Goal: Information Seeking & Learning: Compare options

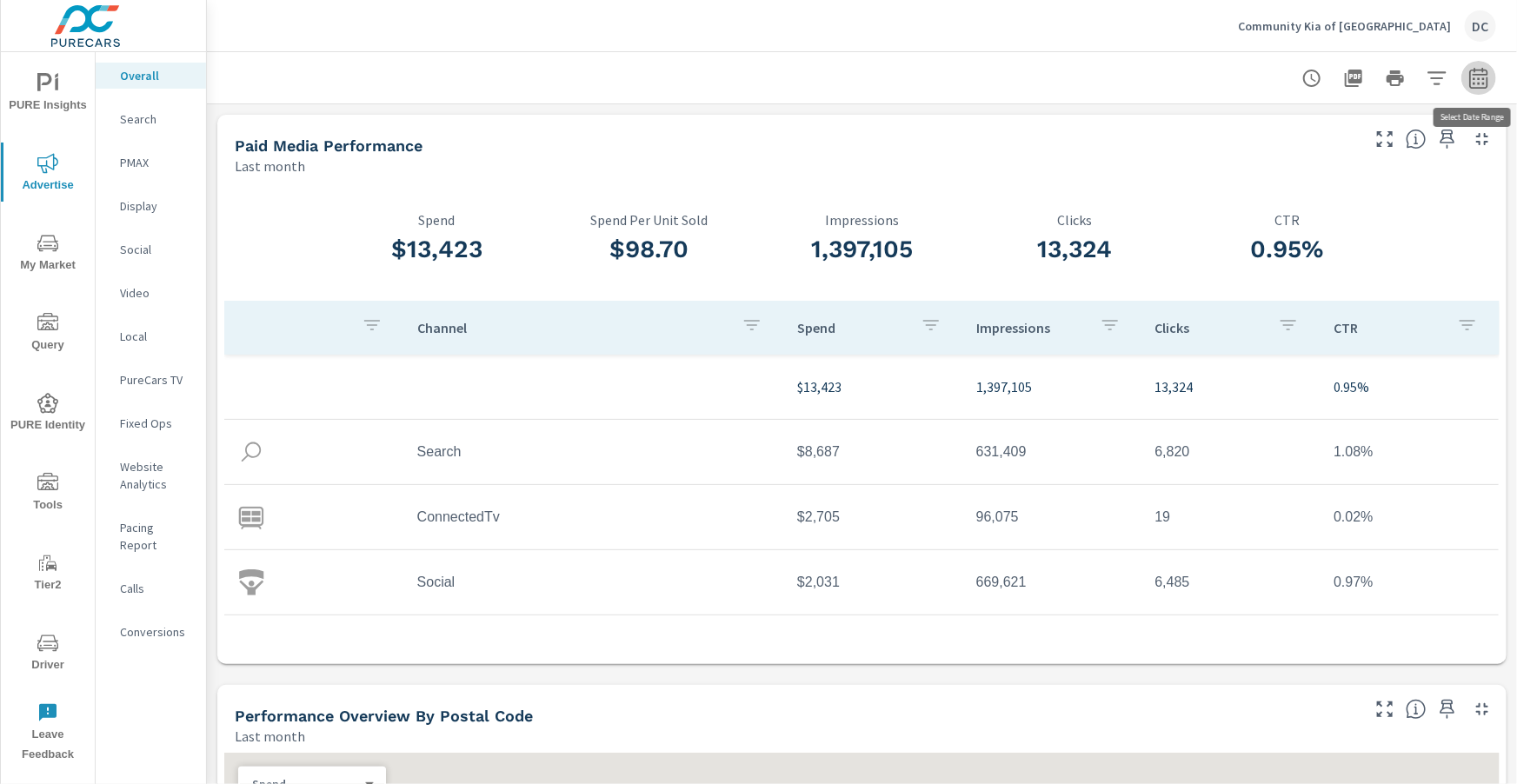
click at [1489, 85] on icon "button" at bounding box center [1478, 78] width 21 height 21
select select "Last month"
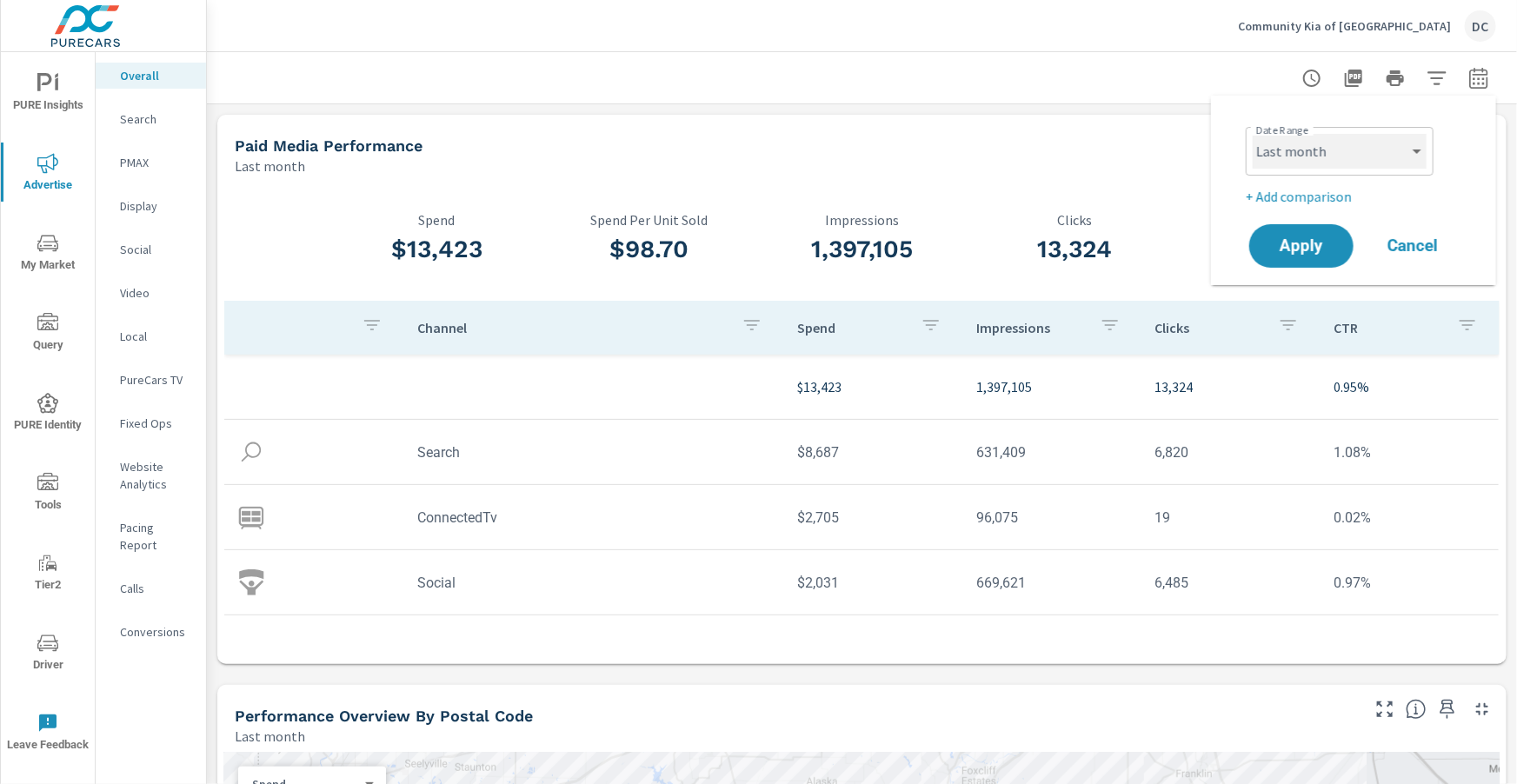
click at [1410, 160] on select "Custom Yesterday Last week Last 7 days Last 14 days Last 30 days Last 45 days L…" at bounding box center [1340, 150] width 173 height 35
click at [1332, 199] on p "+ Add comparison" at bounding box center [1357, 196] width 222 height 21
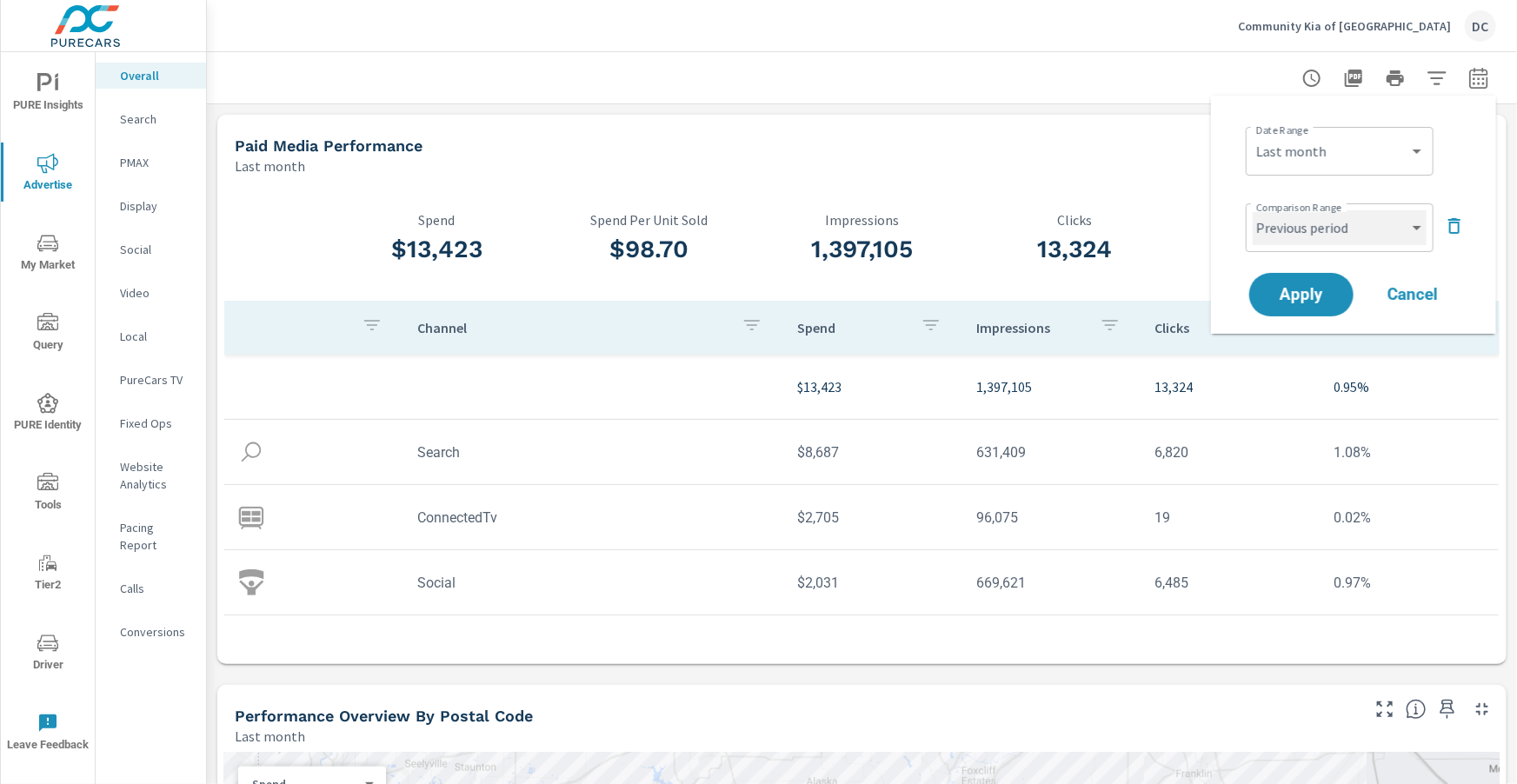
click at [1378, 222] on select "Custom Previous period Previous month Previous year" at bounding box center [1340, 227] width 173 height 35
click at [1253, 210] on select "Custom Previous period Previous month Previous year" at bounding box center [1340, 227] width 173 height 35
select select "Previous month"
click at [1319, 289] on span "Apply" at bounding box center [1302, 295] width 72 height 17
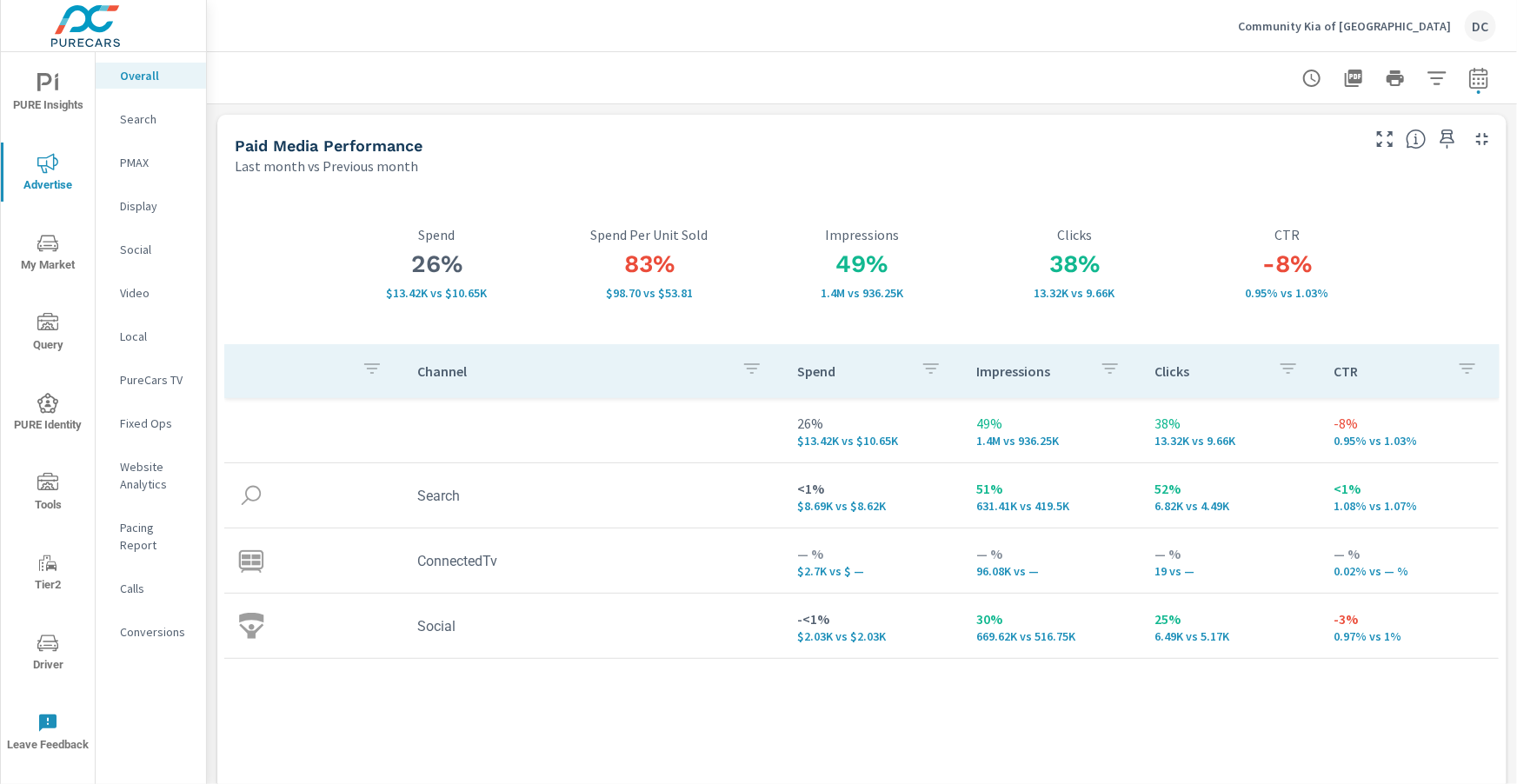
click at [152, 122] on p "Search" at bounding box center [155, 119] width 72 height 17
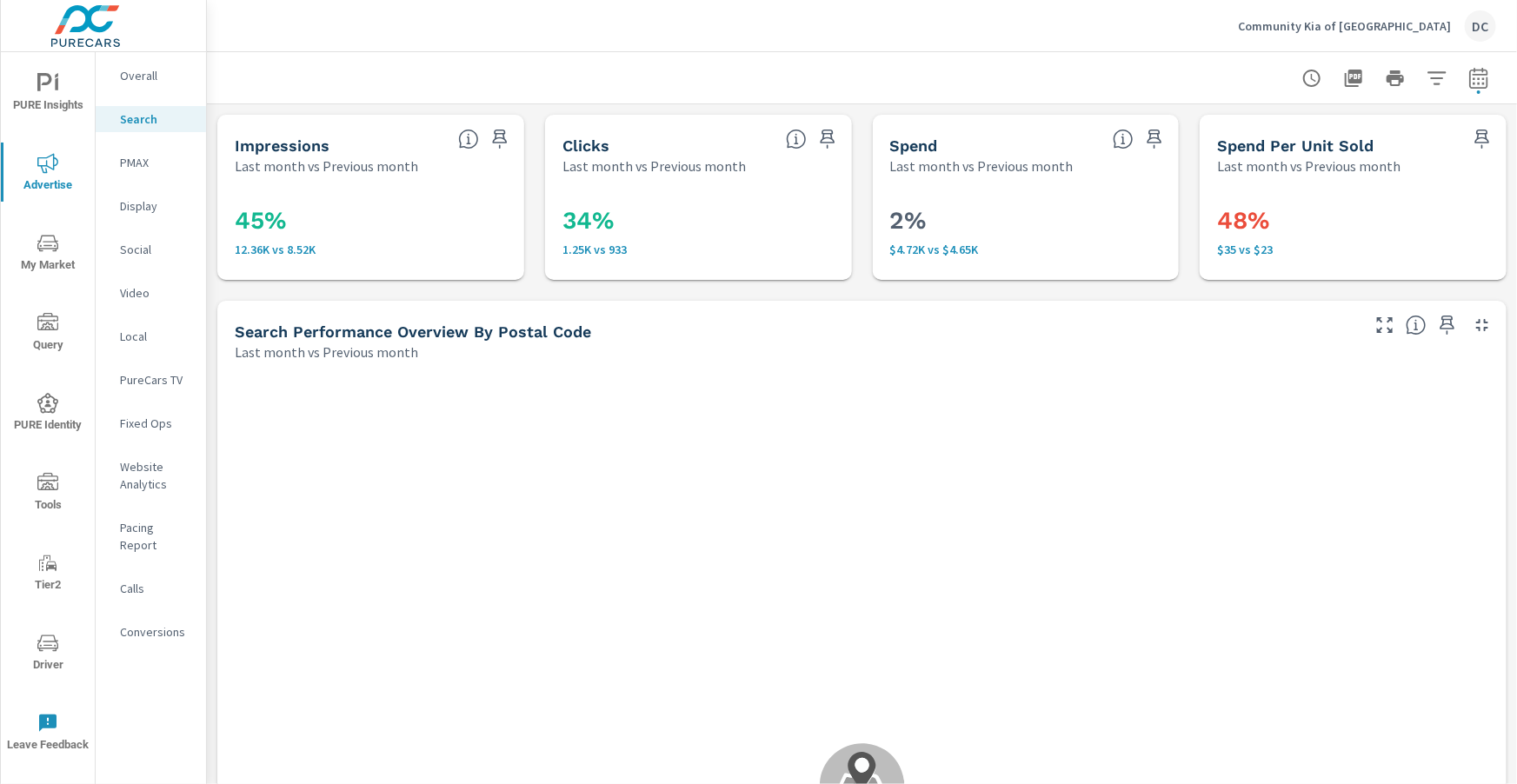
scroll to position [1060, 0]
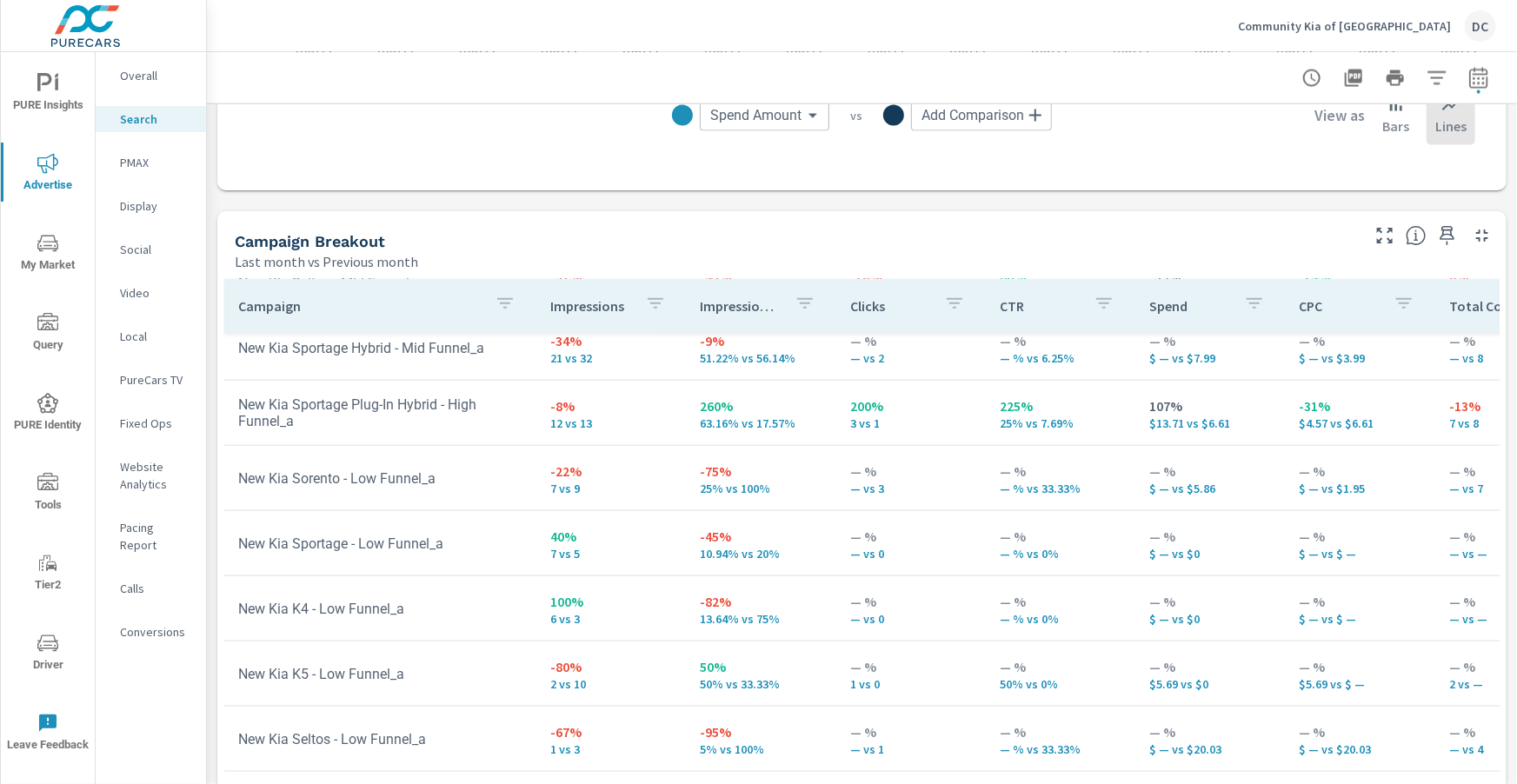
scroll to position [1617, 0]
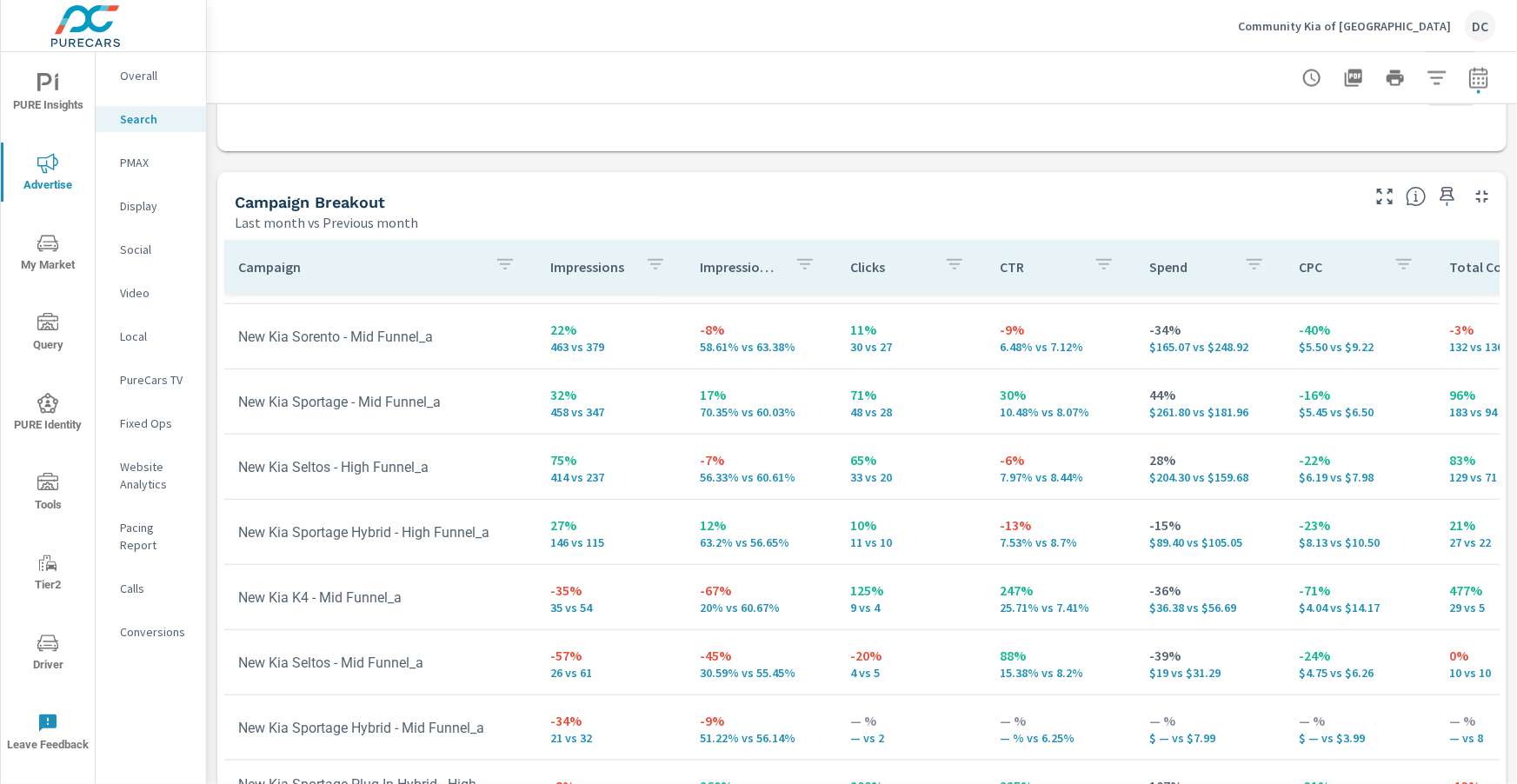
scroll to position [351, 0]
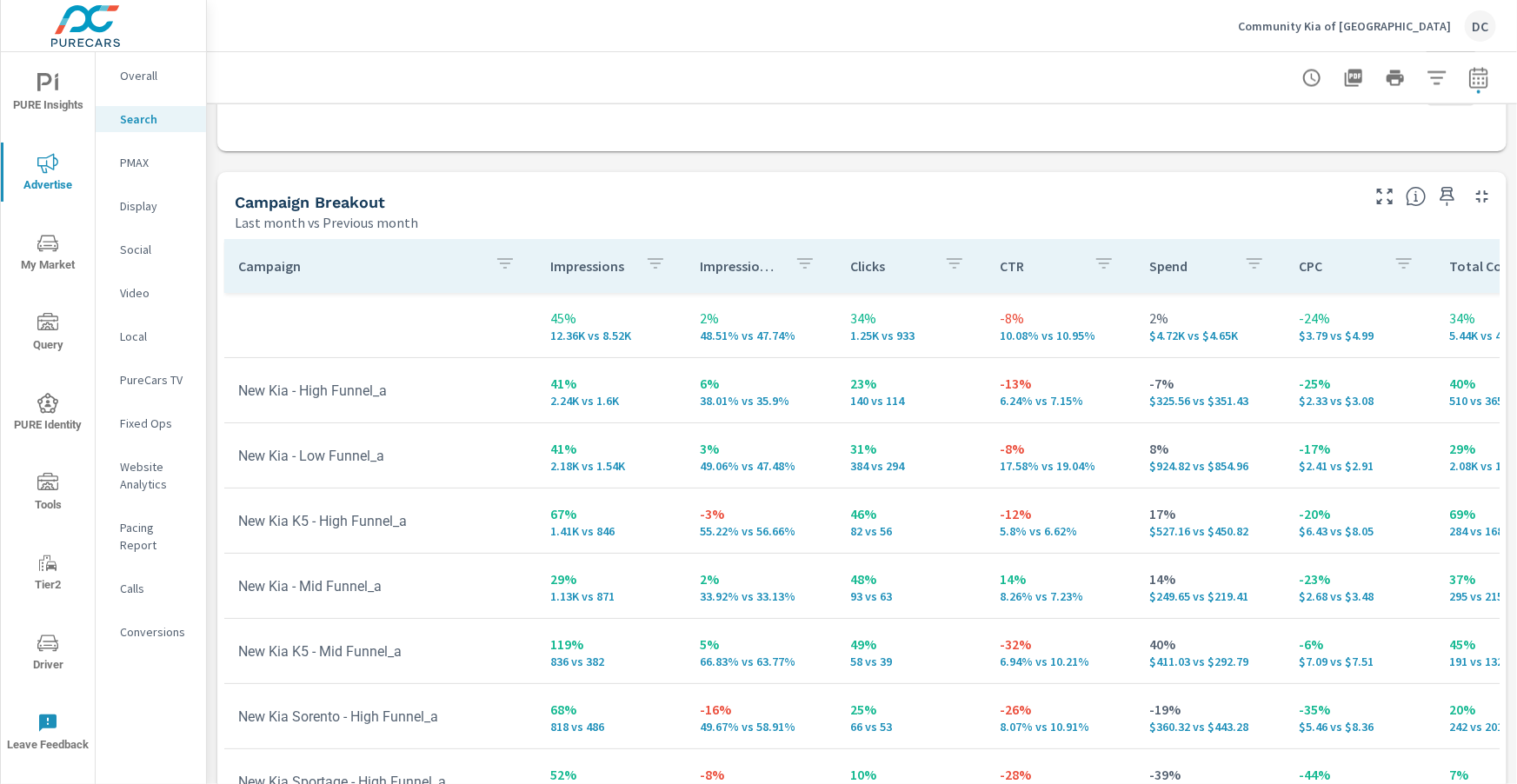
click at [130, 160] on p "PMAX" at bounding box center [155, 161] width 72 height 17
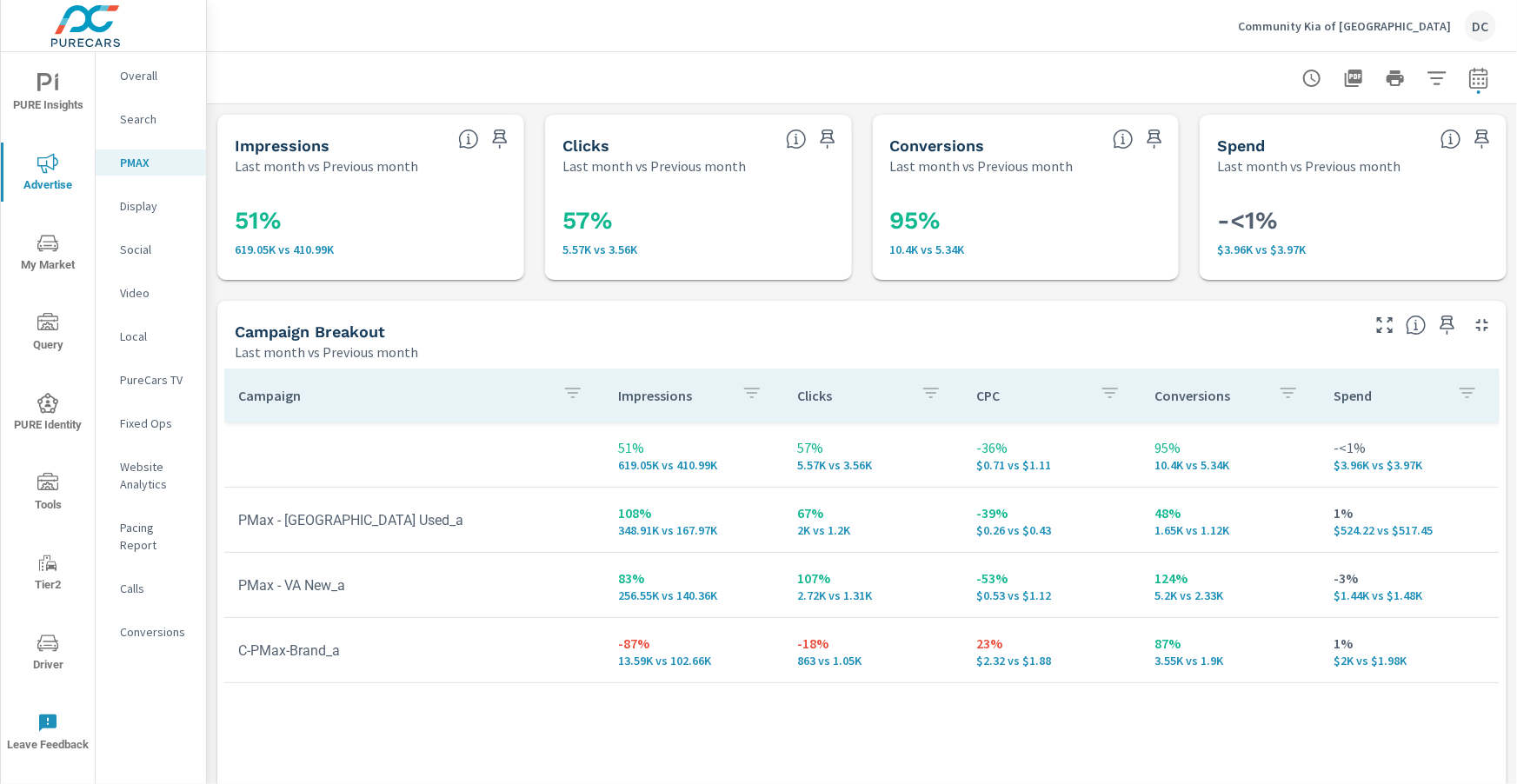
click at [152, 207] on p "Display" at bounding box center [155, 205] width 72 height 17
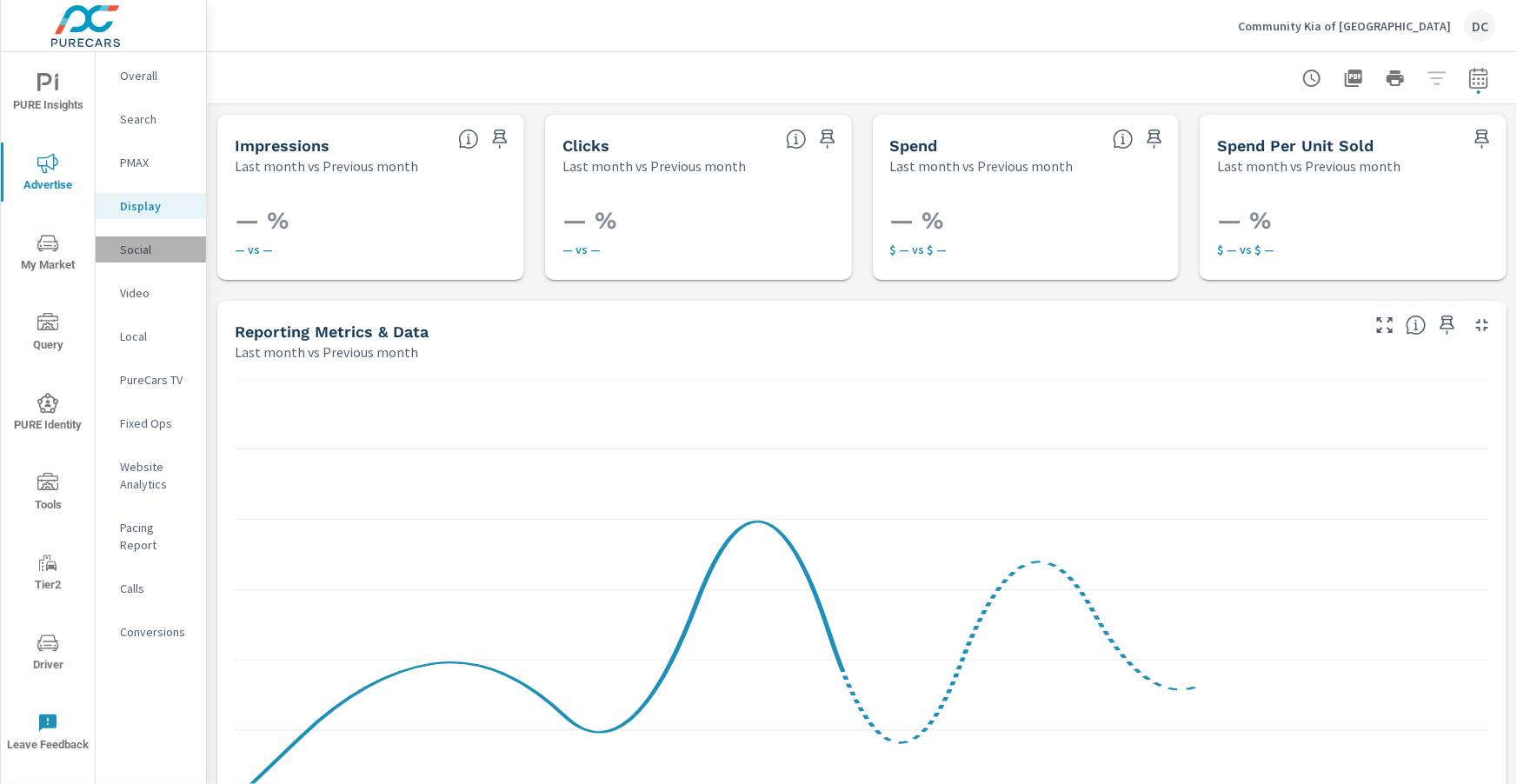
click at [138, 252] on p "Social" at bounding box center [155, 249] width 72 height 17
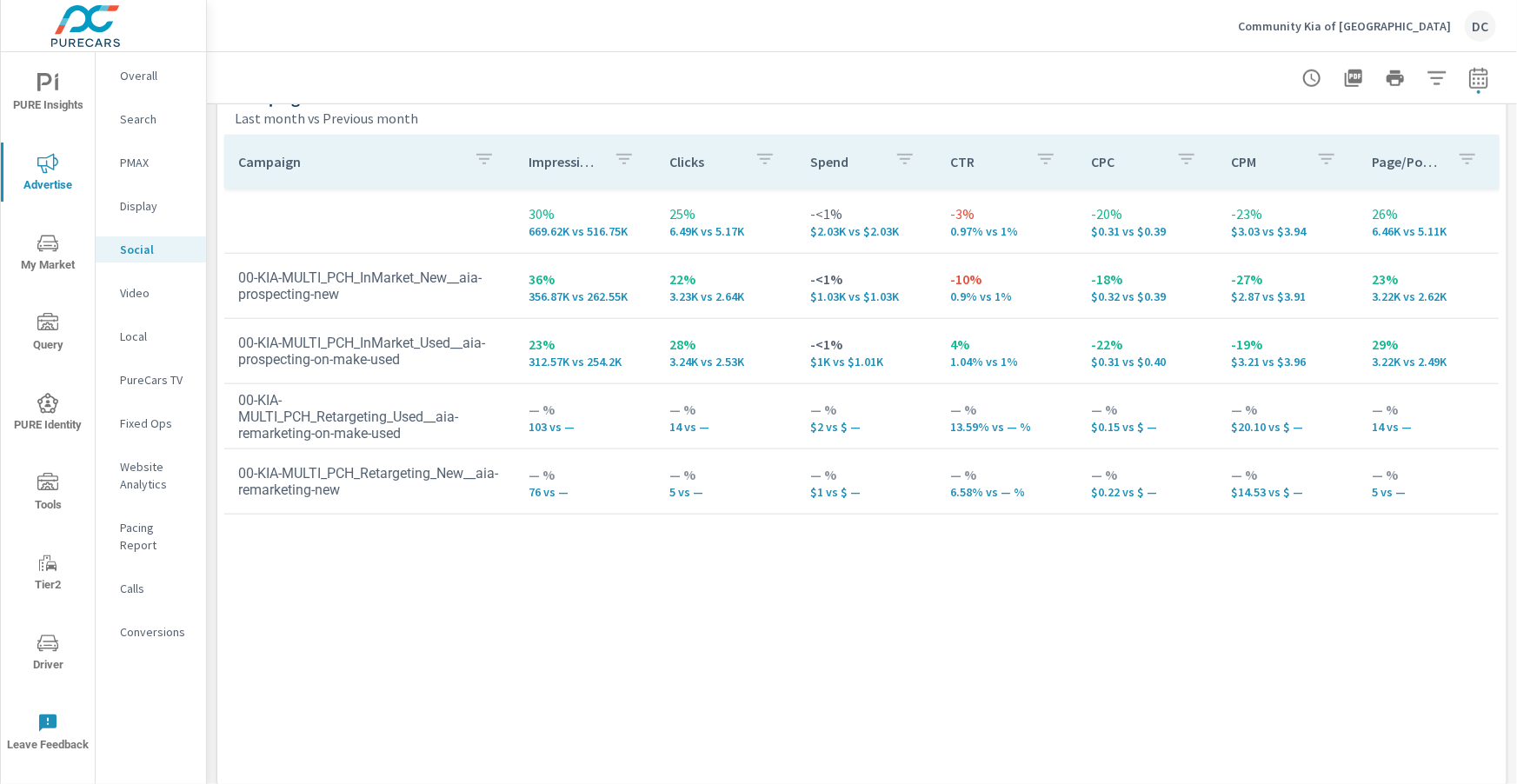
scroll to position [808, 0]
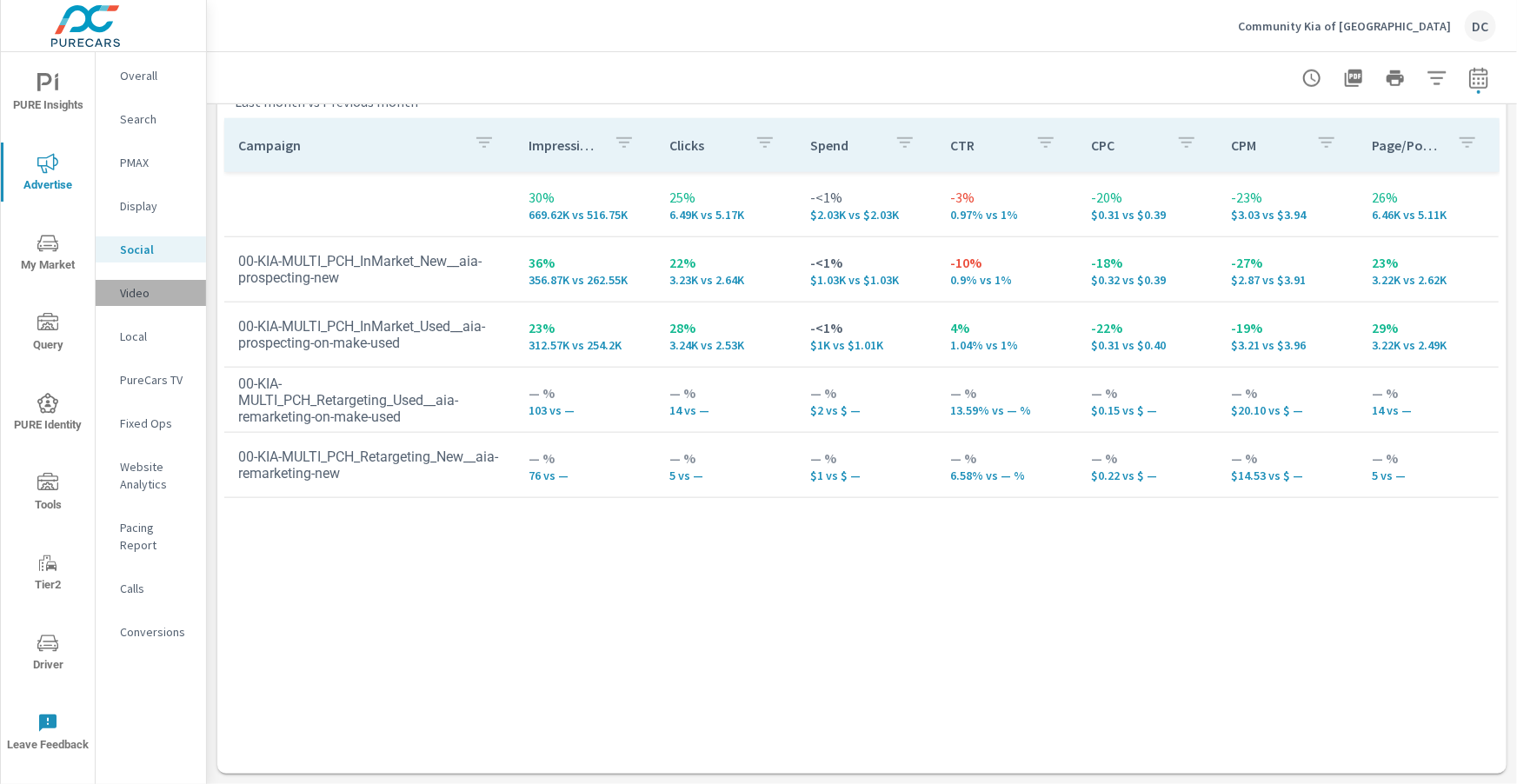
click at [141, 296] on p "Video" at bounding box center [155, 292] width 72 height 17
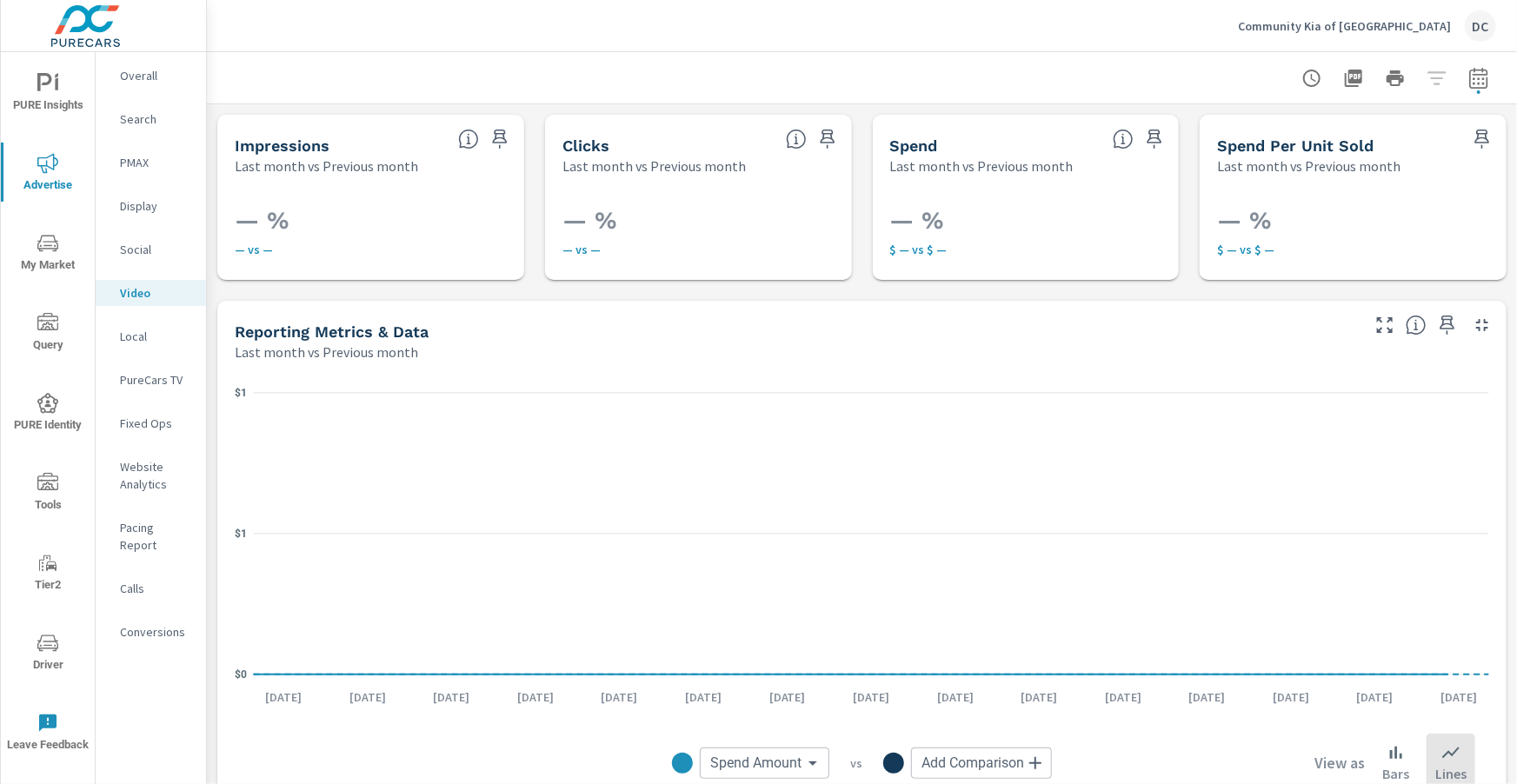
click at [147, 383] on p "PureCars TV" at bounding box center [155, 379] width 72 height 17
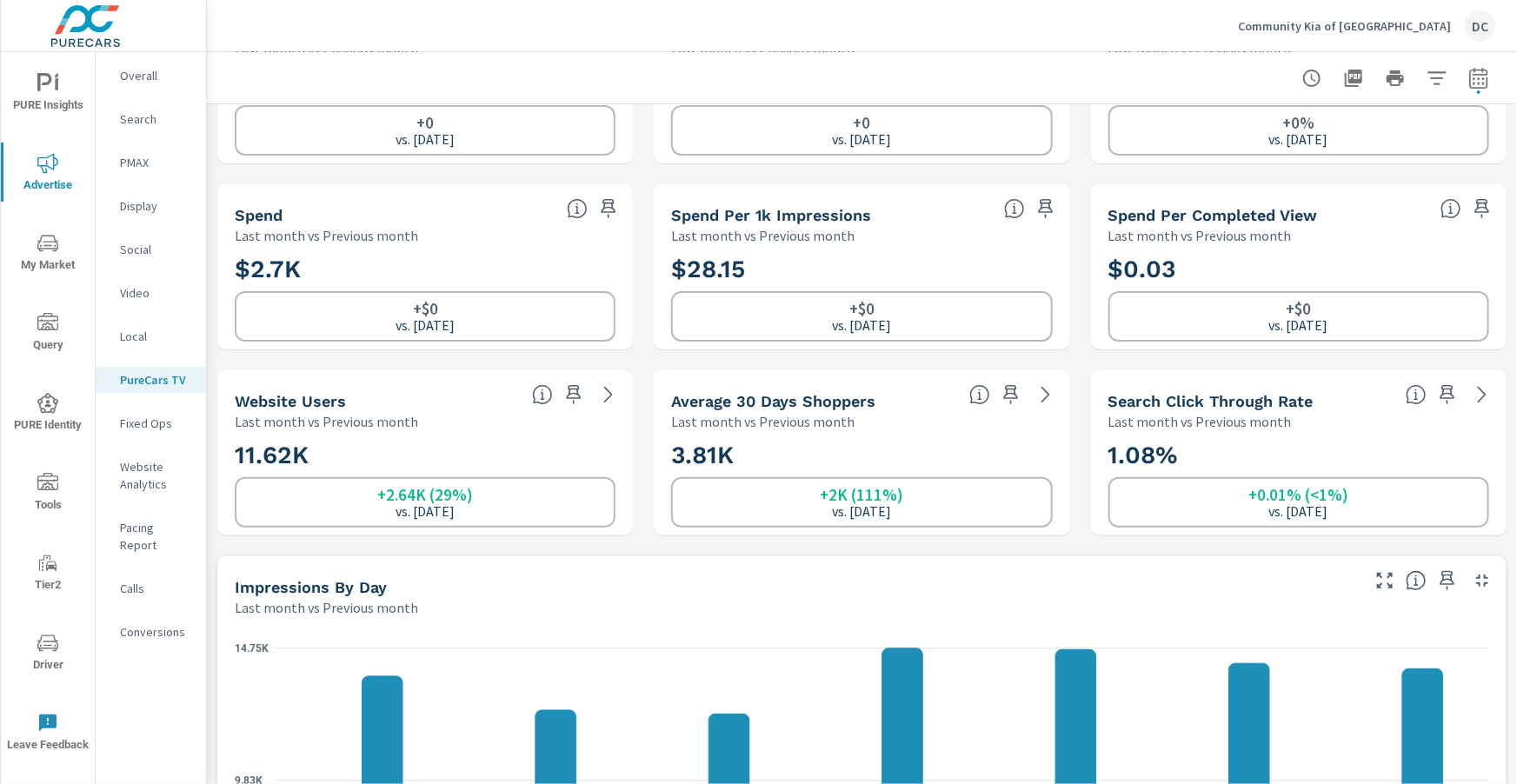
scroll to position [211, 0]
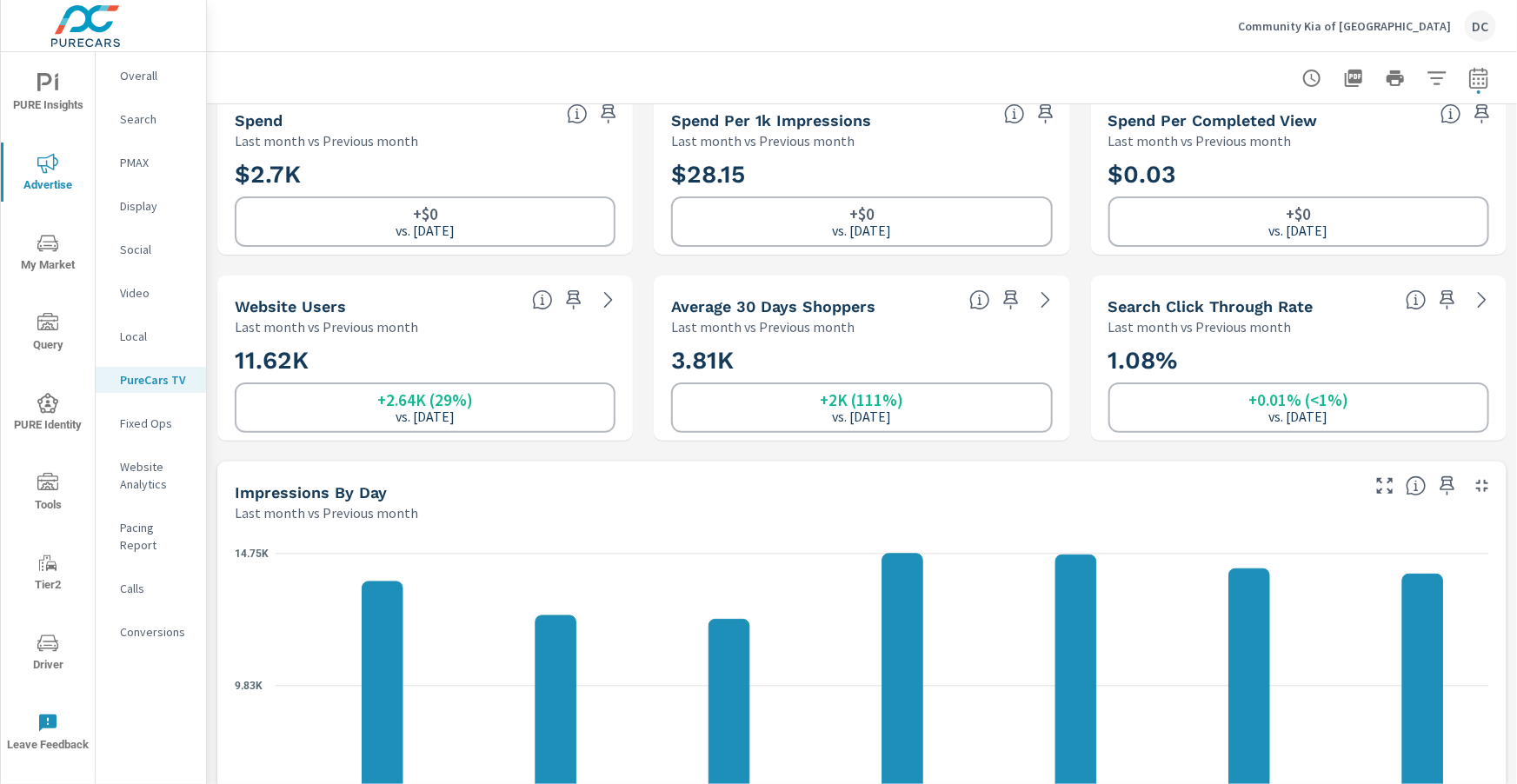
click at [140, 79] on p "Overall" at bounding box center [155, 75] width 72 height 17
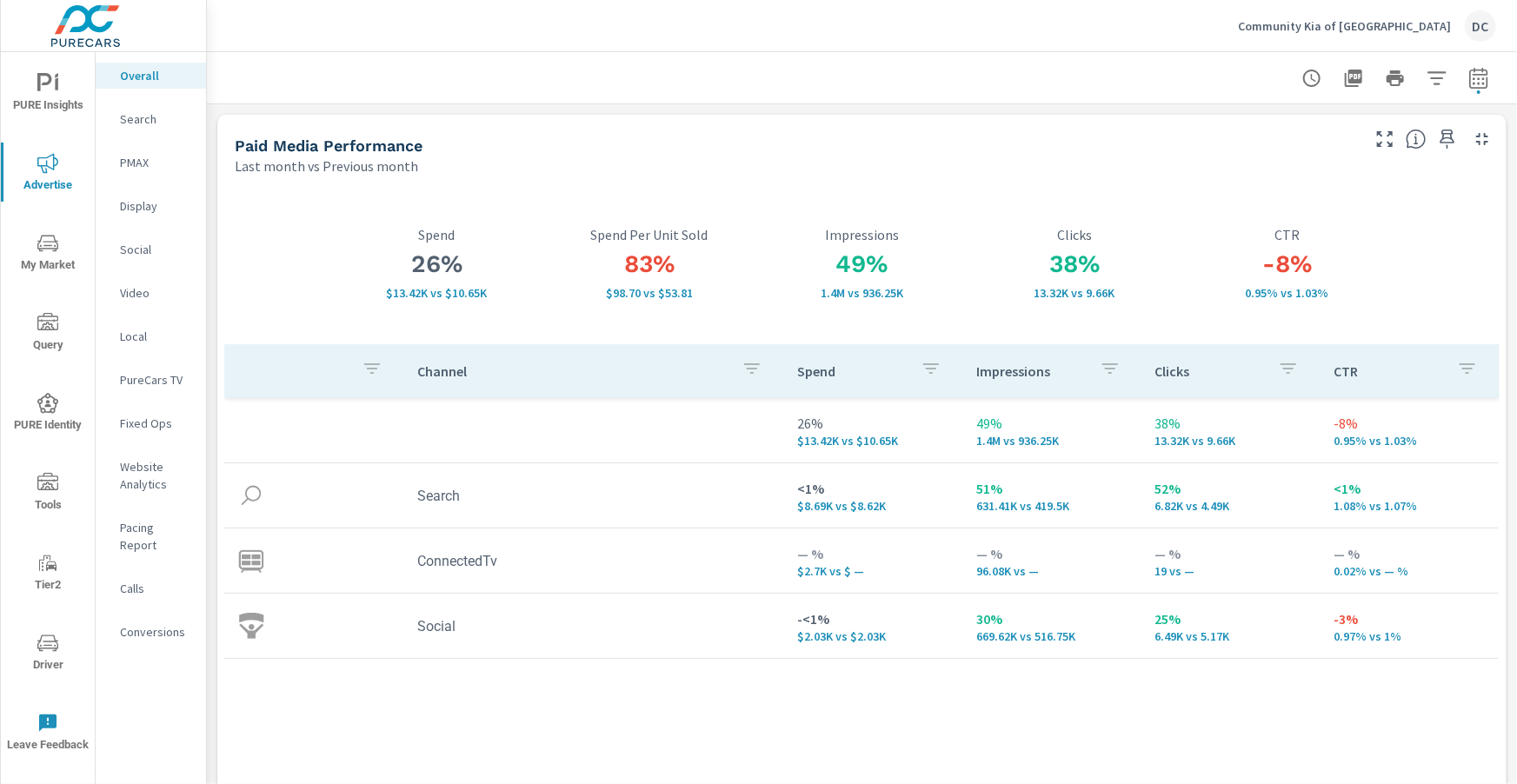
click at [147, 123] on p "Search" at bounding box center [155, 119] width 72 height 17
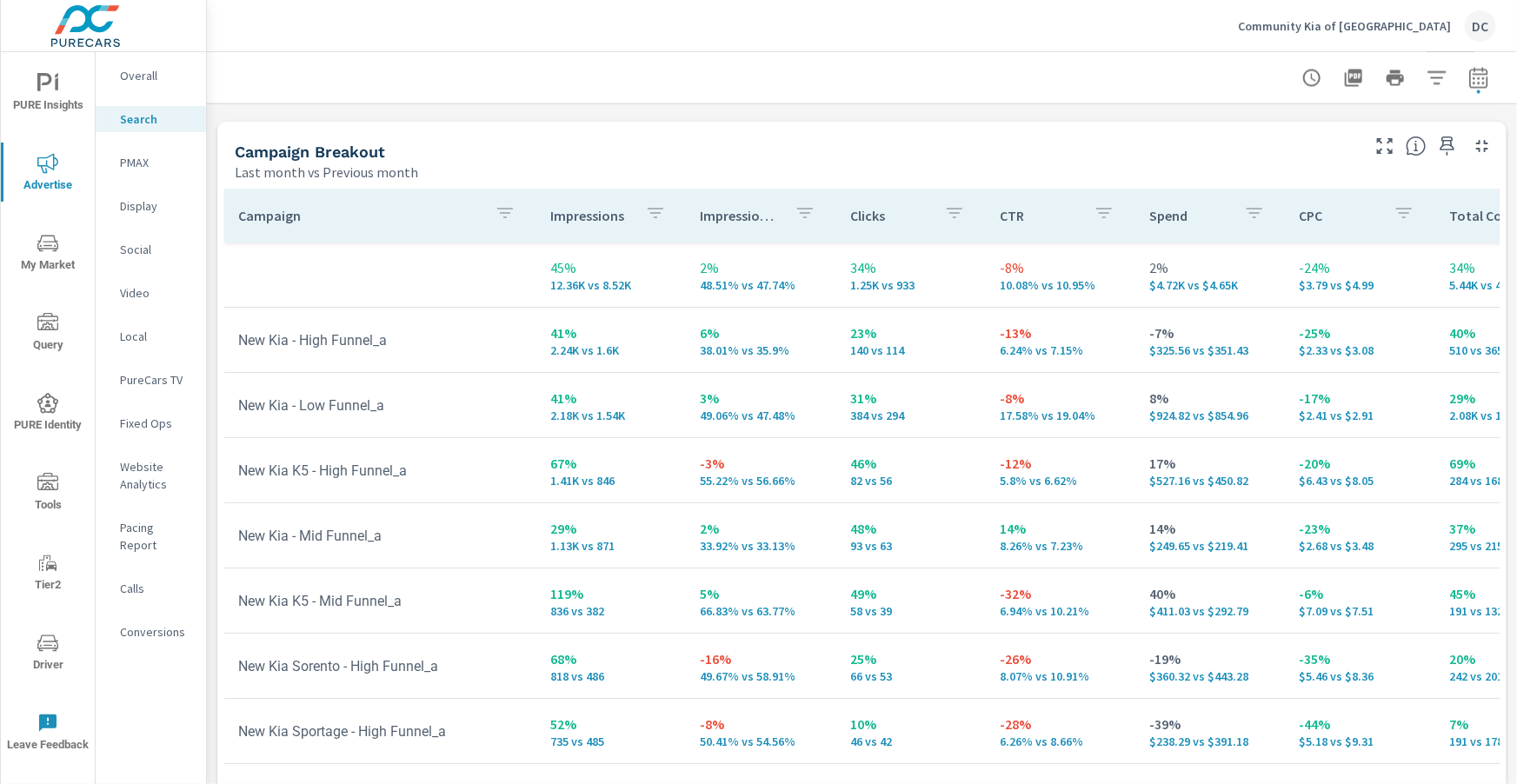
scroll to position [1738, 0]
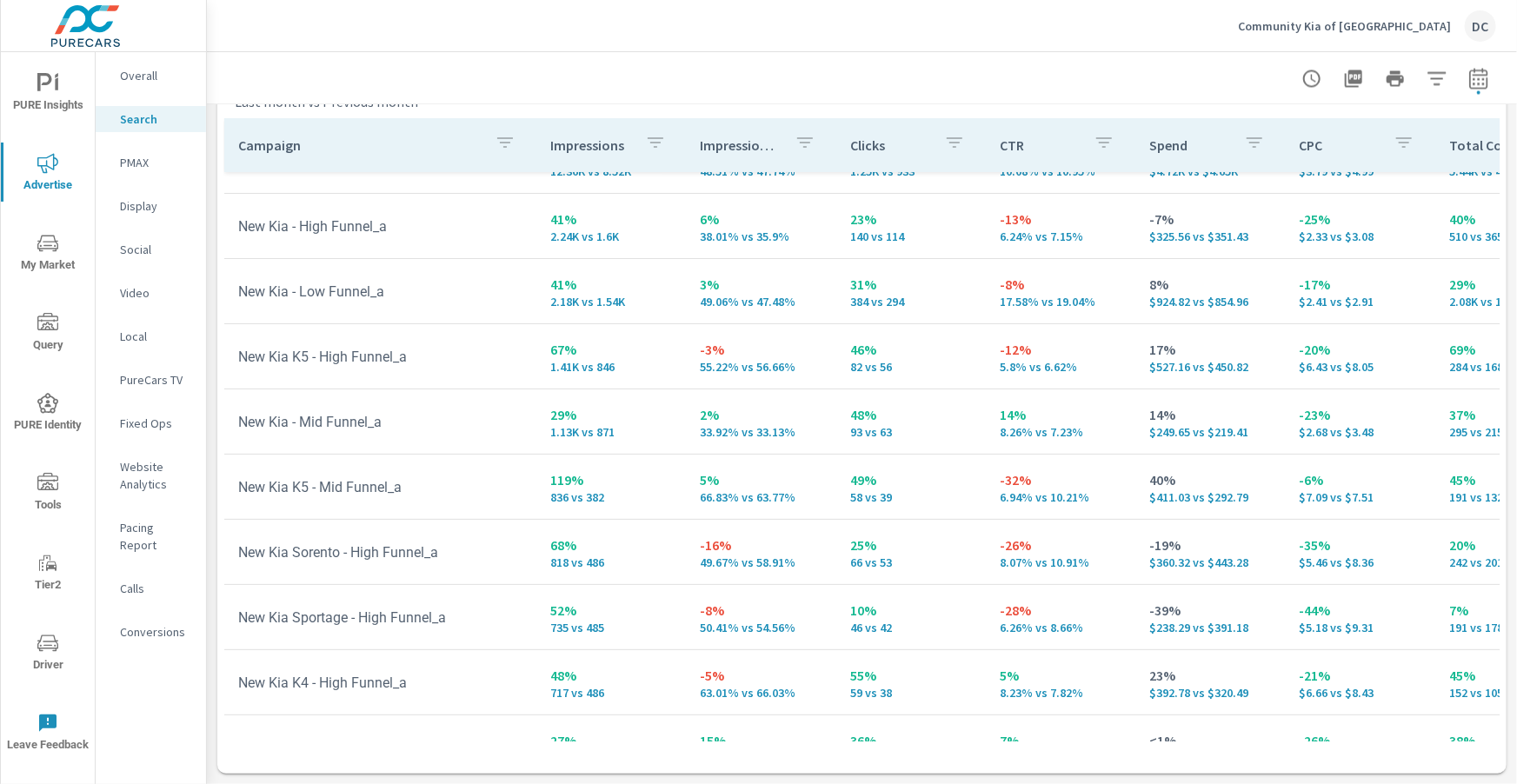
scroll to position [102, 0]
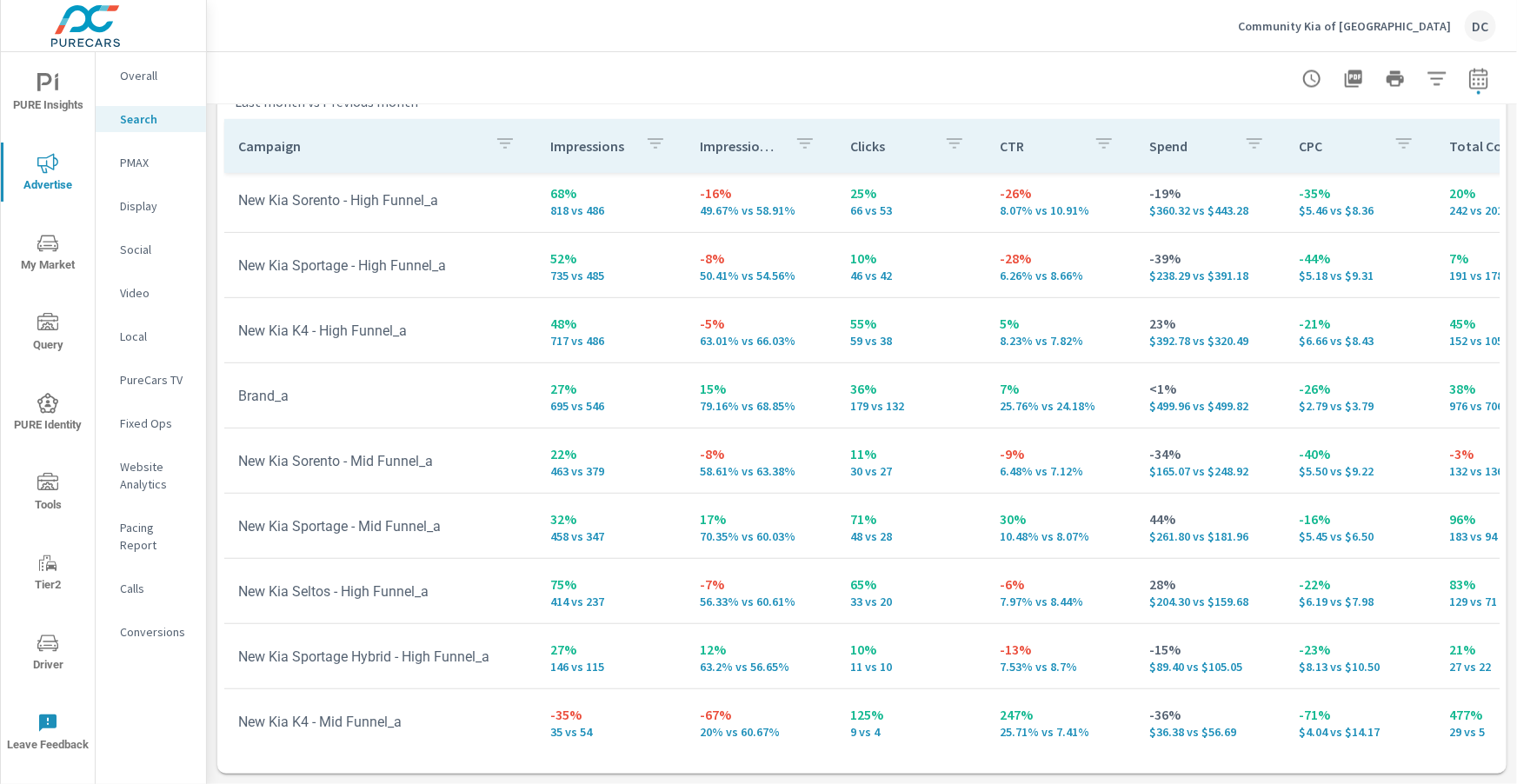
scroll to position [396, 0]
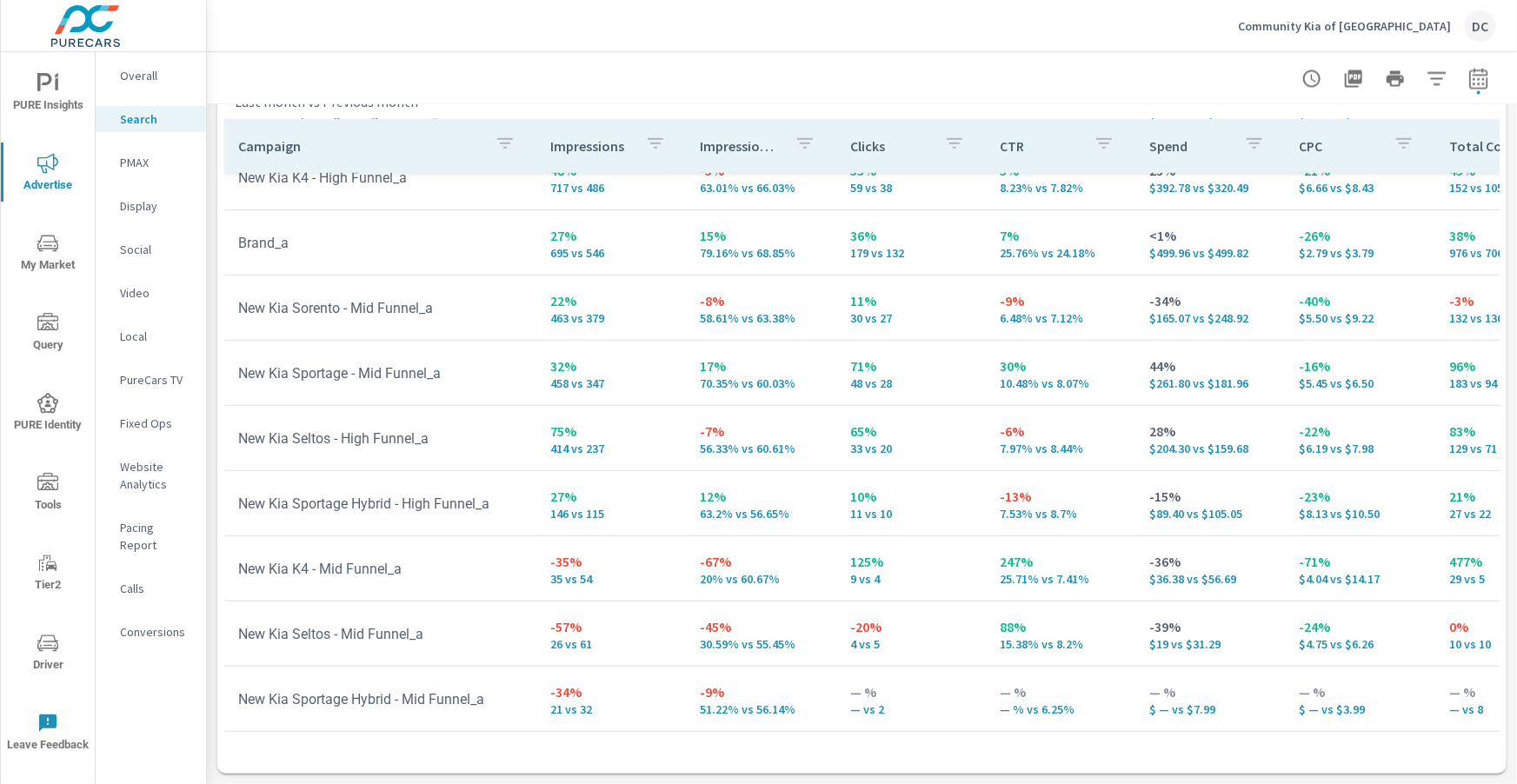
scroll to position [350, 0]
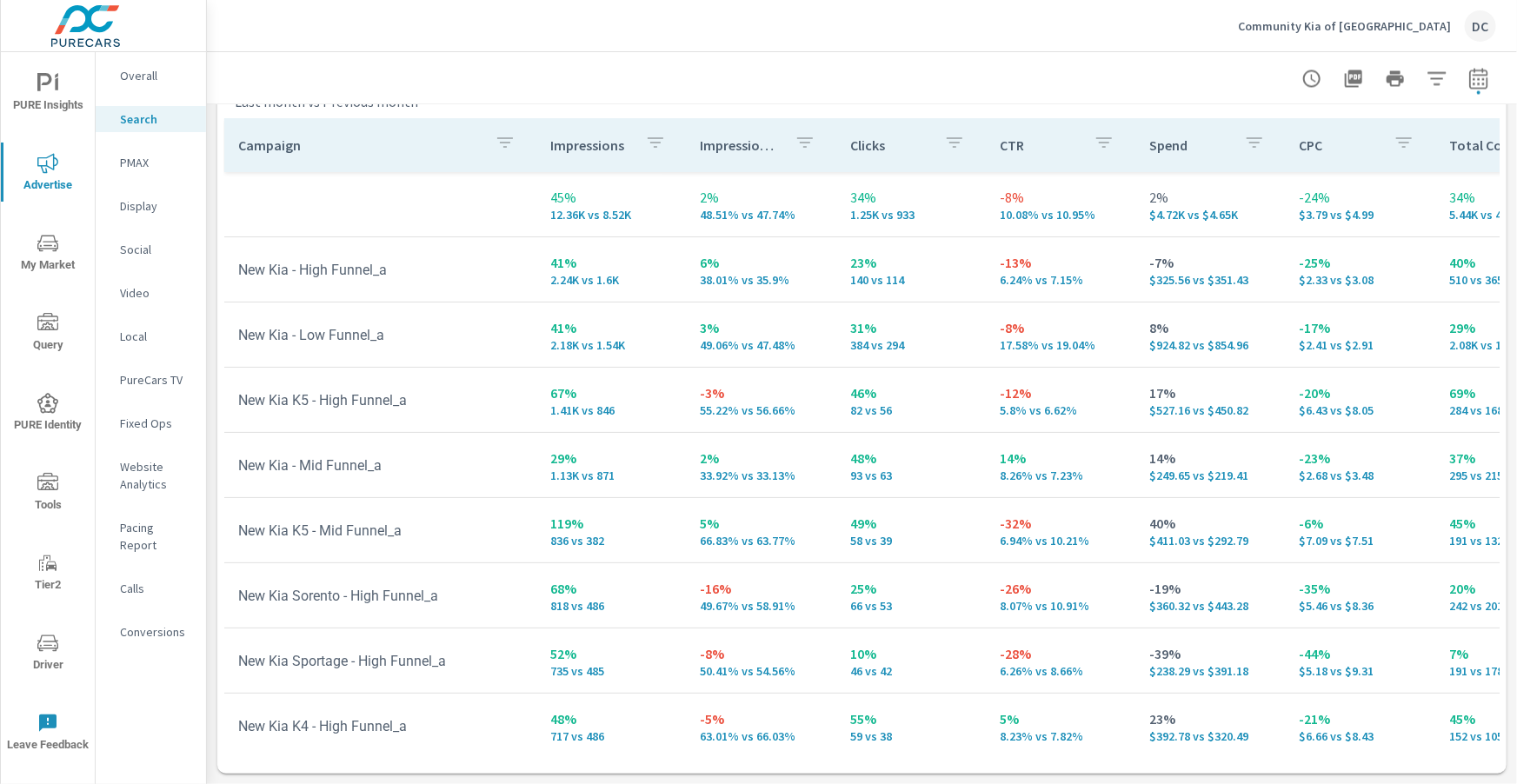
click at [143, 73] on p "Overall" at bounding box center [155, 75] width 72 height 17
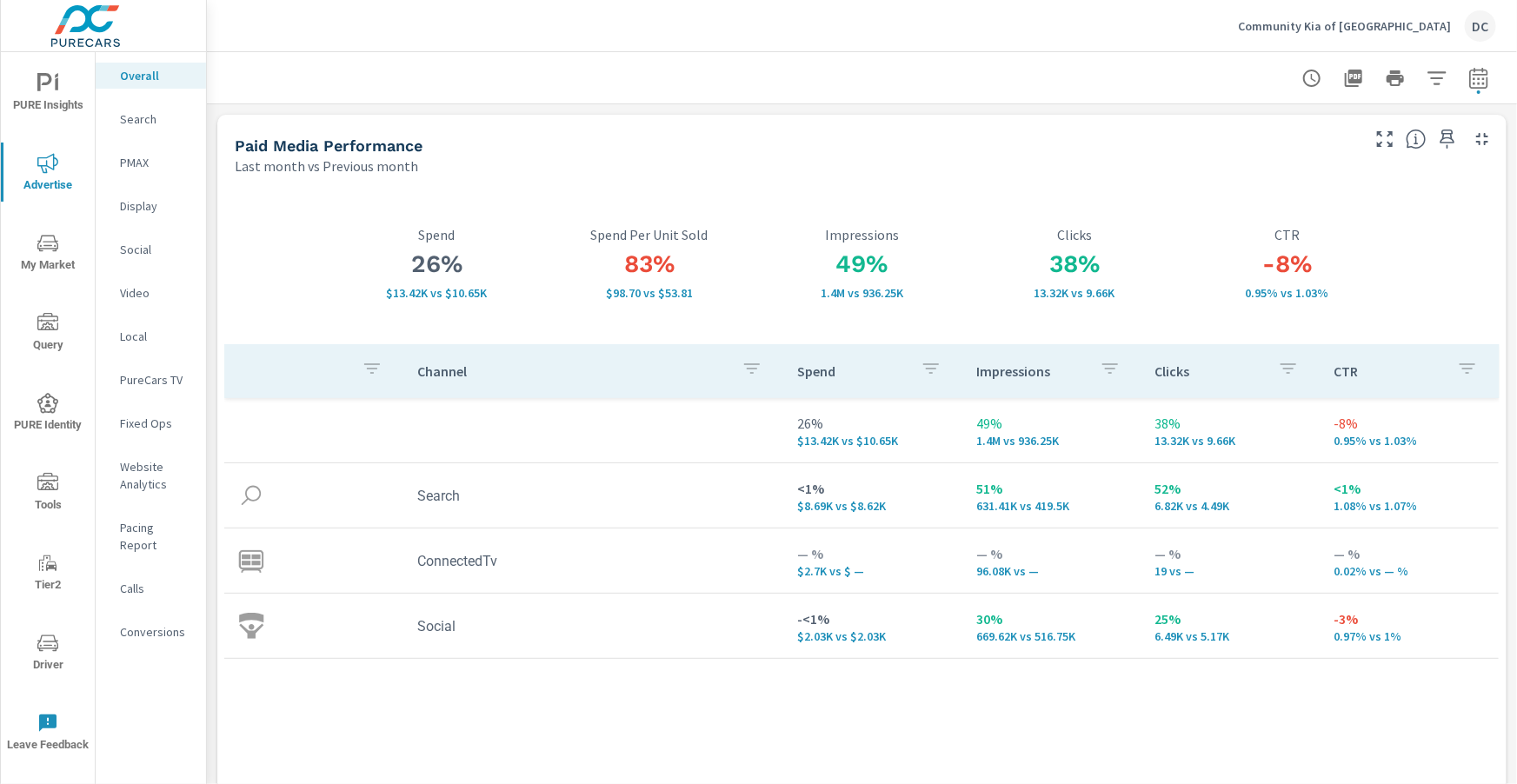
click at [30, 91] on span "PURE Insights" at bounding box center [48, 94] width 84 height 43
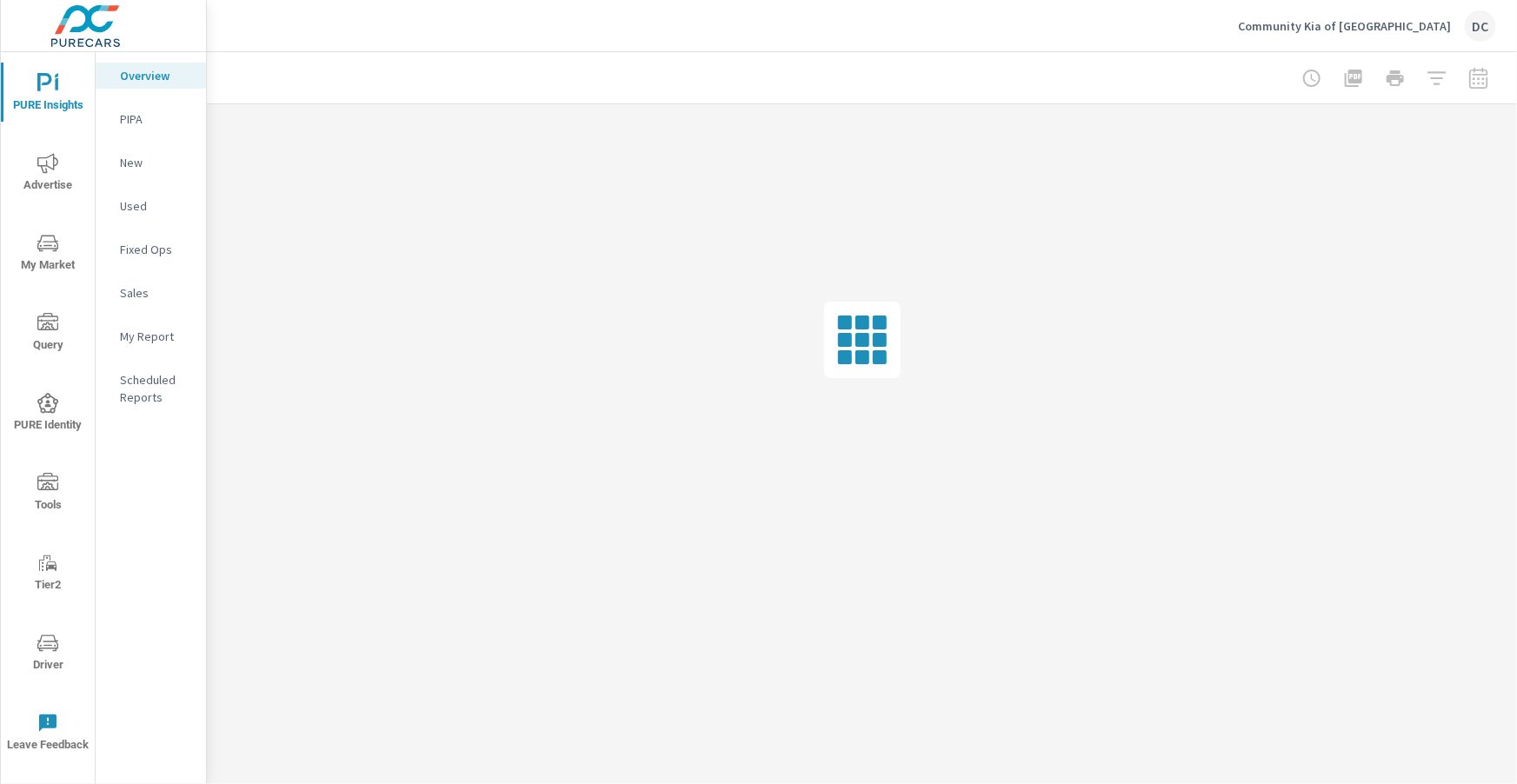
click at [136, 294] on p "Sales" at bounding box center [155, 292] width 72 height 17
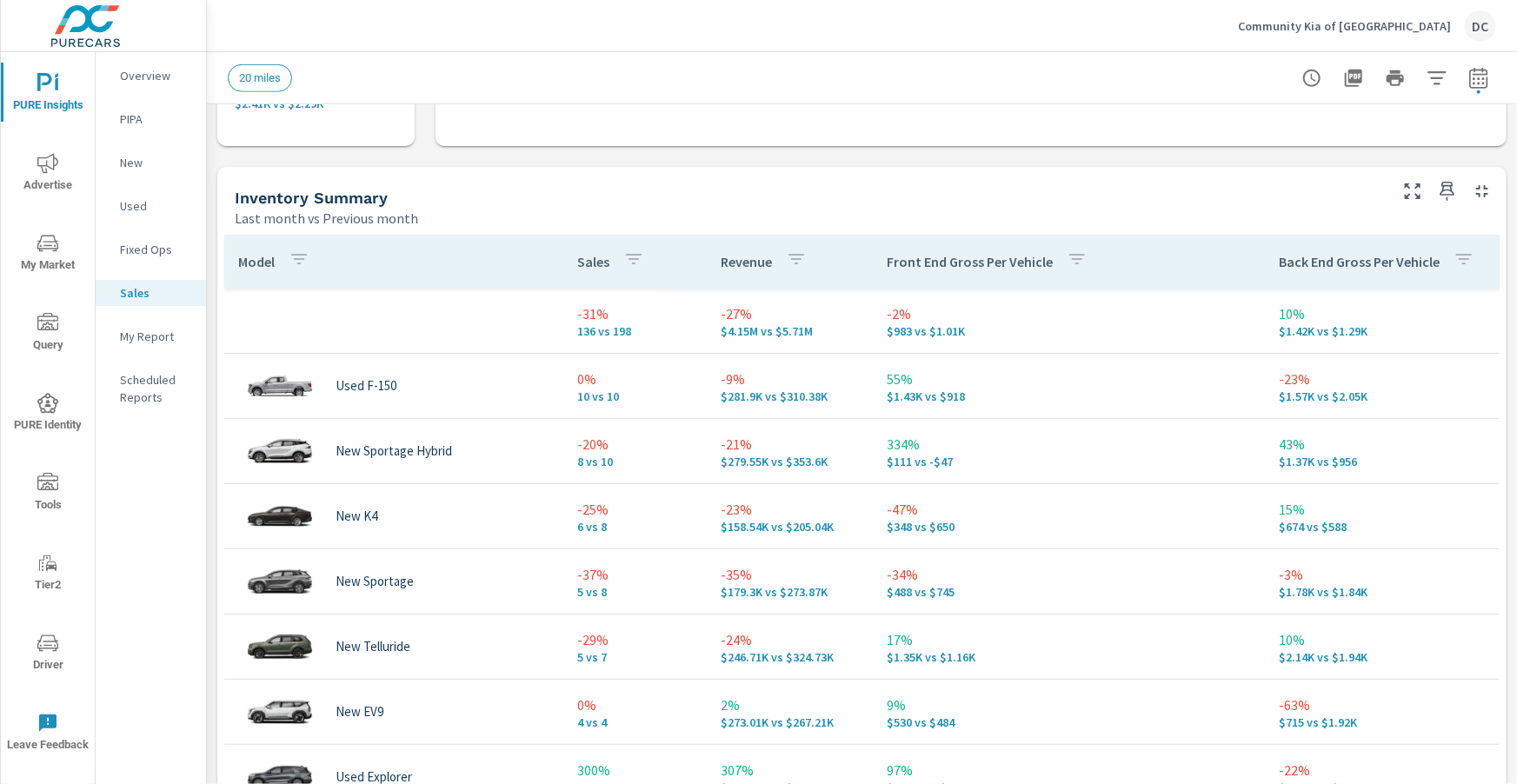
scroll to position [695, 0]
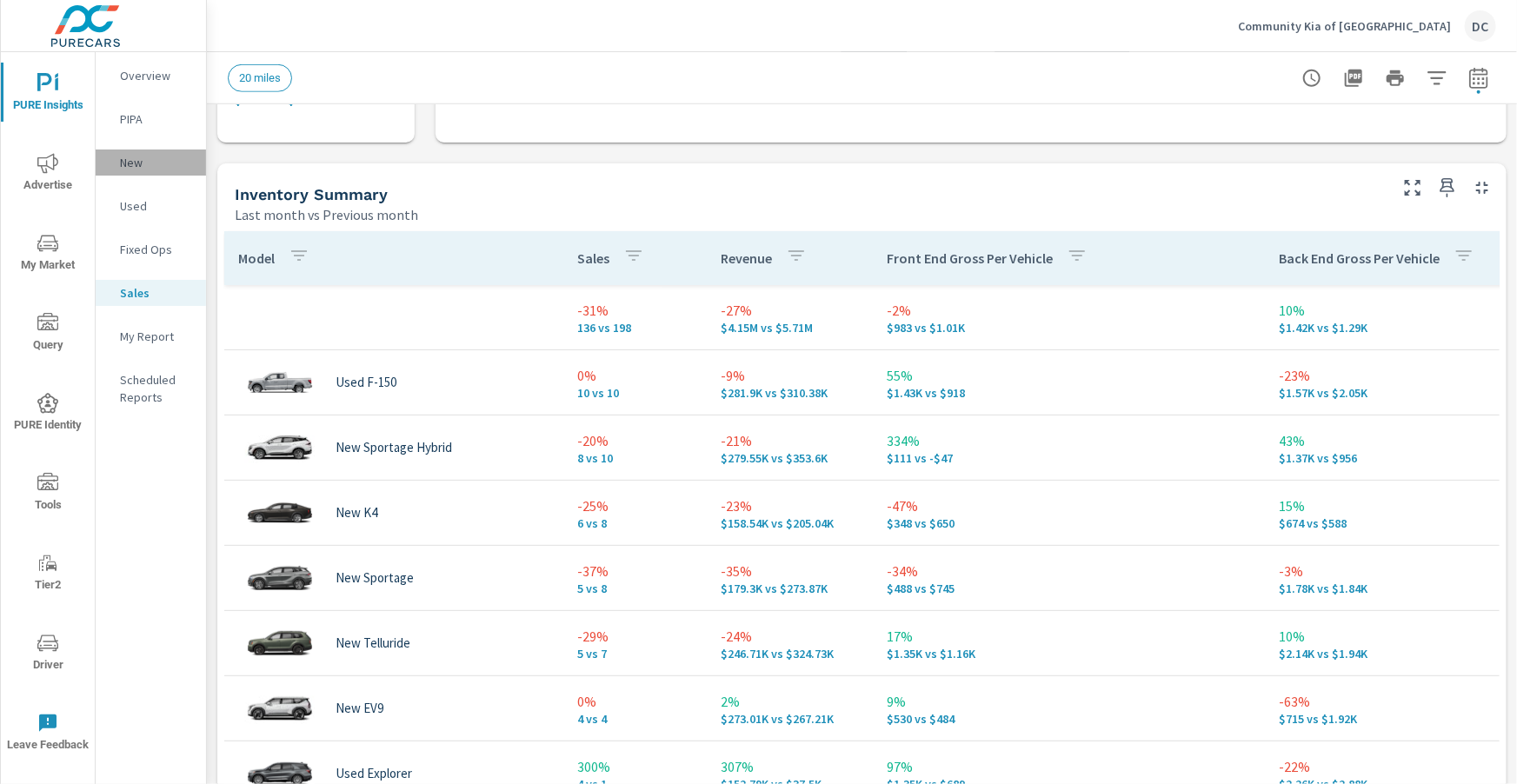
click at [145, 161] on p "New" at bounding box center [155, 161] width 72 height 17
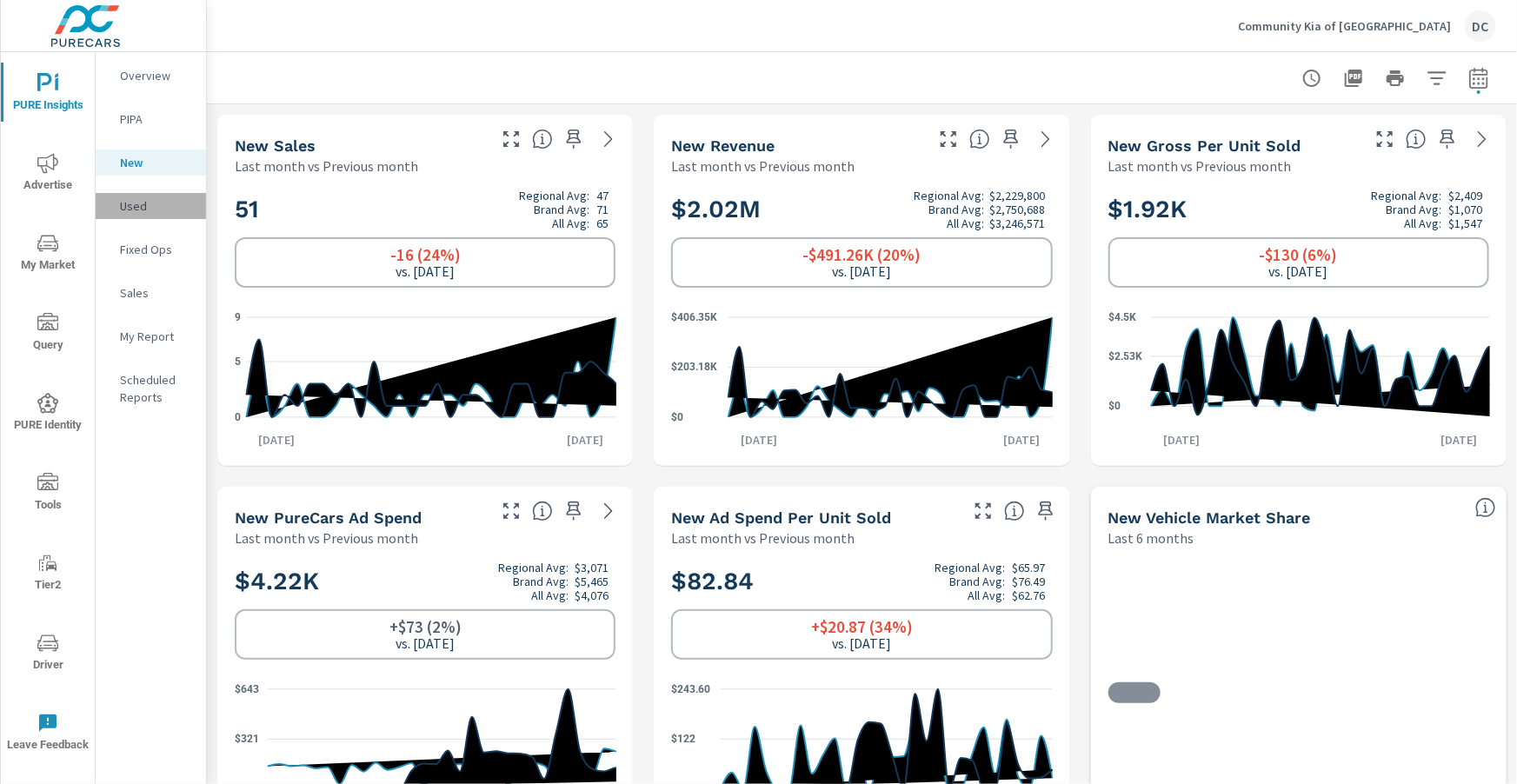
click at [145, 209] on p "Used" at bounding box center [155, 205] width 72 height 17
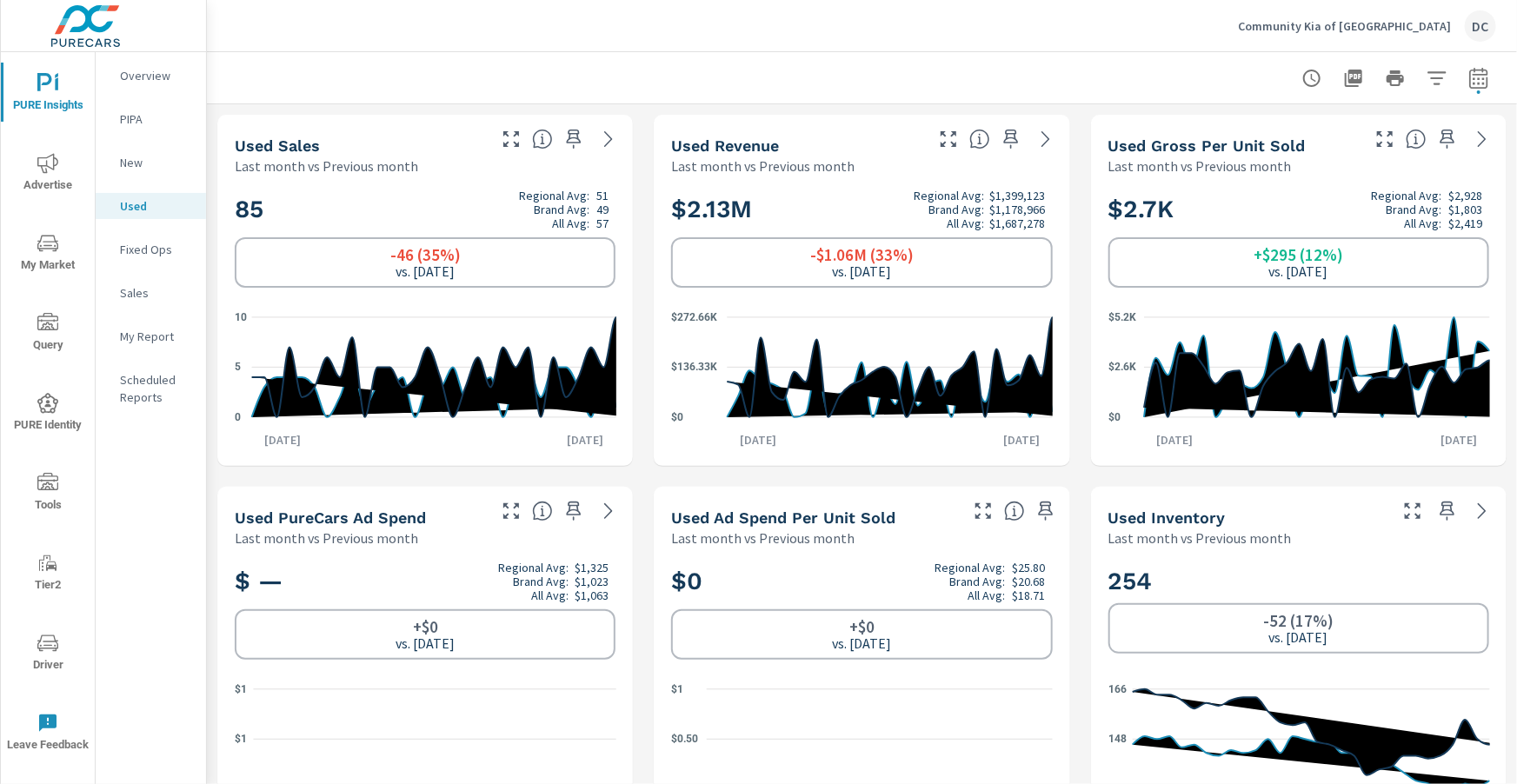
click at [147, 295] on p "Sales" at bounding box center [155, 292] width 72 height 17
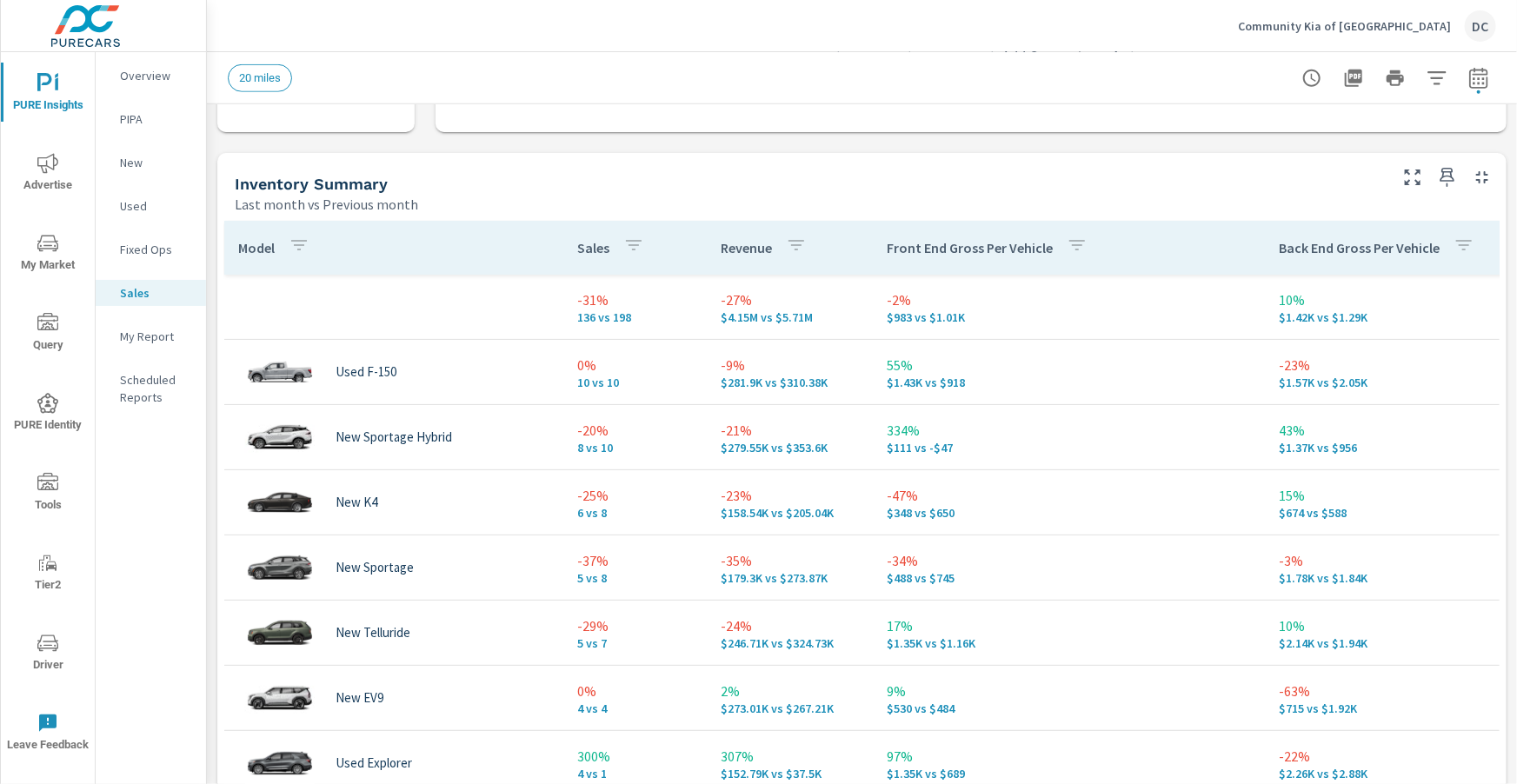
scroll to position [719, 0]
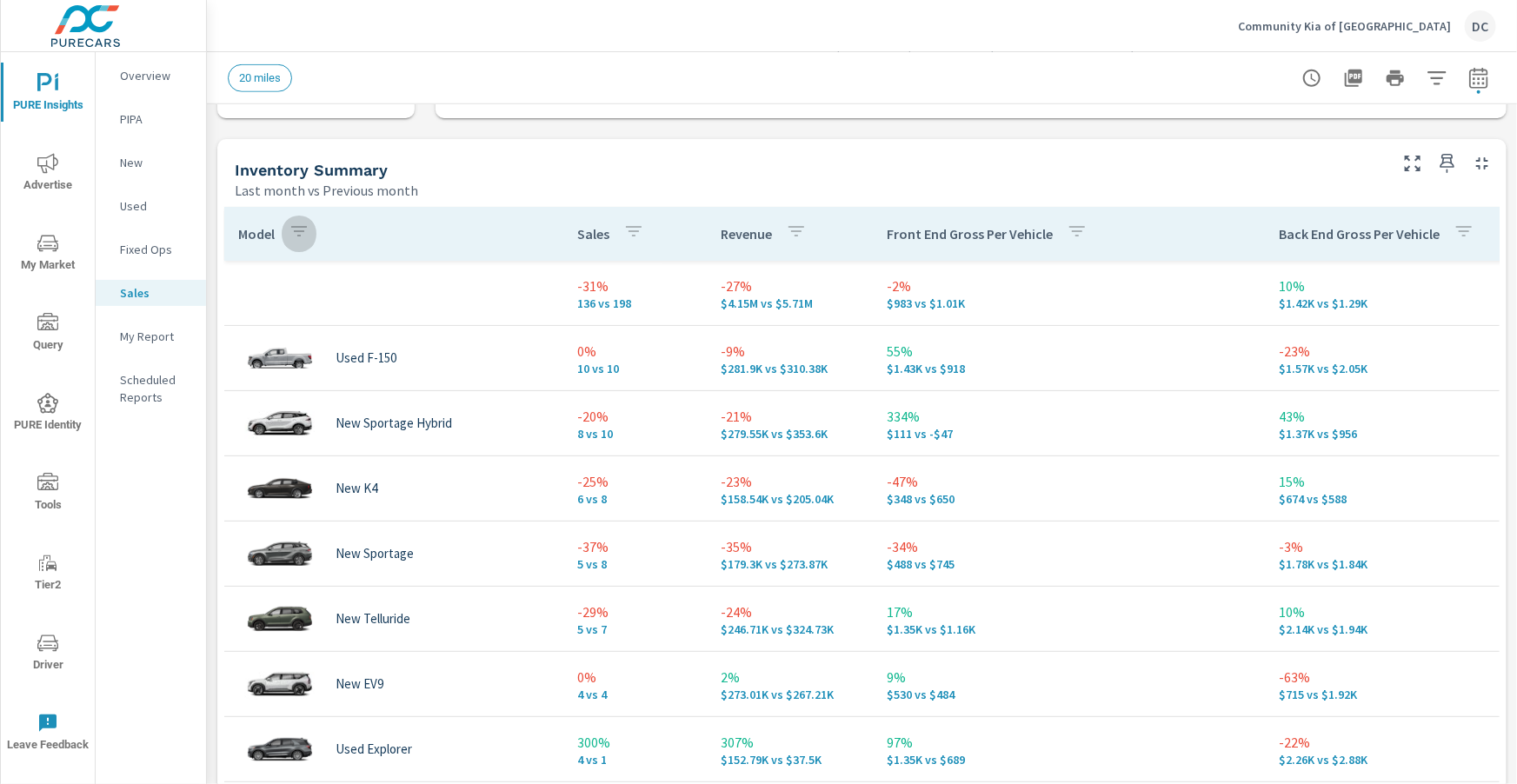
click at [297, 230] on icon "button" at bounding box center [299, 231] width 16 height 10
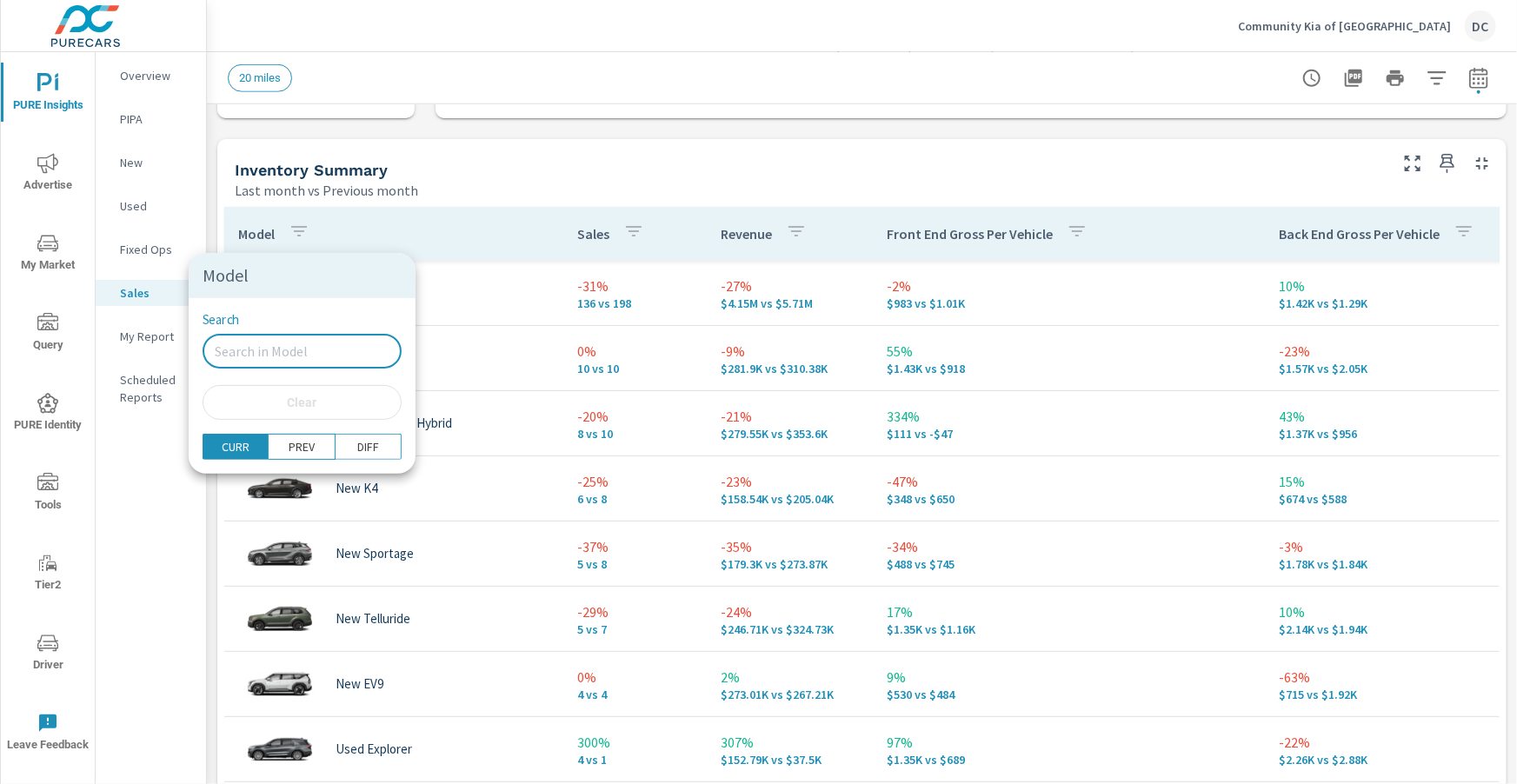
click at [294, 337] on input "Search" at bounding box center [302, 351] width 199 height 35
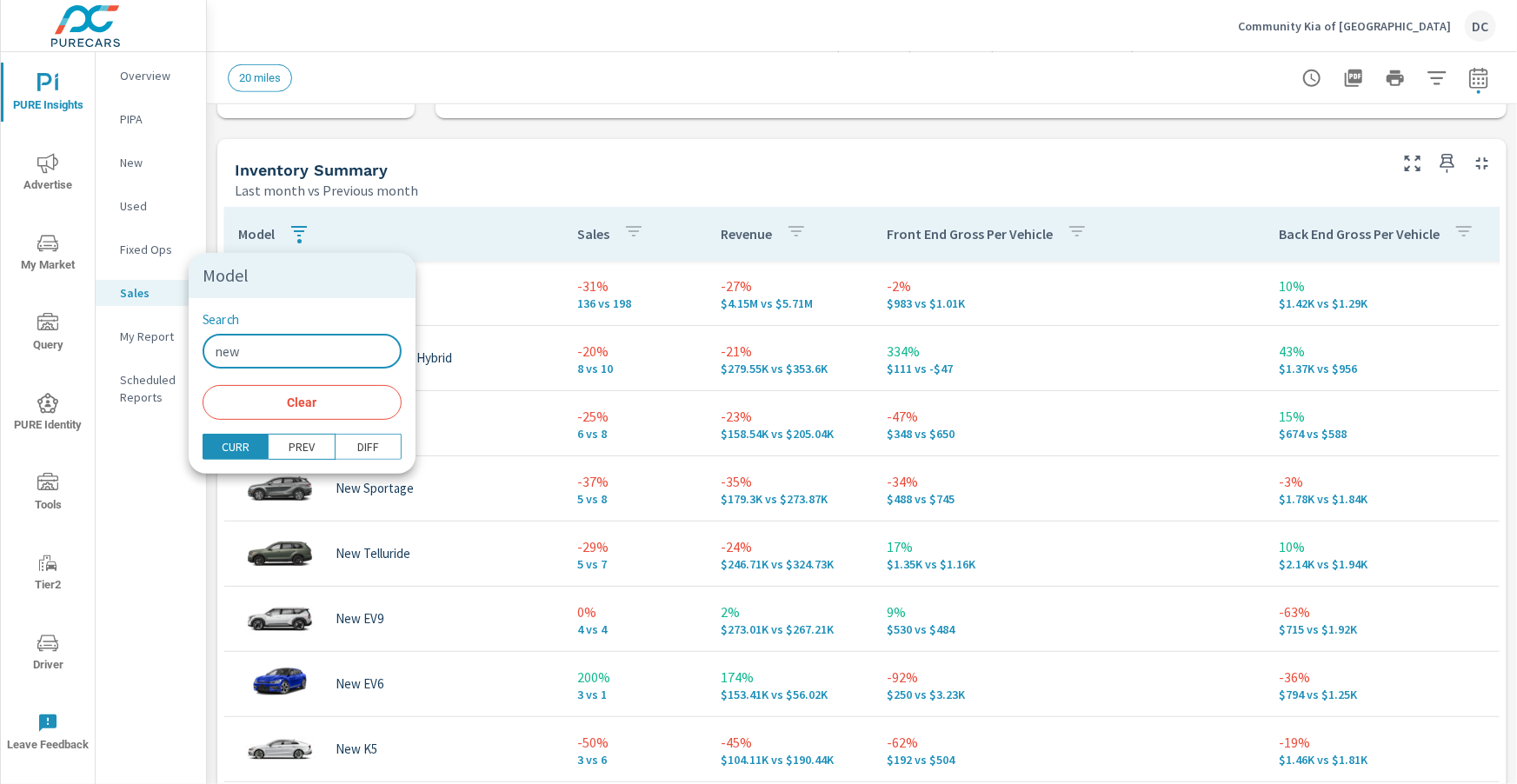
type input "new"
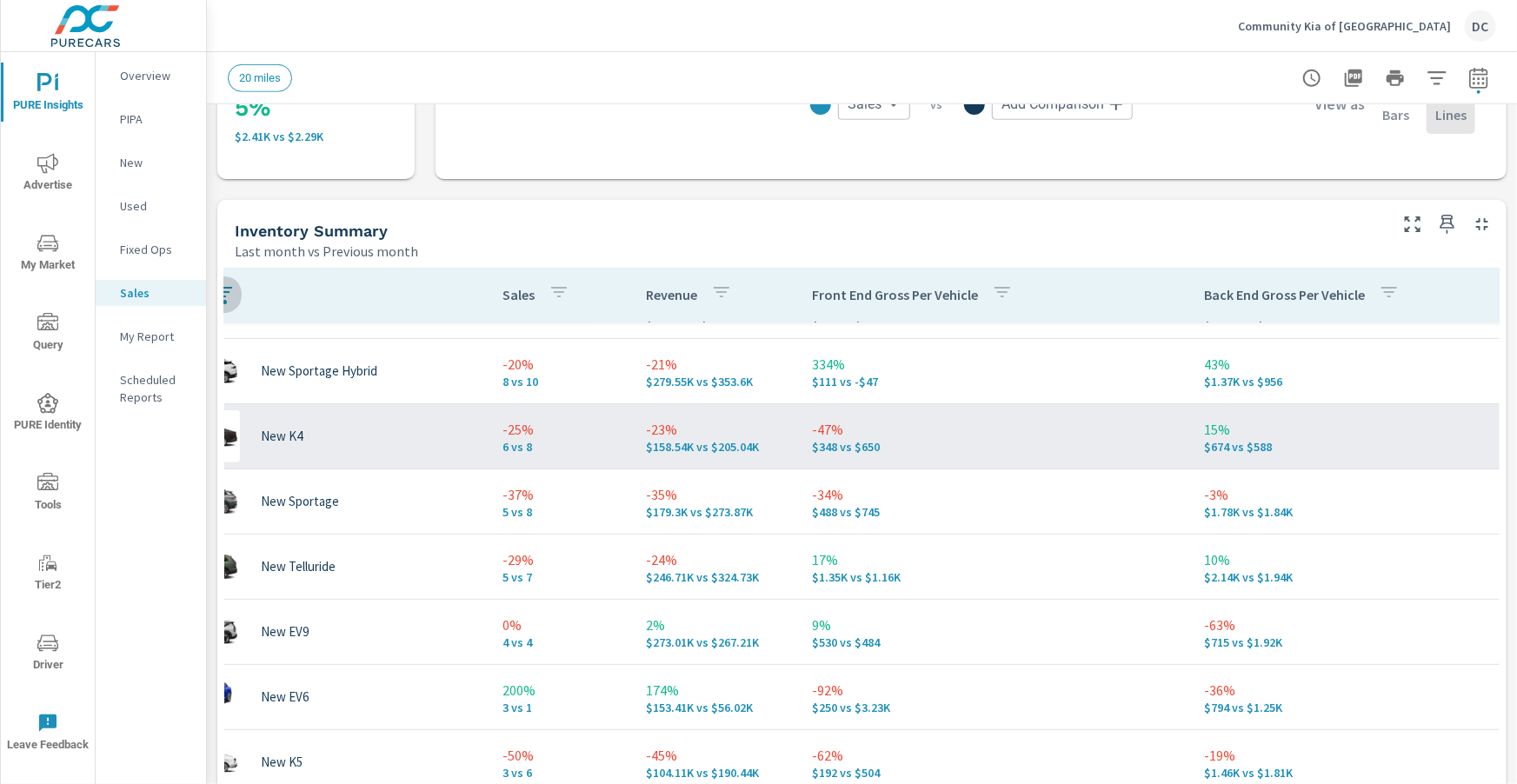
scroll to position [48, 79]
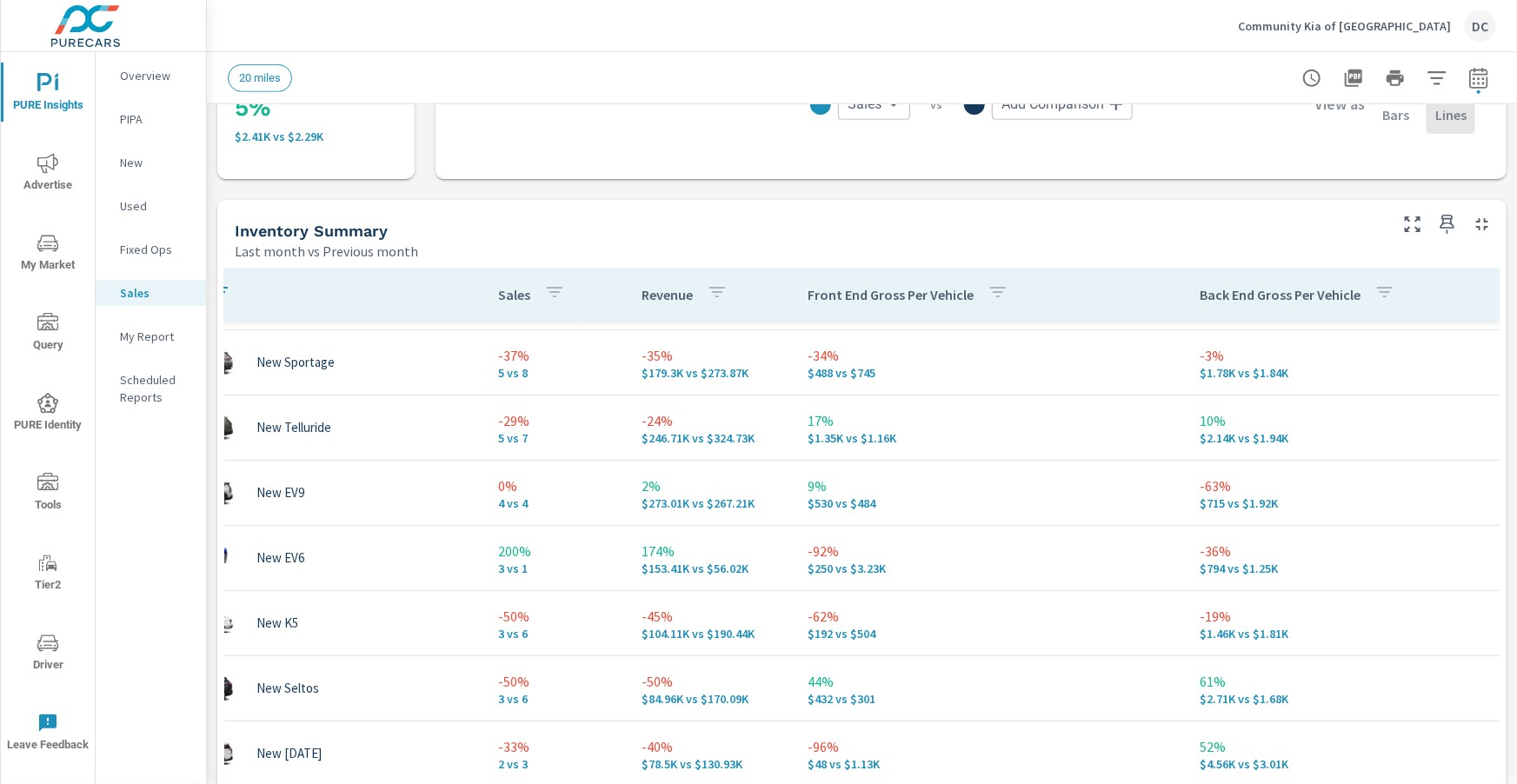
scroll to position [187, 0]
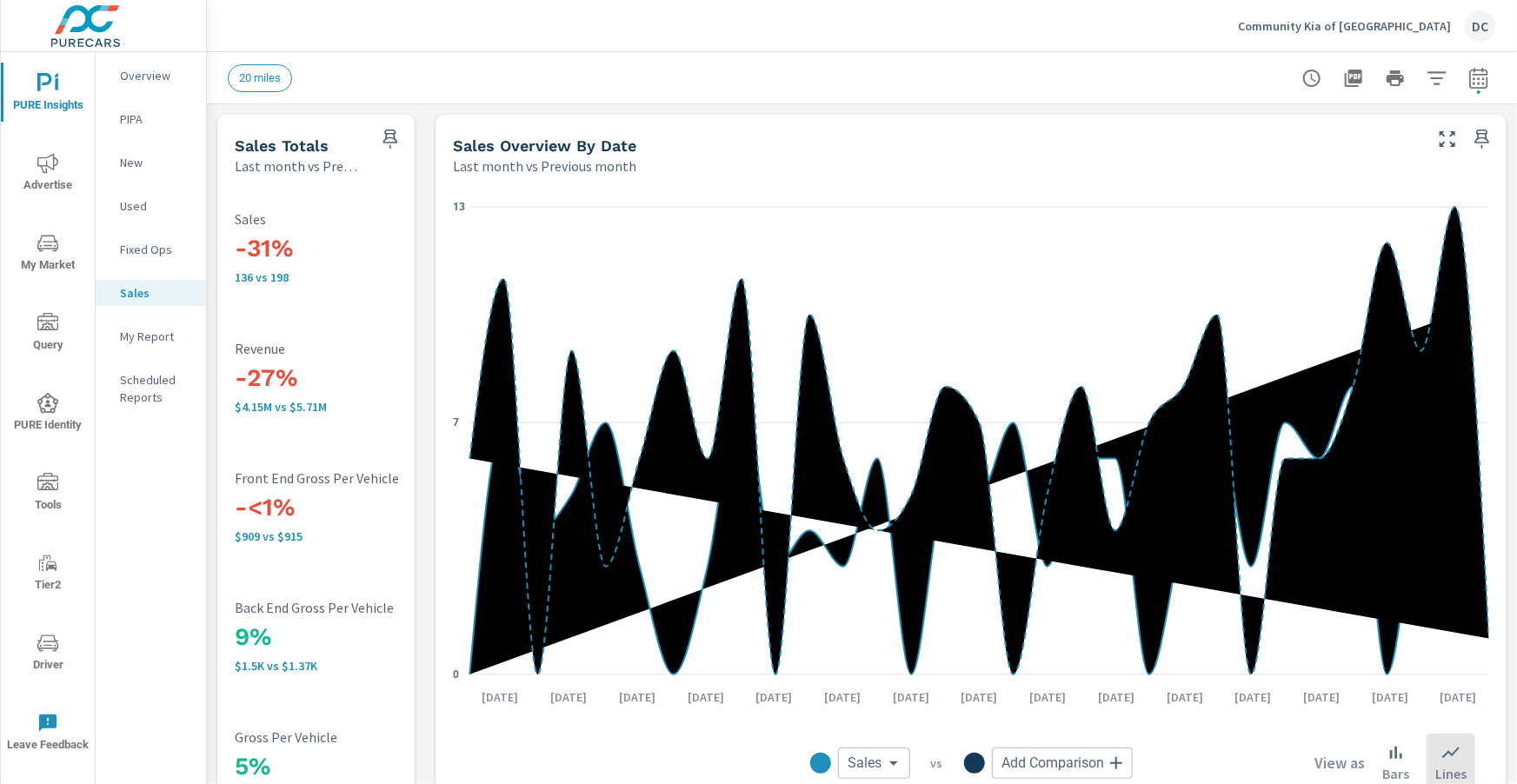
click at [140, 208] on p "Used" at bounding box center [155, 205] width 72 height 17
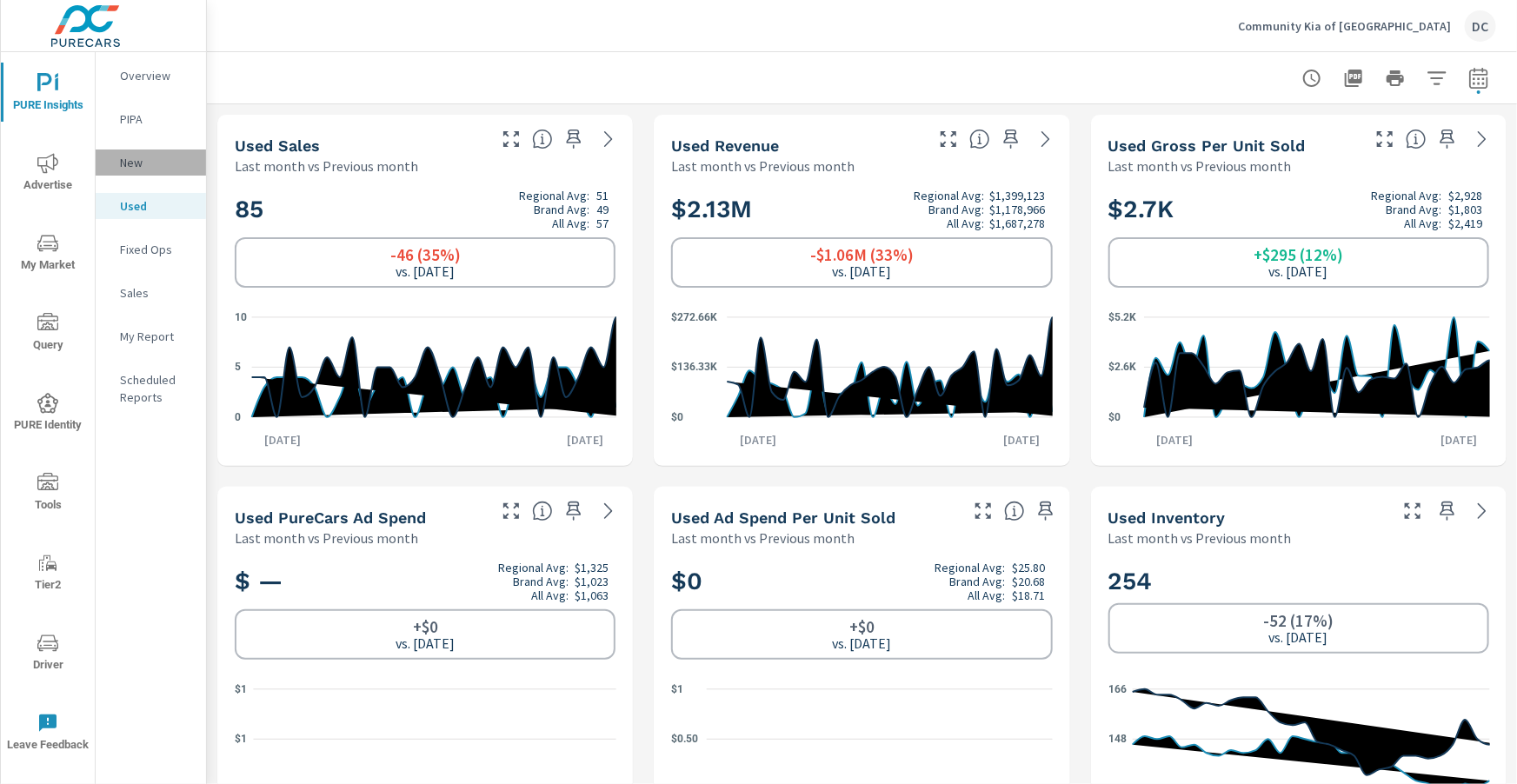
click at [135, 161] on p "New" at bounding box center [155, 161] width 72 height 17
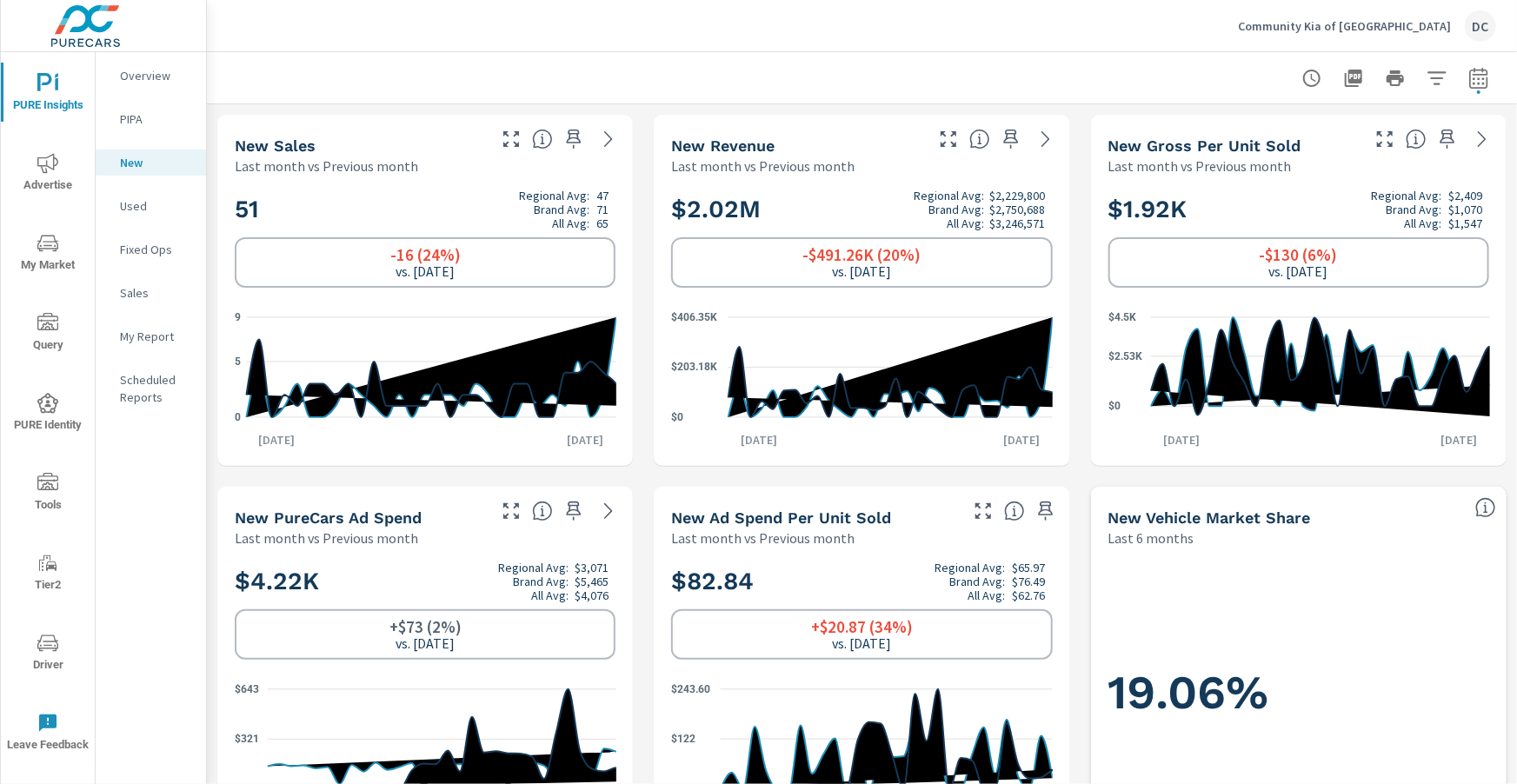
click at [60, 169] on span "Advertise" at bounding box center [48, 174] width 84 height 43
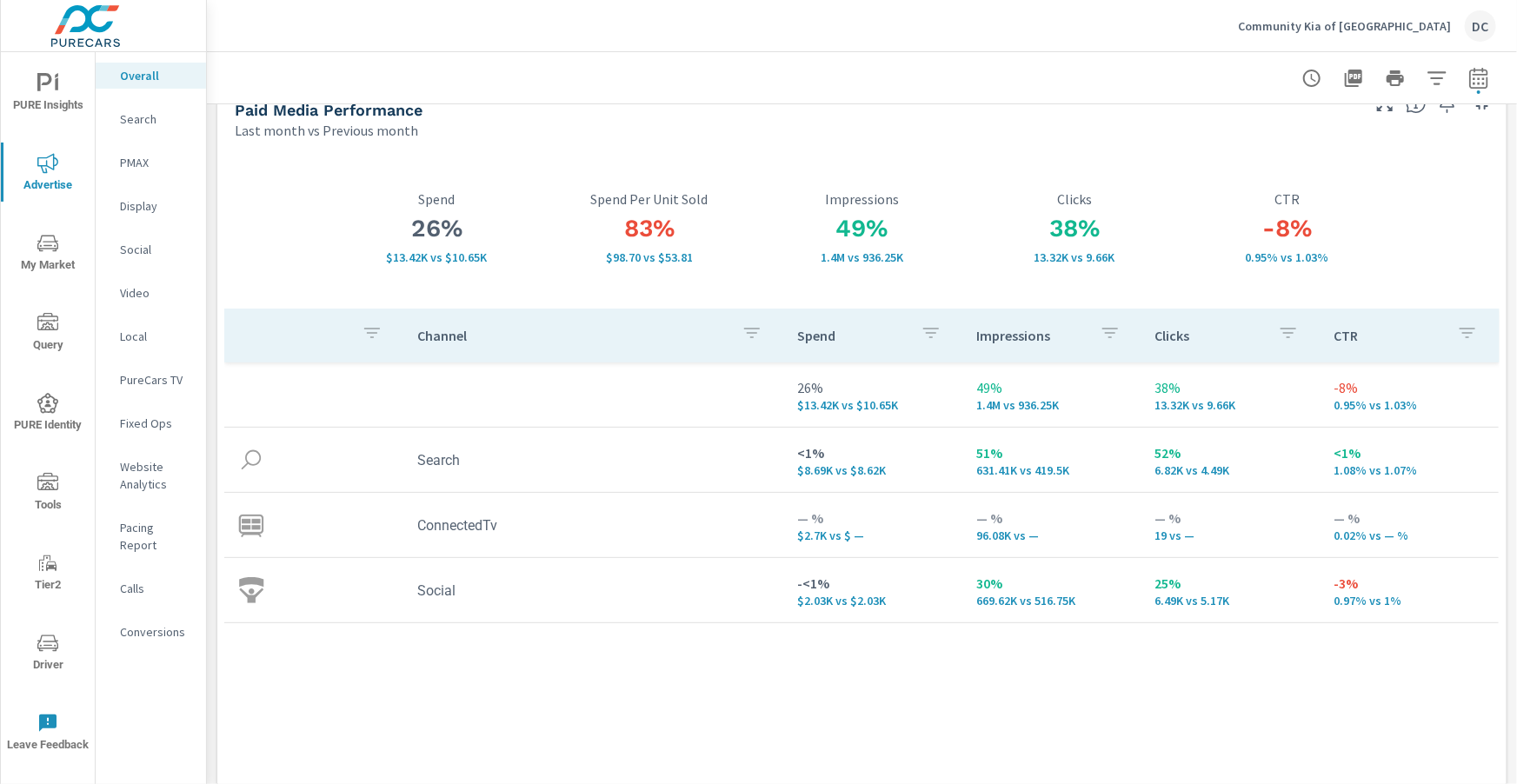
scroll to position [42, 0]
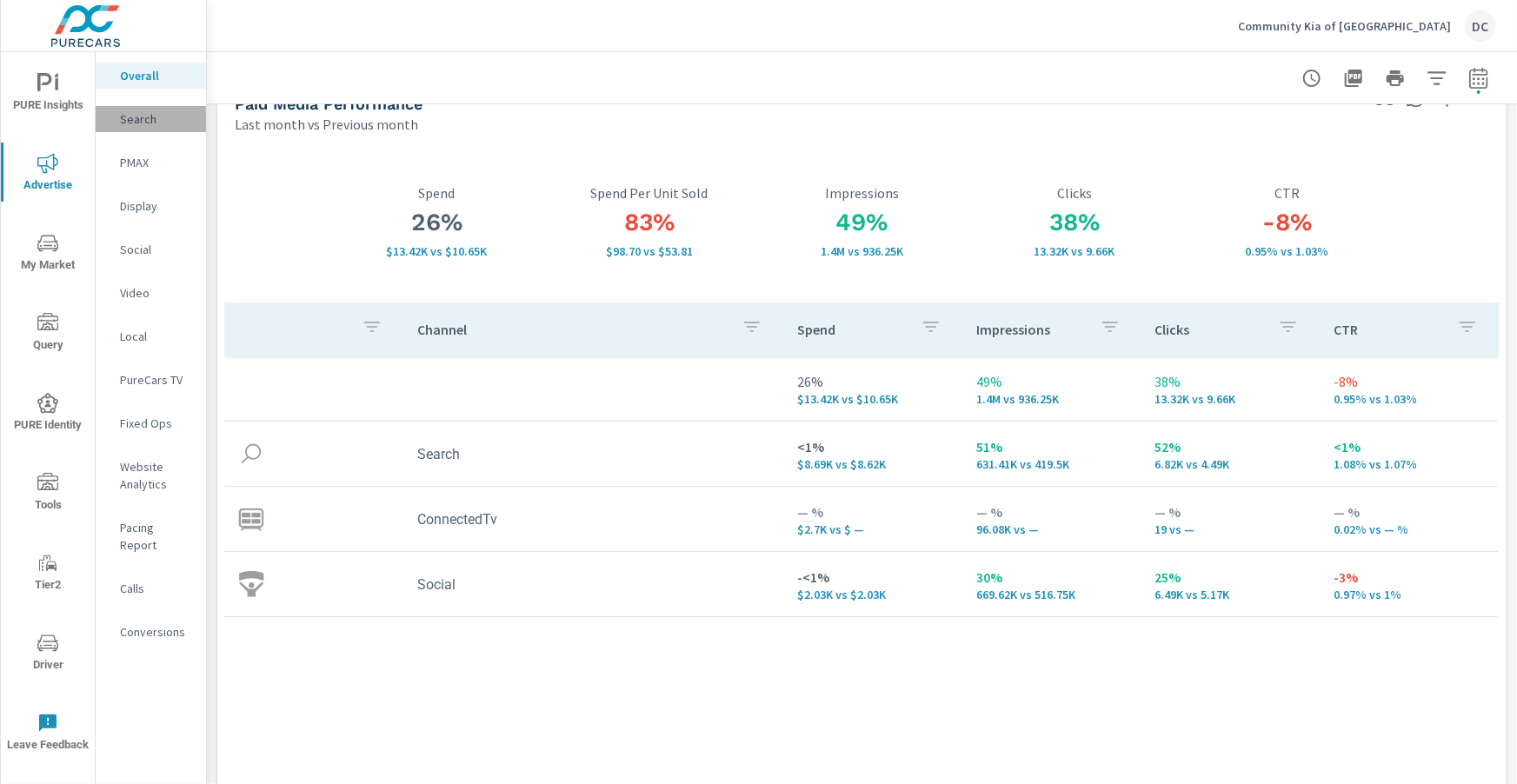
click at [148, 122] on p "Search" at bounding box center [155, 119] width 72 height 17
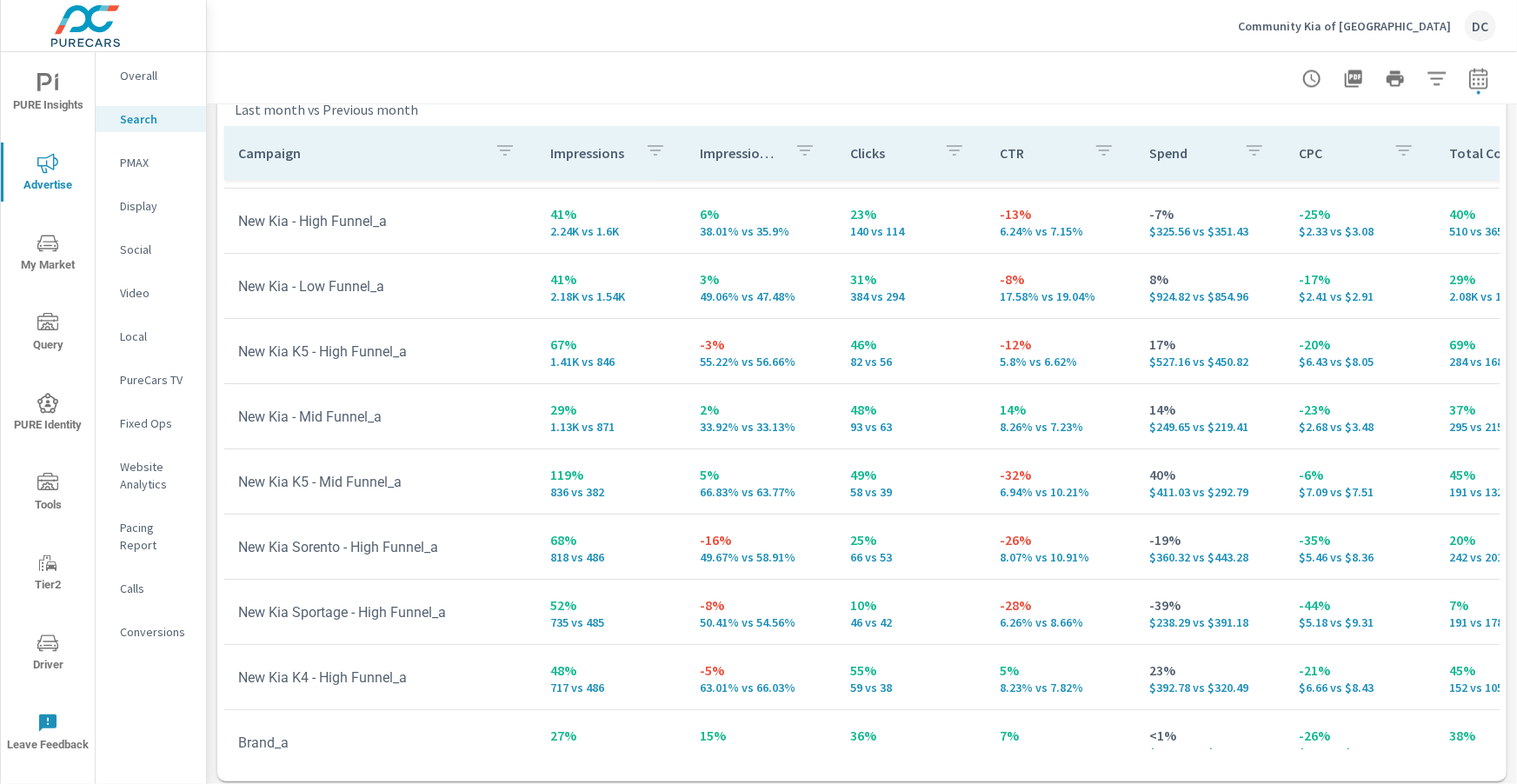
scroll to position [70, 0]
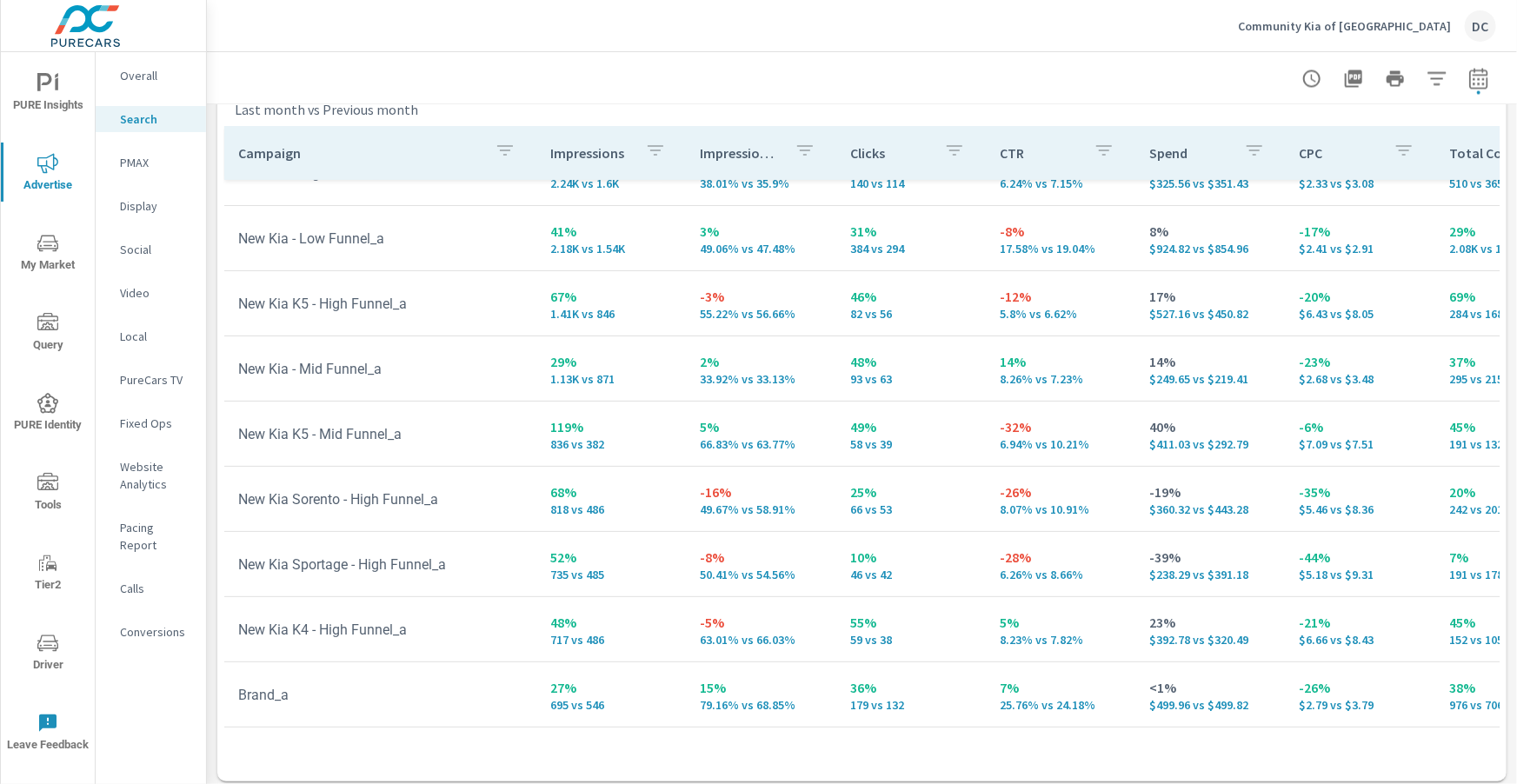
scroll to position [158, 0]
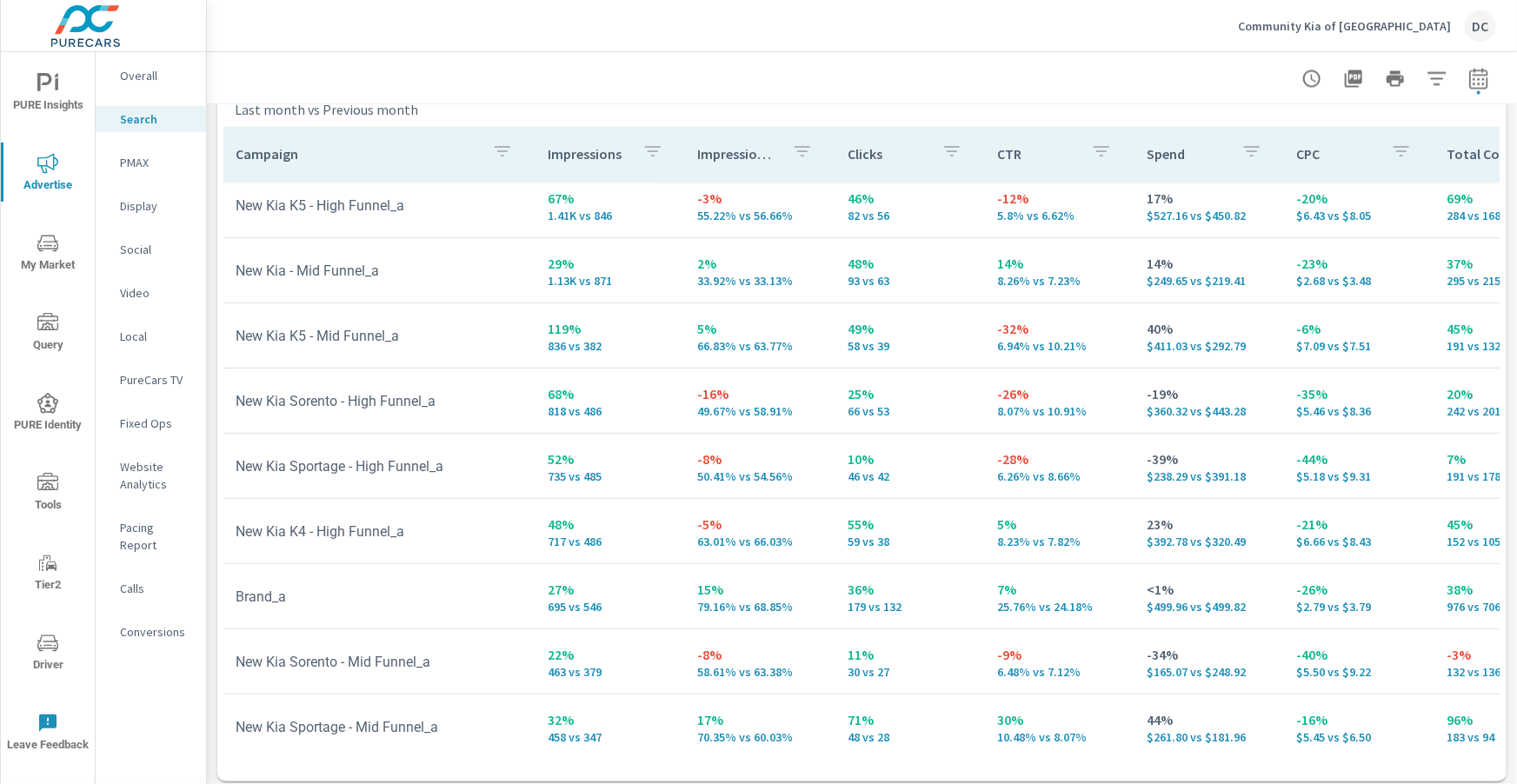
scroll to position [236, 3]
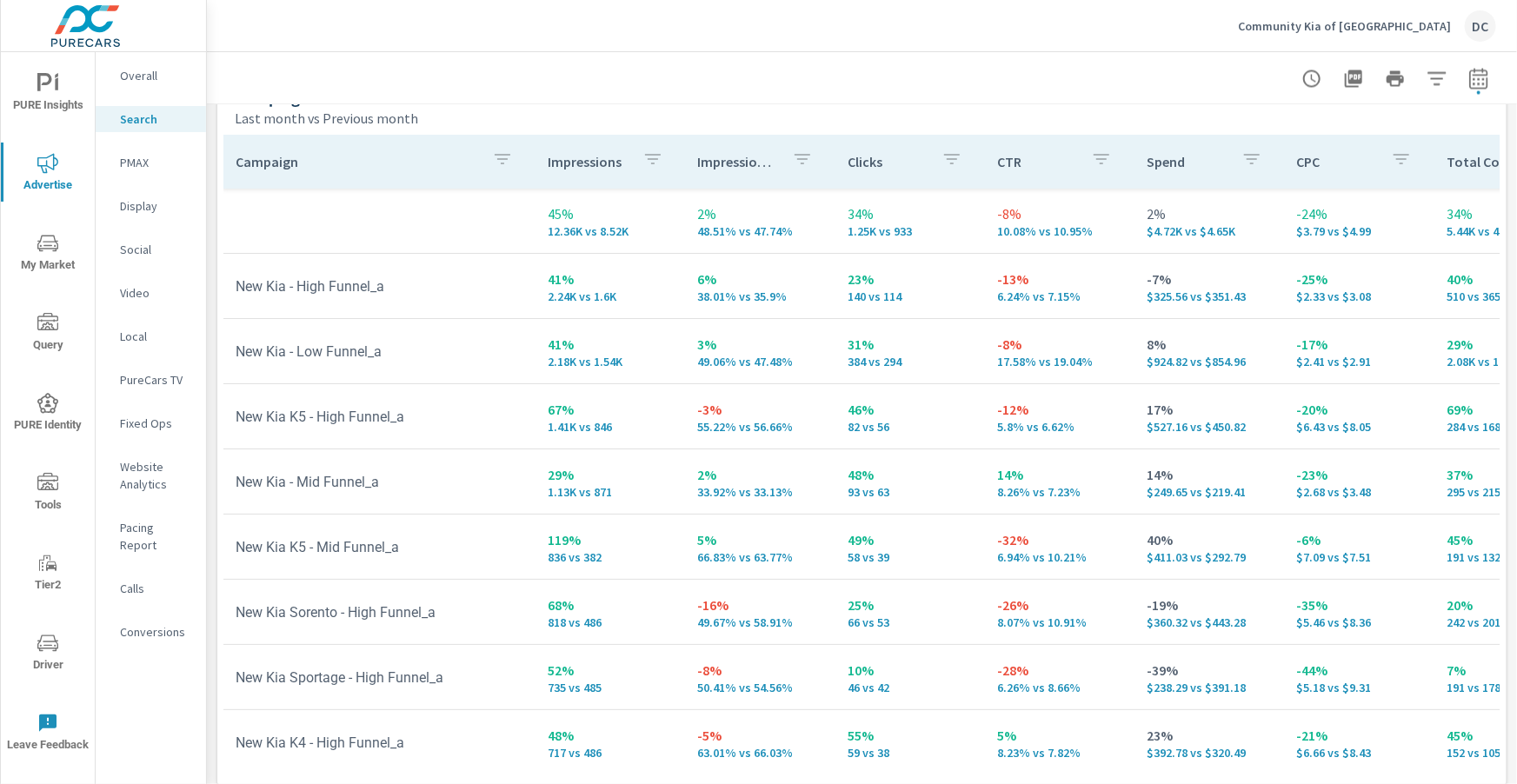
scroll to position [1738, 0]
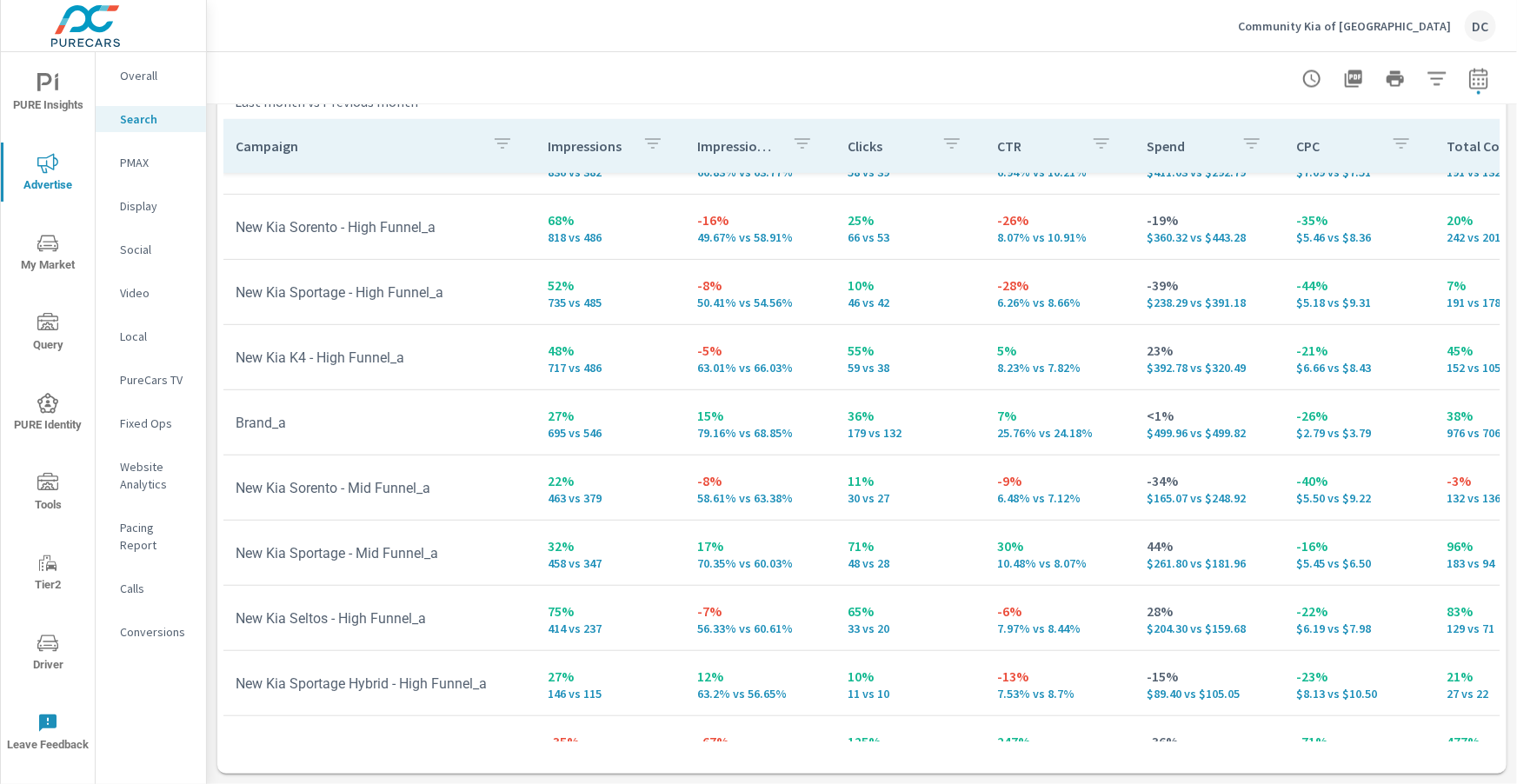
scroll to position [380, 3]
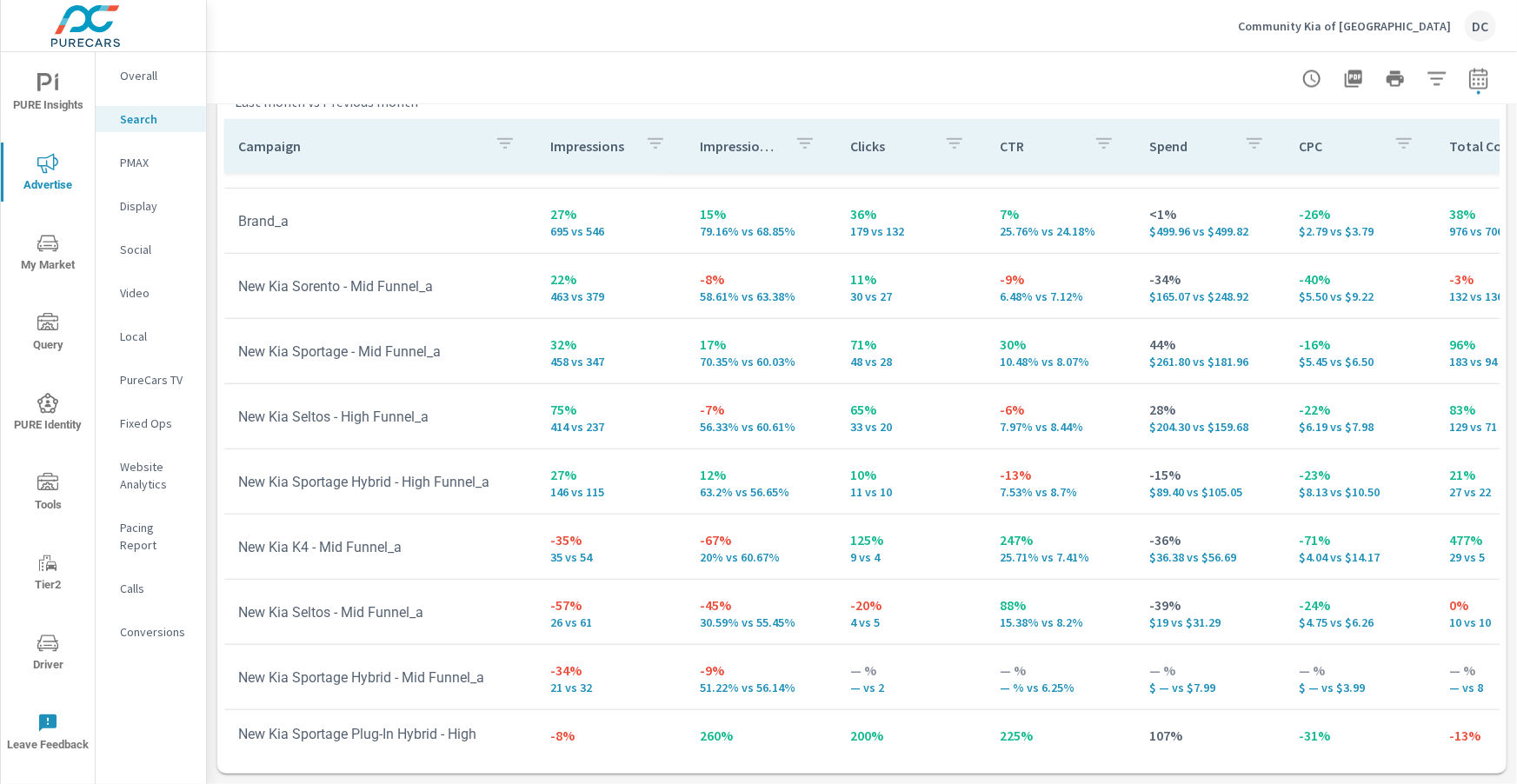
scroll to position [574, 0]
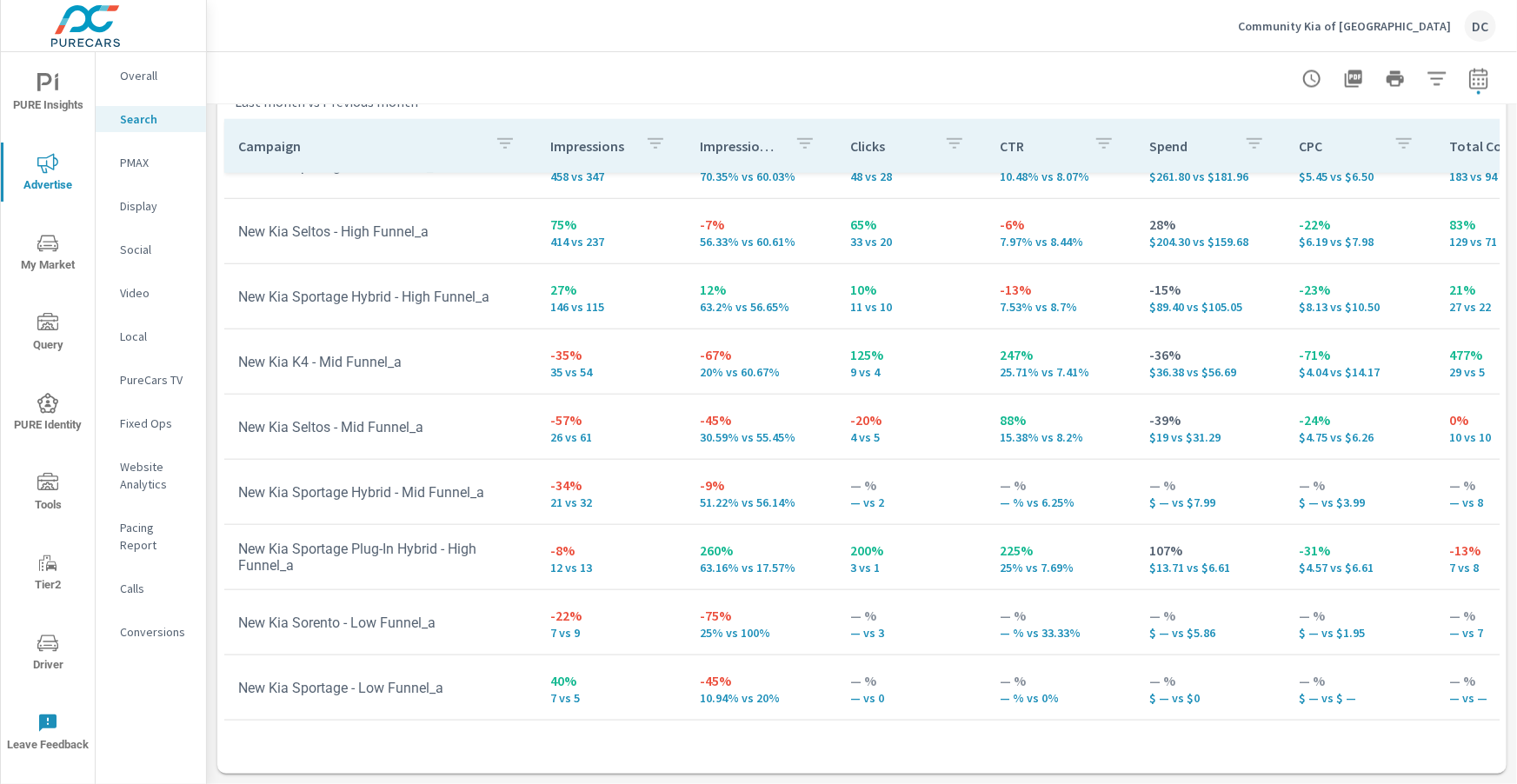
scroll to position [757, 0]
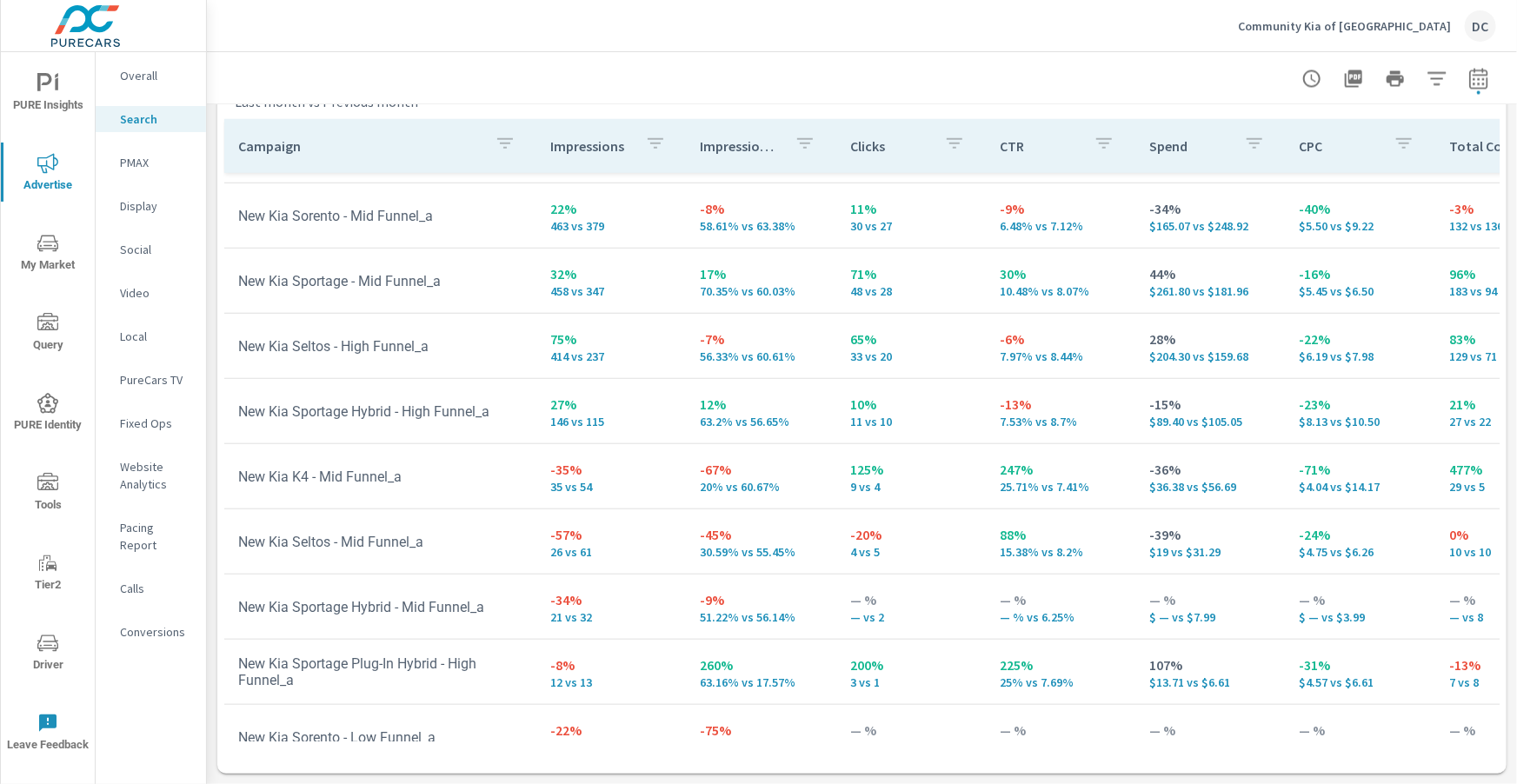
scroll to position [637, 0]
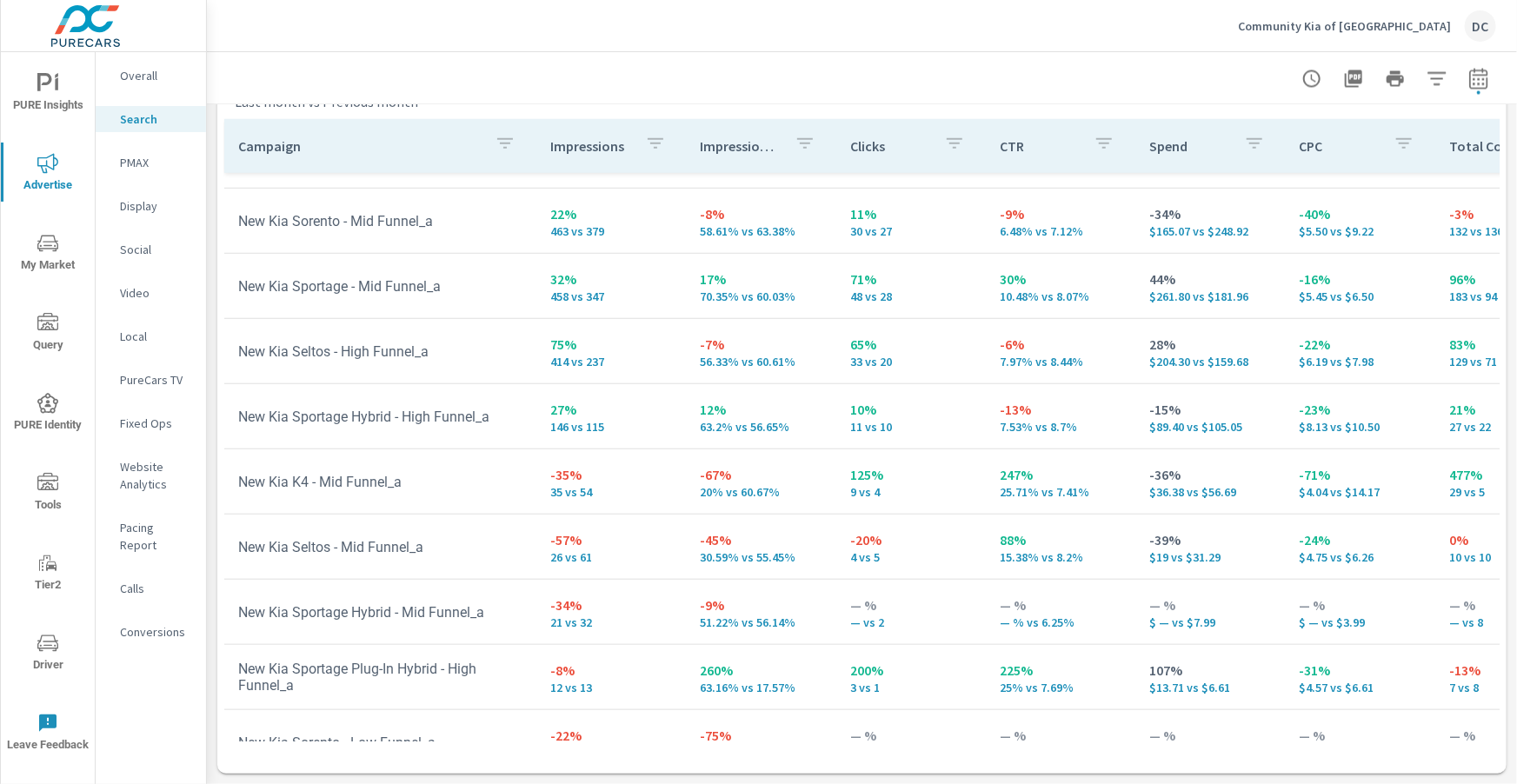
click at [144, 160] on p "PMAX" at bounding box center [155, 161] width 72 height 17
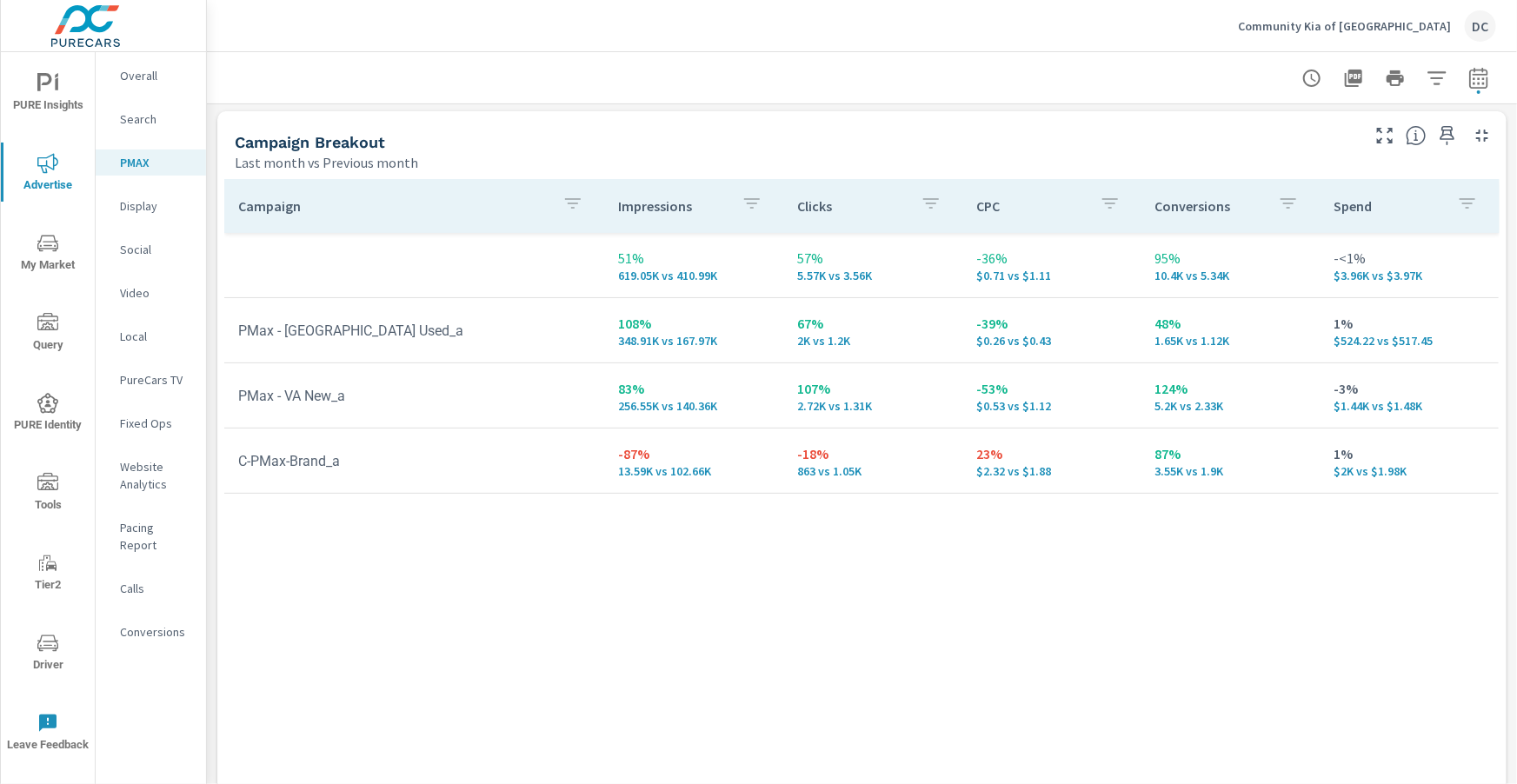
scroll to position [192, 0]
drag, startPoint x: 620, startPoint y: 452, endPoint x: 657, endPoint y: 453, distance: 37.0
click at [657, 453] on p "-87%" at bounding box center [694, 450] width 152 height 21
drag, startPoint x: 1151, startPoint y: 451, endPoint x: 1184, endPoint y: 451, distance: 33.0
click at [1184, 451] on td "87% 3.55K vs 1.9K" at bounding box center [1231, 457] width 179 height 63
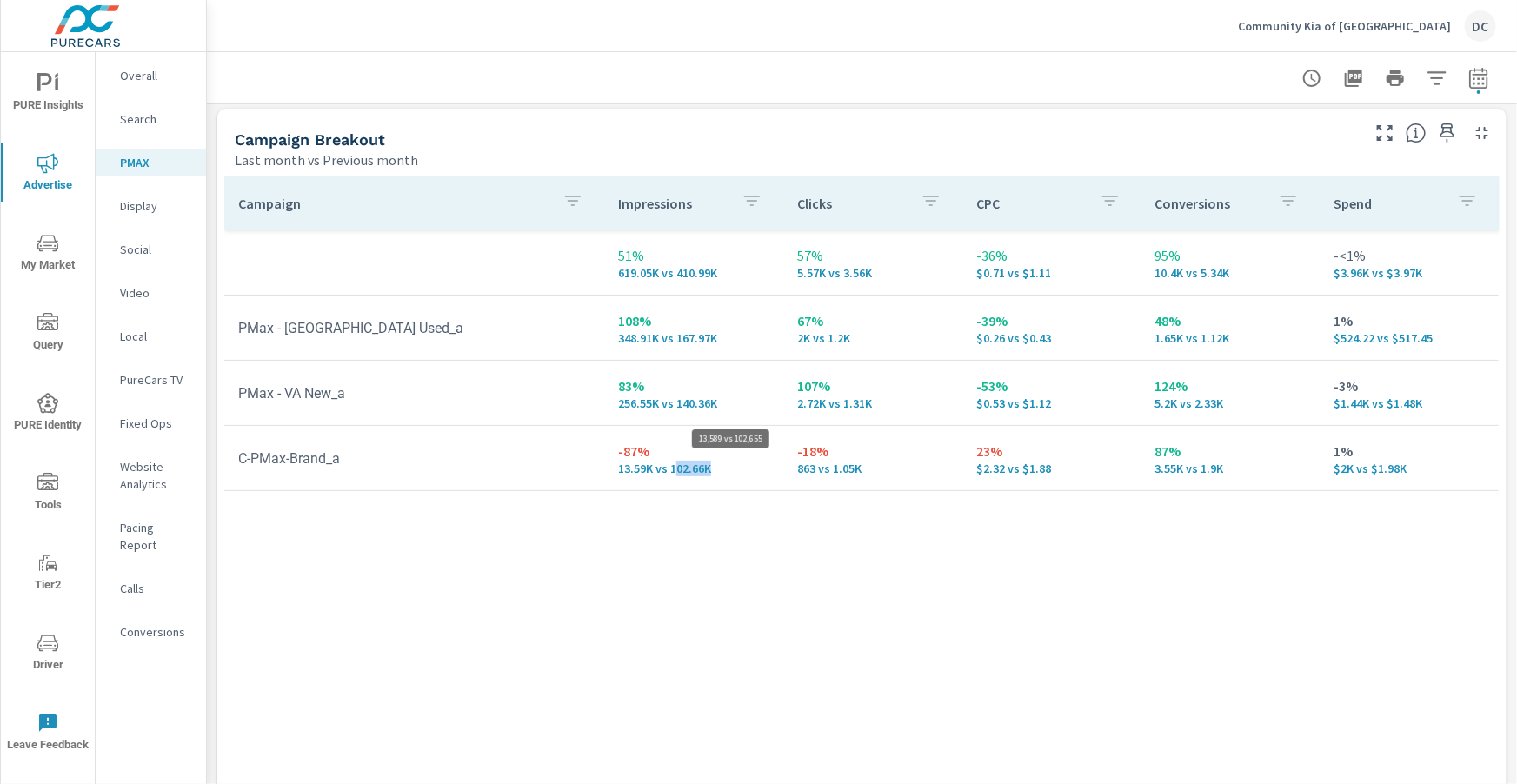
drag, startPoint x: 678, startPoint y: 468, endPoint x: 785, endPoint y: 473, distance: 107.1
click at [709, 473] on p "13.59K vs 102.66K" at bounding box center [694, 468] width 152 height 14
drag, startPoint x: 961, startPoint y: 466, endPoint x: 1053, endPoint y: 473, distance: 92.3
click at [1053, 473] on tr "C-PMax-Brand_a -87% 13.59K vs 102.66K -18% 863 vs 1.05K 23% $2.32 vs $1.88 87% …" at bounding box center [861, 457] width 1275 height 65
drag, startPoint x: 1154, startPoint y: 451, endPoint x: 1182, endPoint y: 450, distance: 28.0
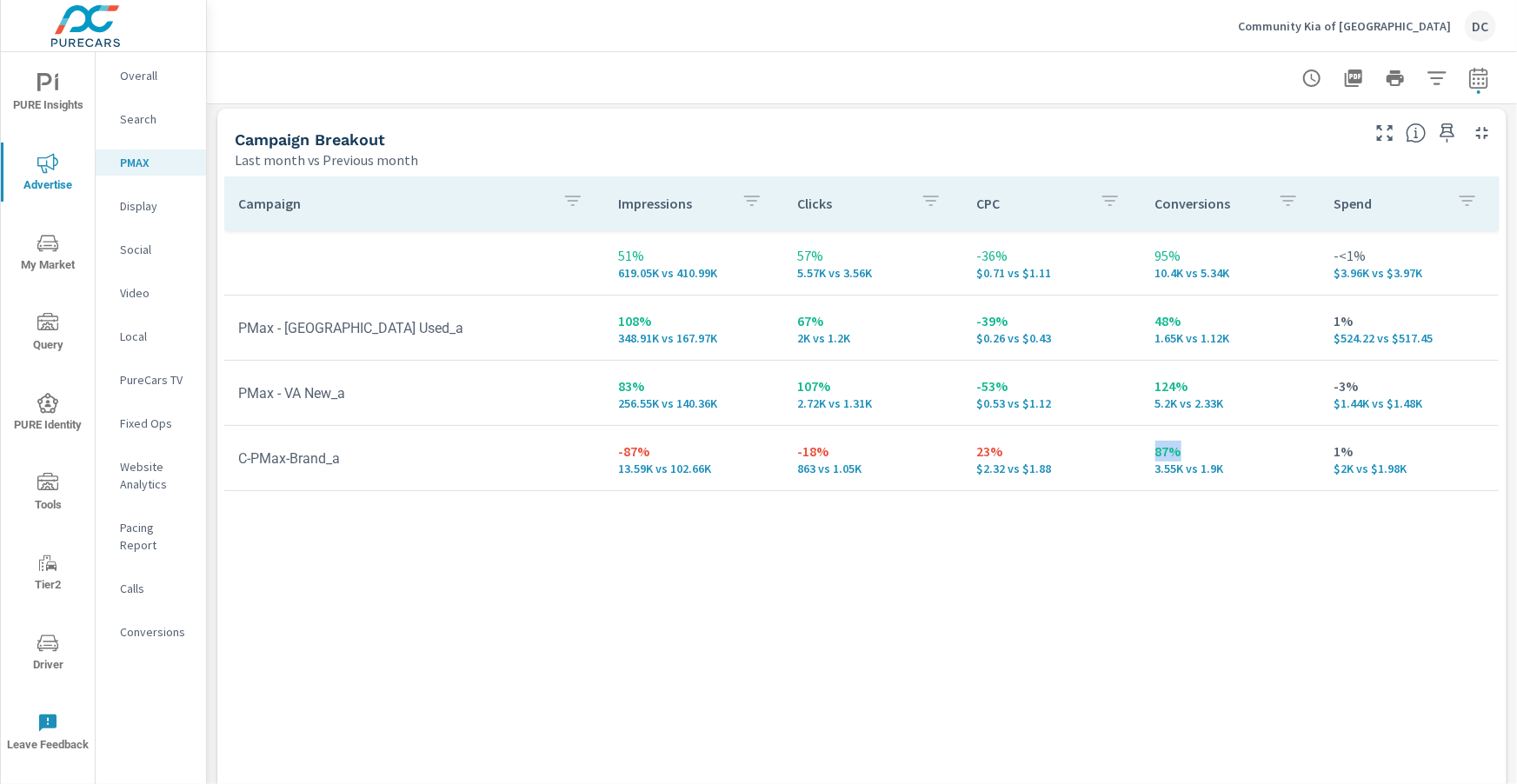
click at [1182, 450] on p "87%" at bounding box center [1231, 450] width 152 height 21
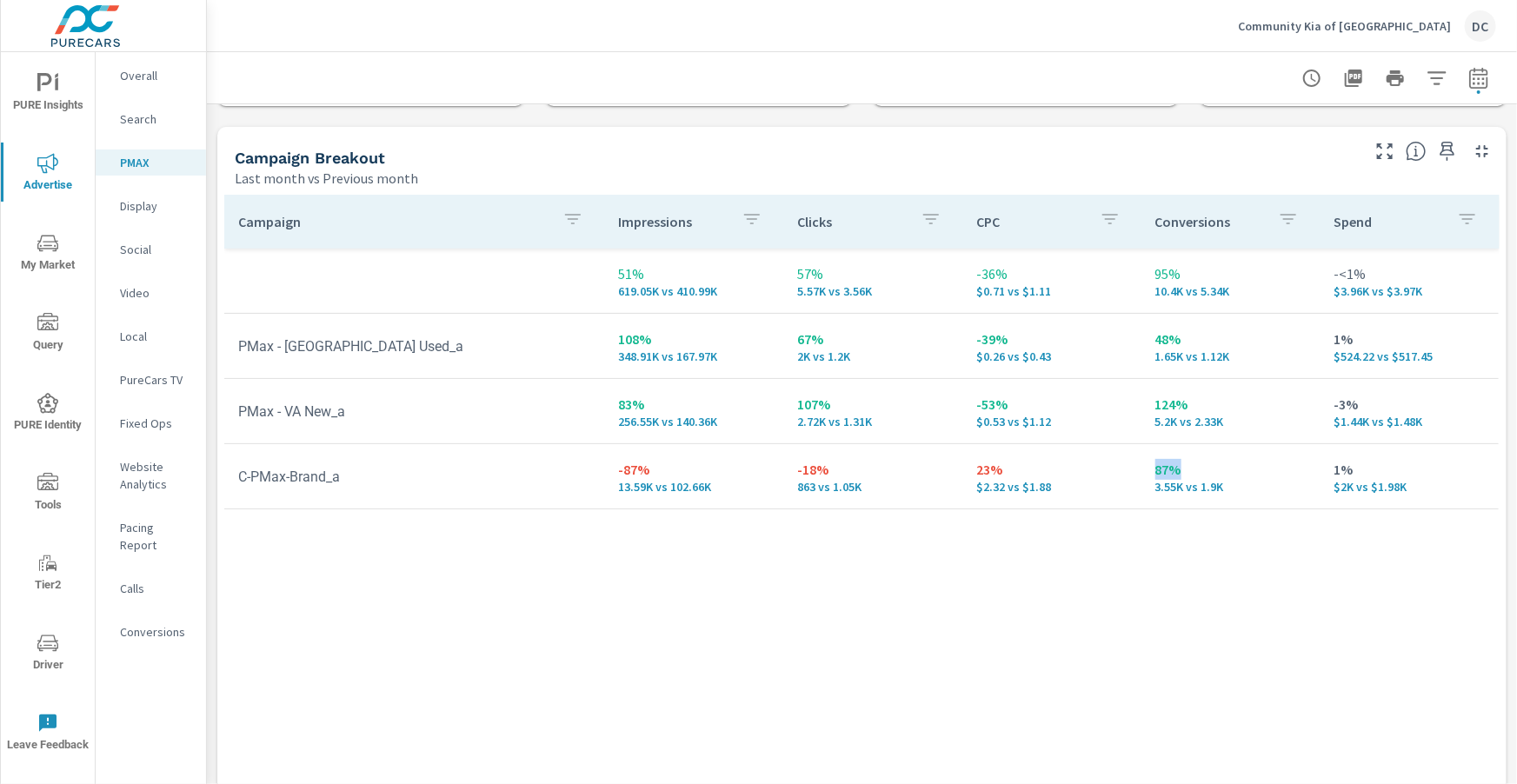
scroll to position [173, 0]
click at [147, 248] on p "Social" at bounding box center [155, 249] width 72 height 17
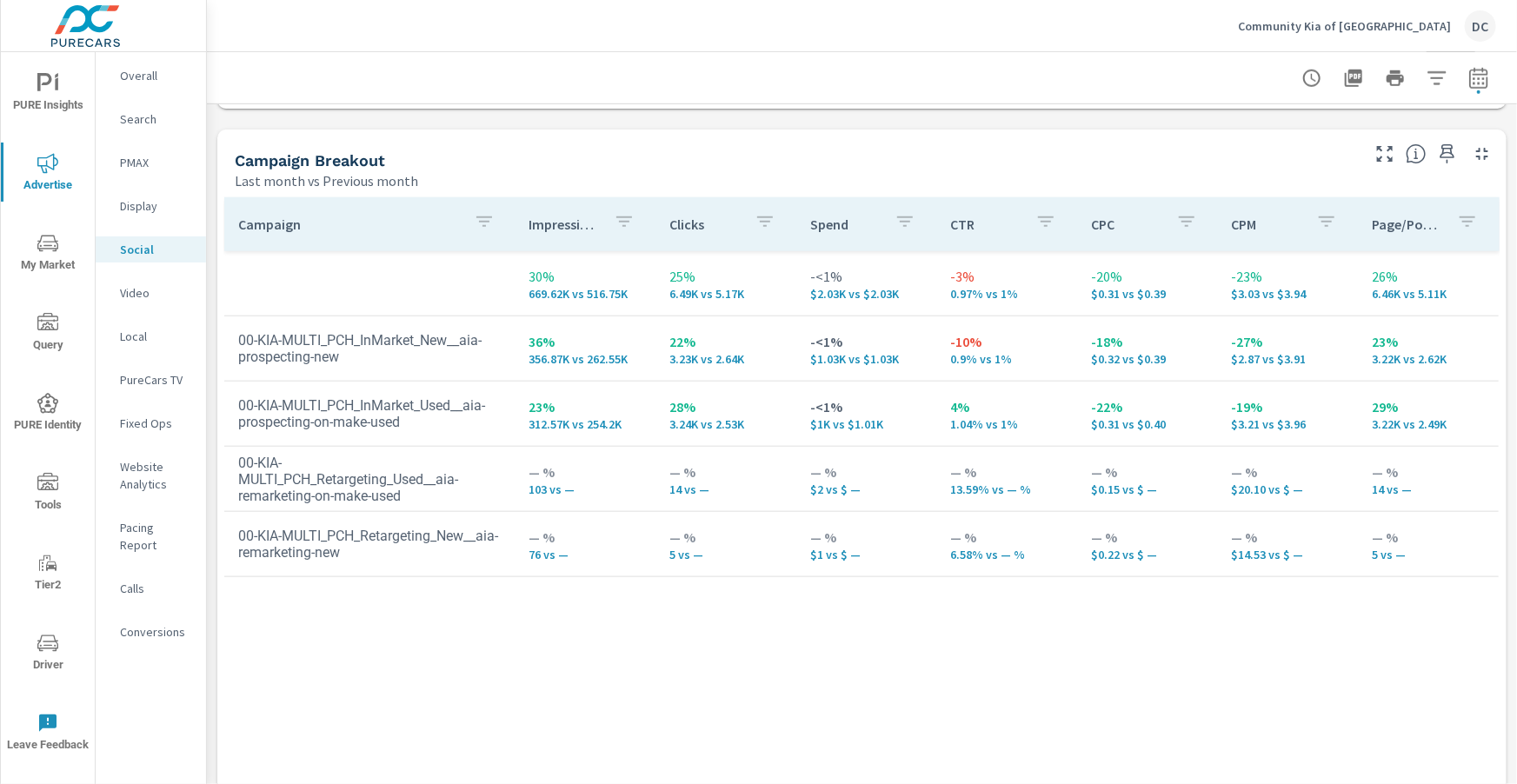
scroll to position [730, 0]
click at [1482, 79] on icon "button" at bounding box center [1478, 78] width 21 height 21
select select "Last month"
select select "Previous month"
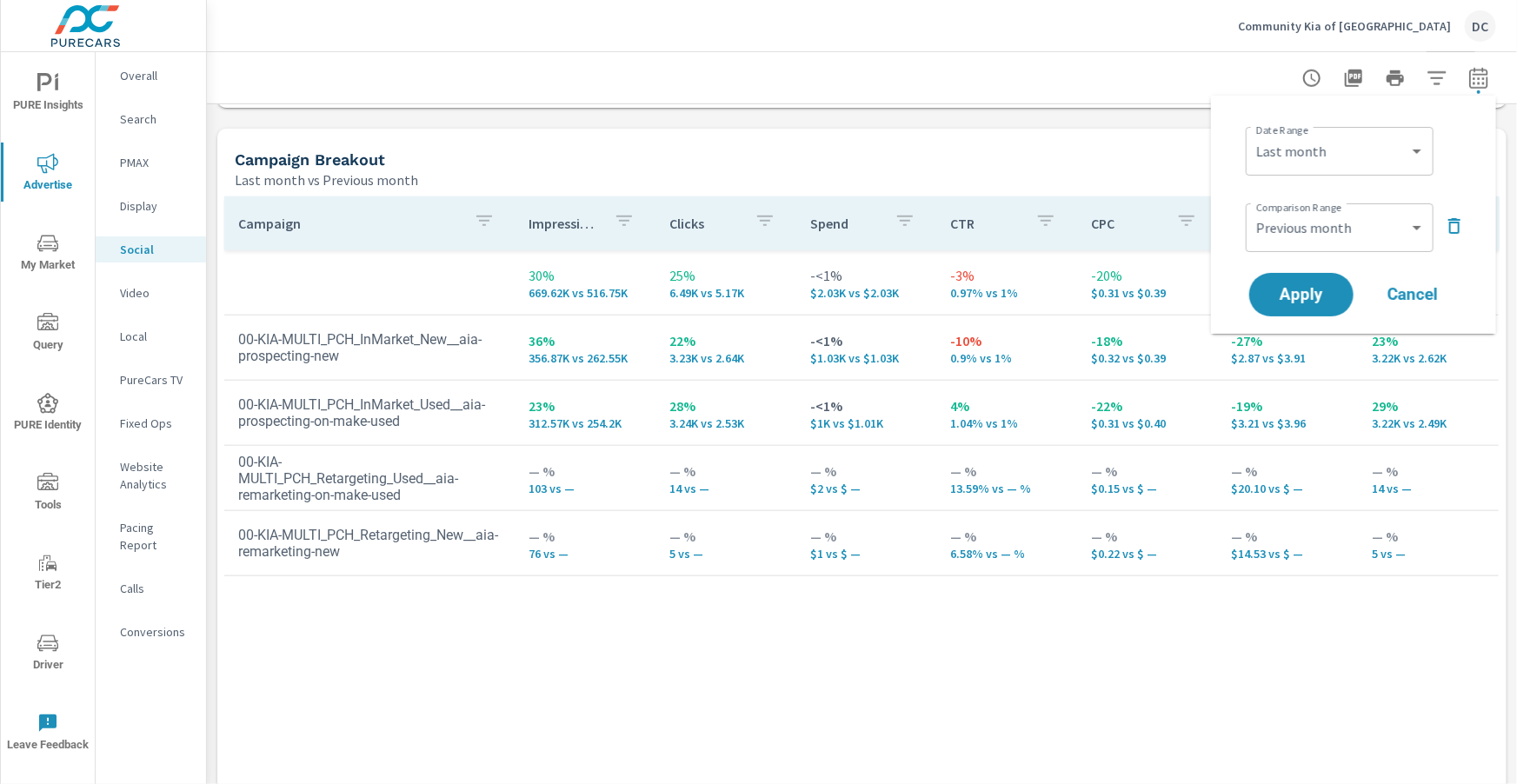
click at [1461, 221] on icon "button" at bounding box center [1454, 225] width 21 height 21
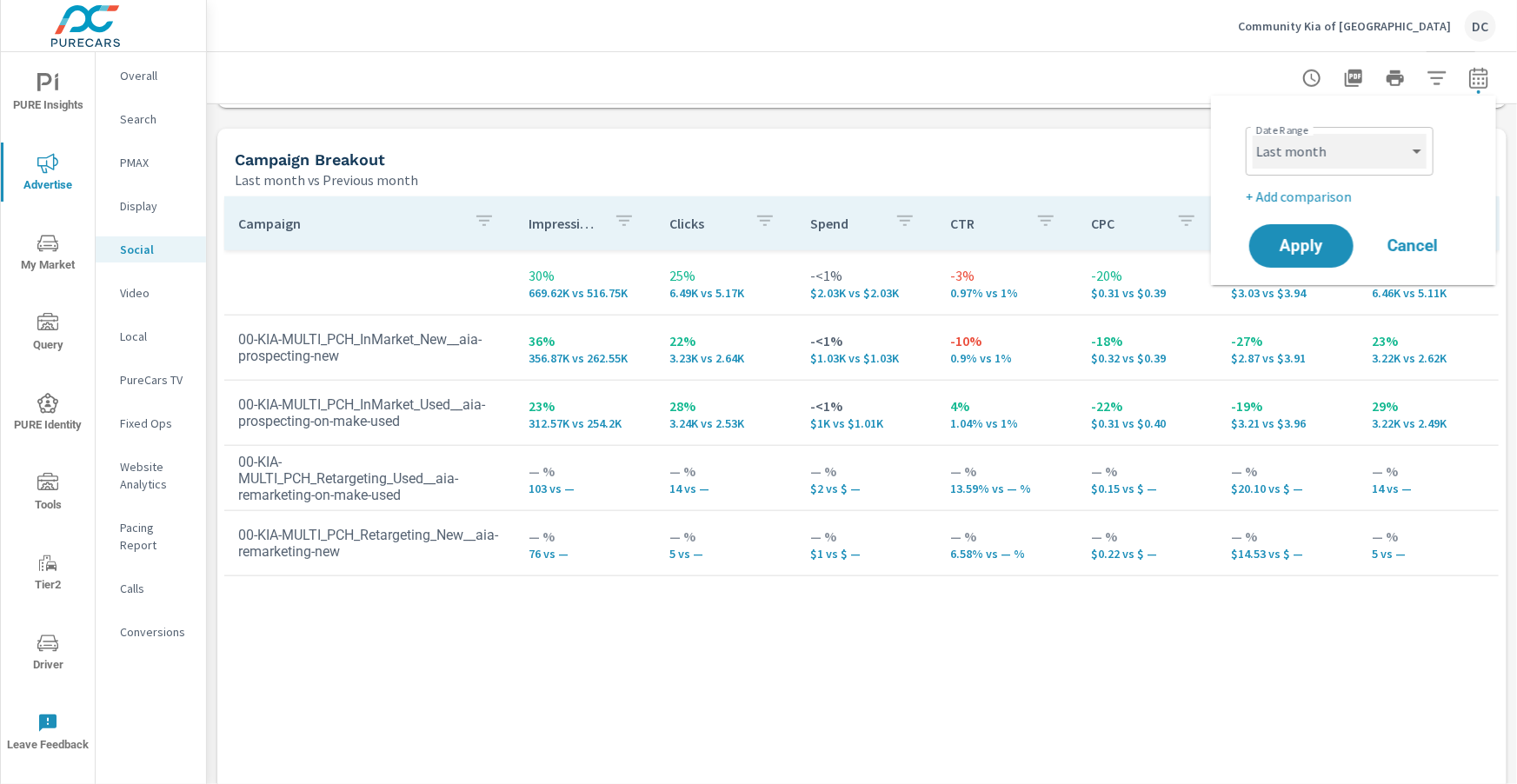
click at [1420, 164] on select "Custom Yesterday Last week Last 7 days Last 14 days Last 30 days Last 45 days L…" at bounding box center [1340, 150] width 173 height 35
click at [1253, 133] on select "Custom Yesterday Last week Last 7 days Last 14 days Last 30 days Last 45 days L…" at bounding box center [1340, 150] width 173 height 35
select select "Month to date"
click at [1319, 247] on span "Apply" at bounding box center [1302, 246] width 72 height 17
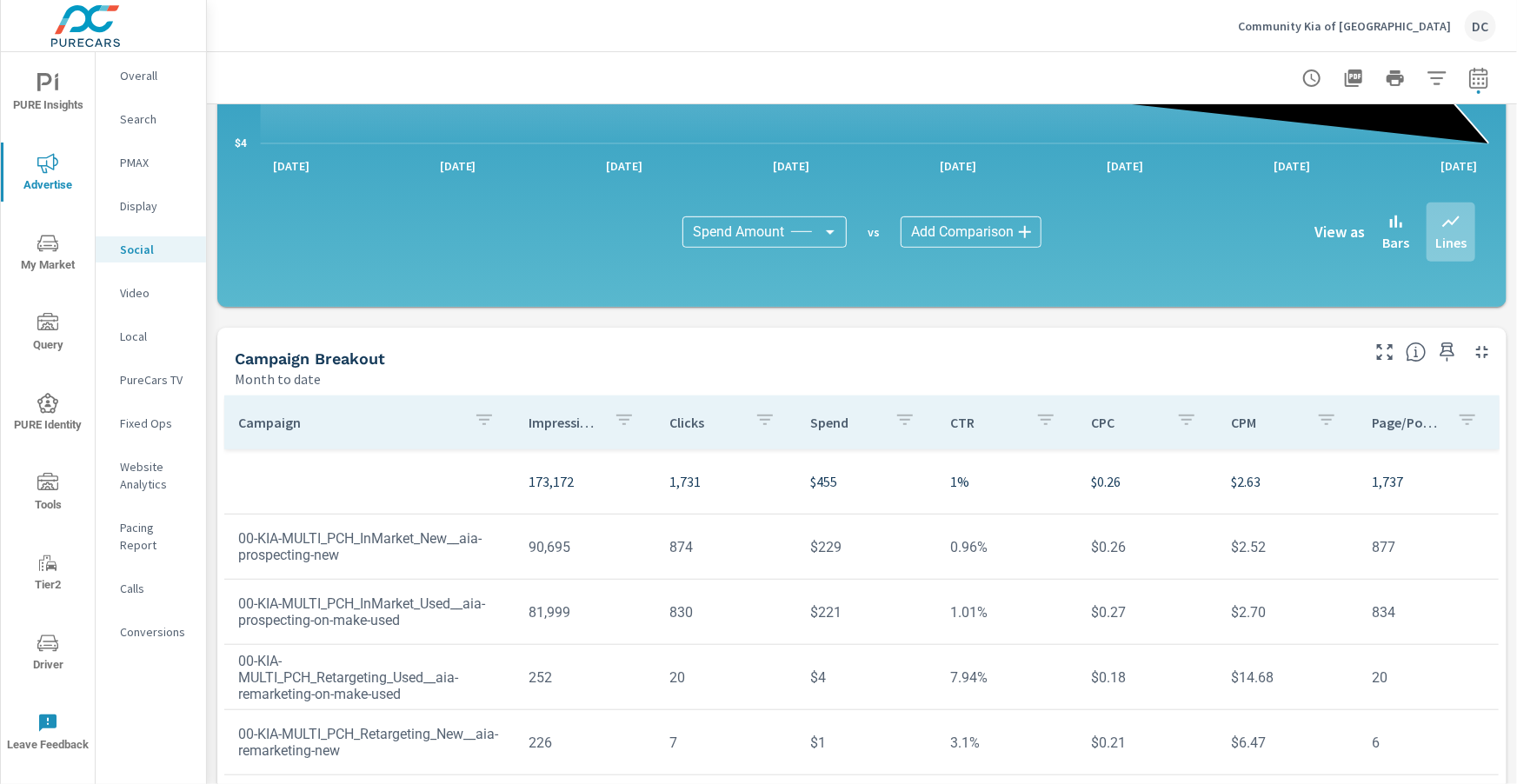
scroll to position [353, 0]
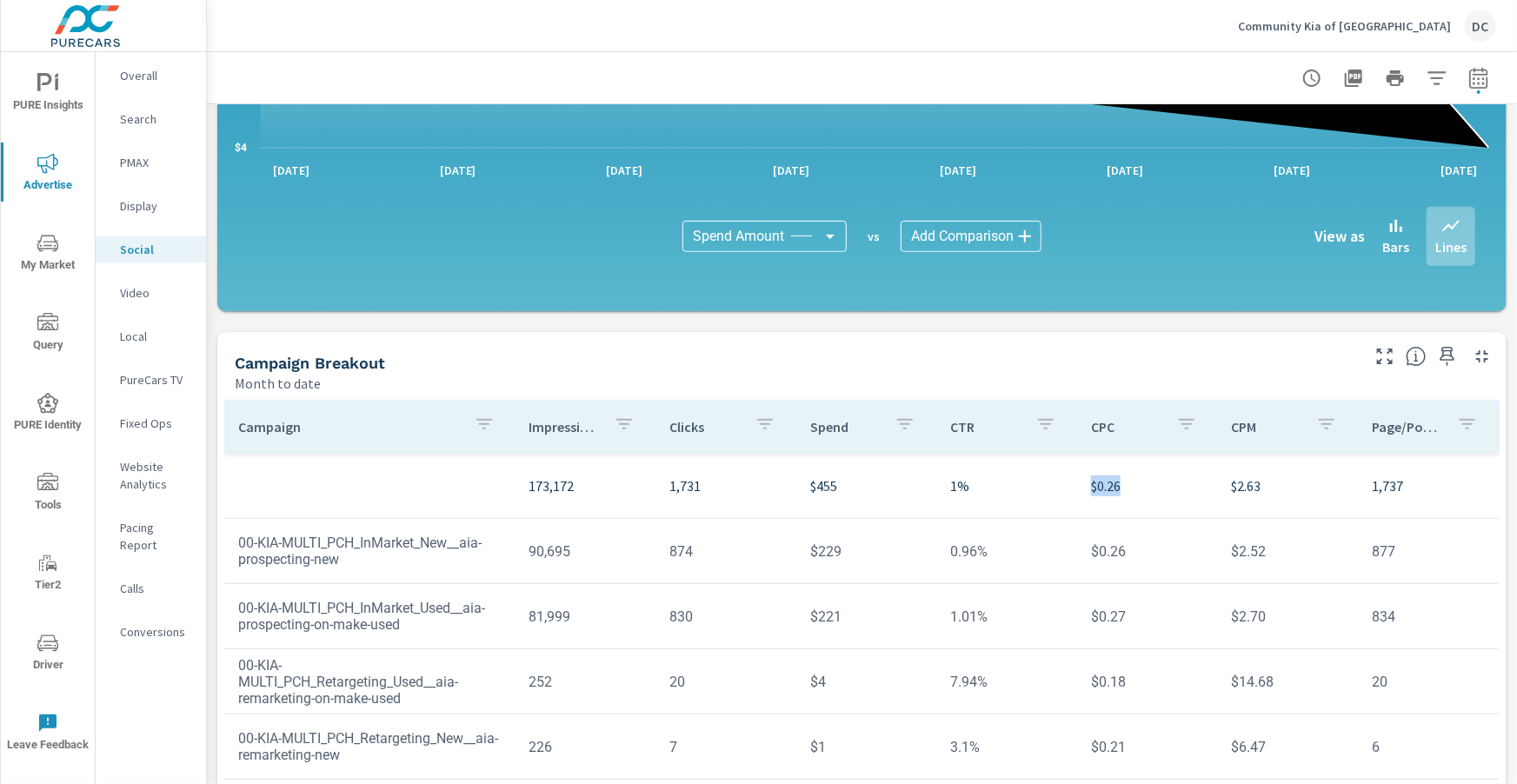
drag, startPoint x: 1127, startPoint y: 486, endPoint x: 1086, endPoint y: 487, distance: 41.0
click at [1086, 487] on td "$0.26" at bounding box center [1147, 485] width 141 height 49
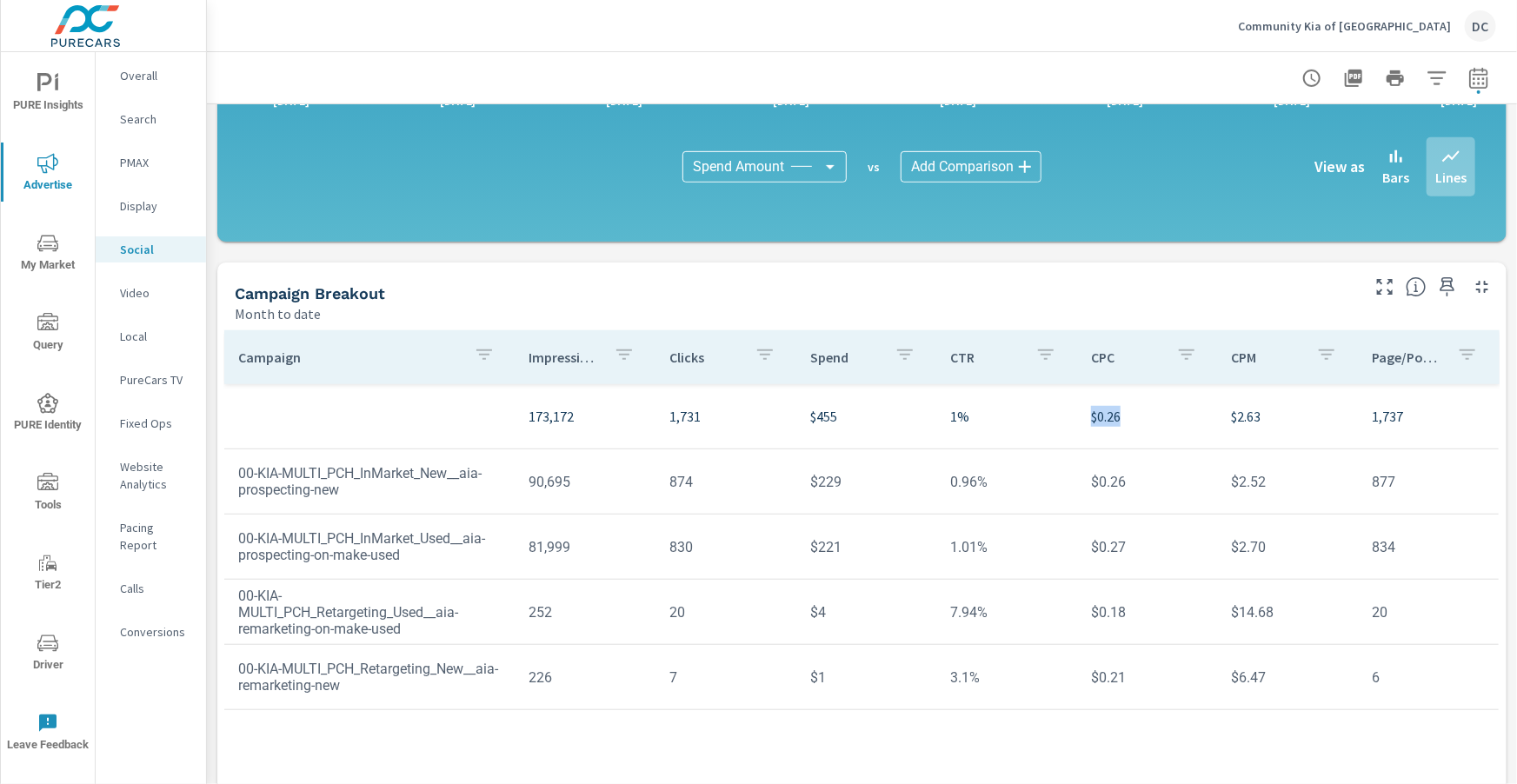
scroll to position [460, 0]
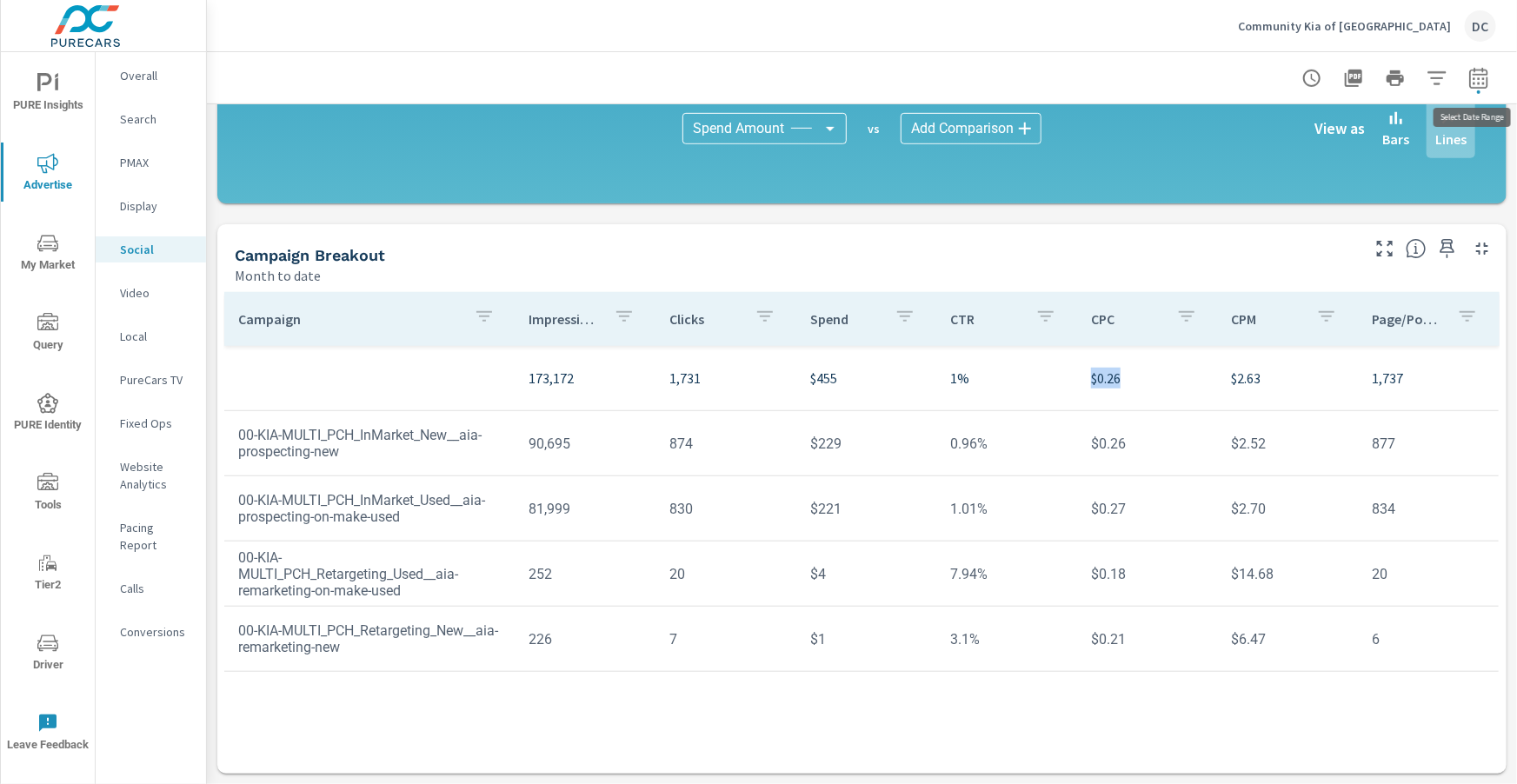
click at [1472, 76] on icon "button" at bounding box center [1478, 78] width 21 height 21
select select "Month to date"
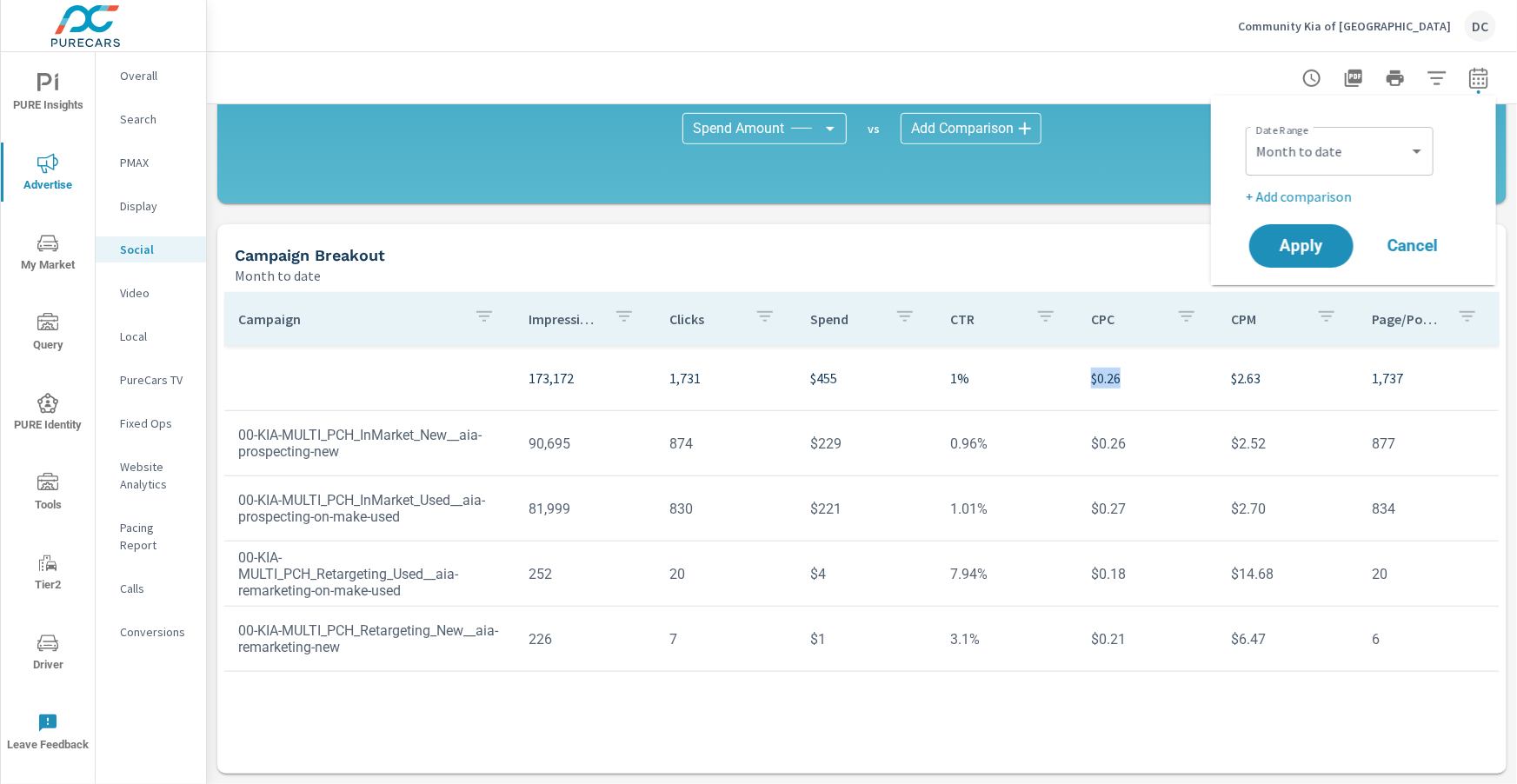
click at [140, 113] on p "Search" at bounding box center [155, 119] width 72 height 17
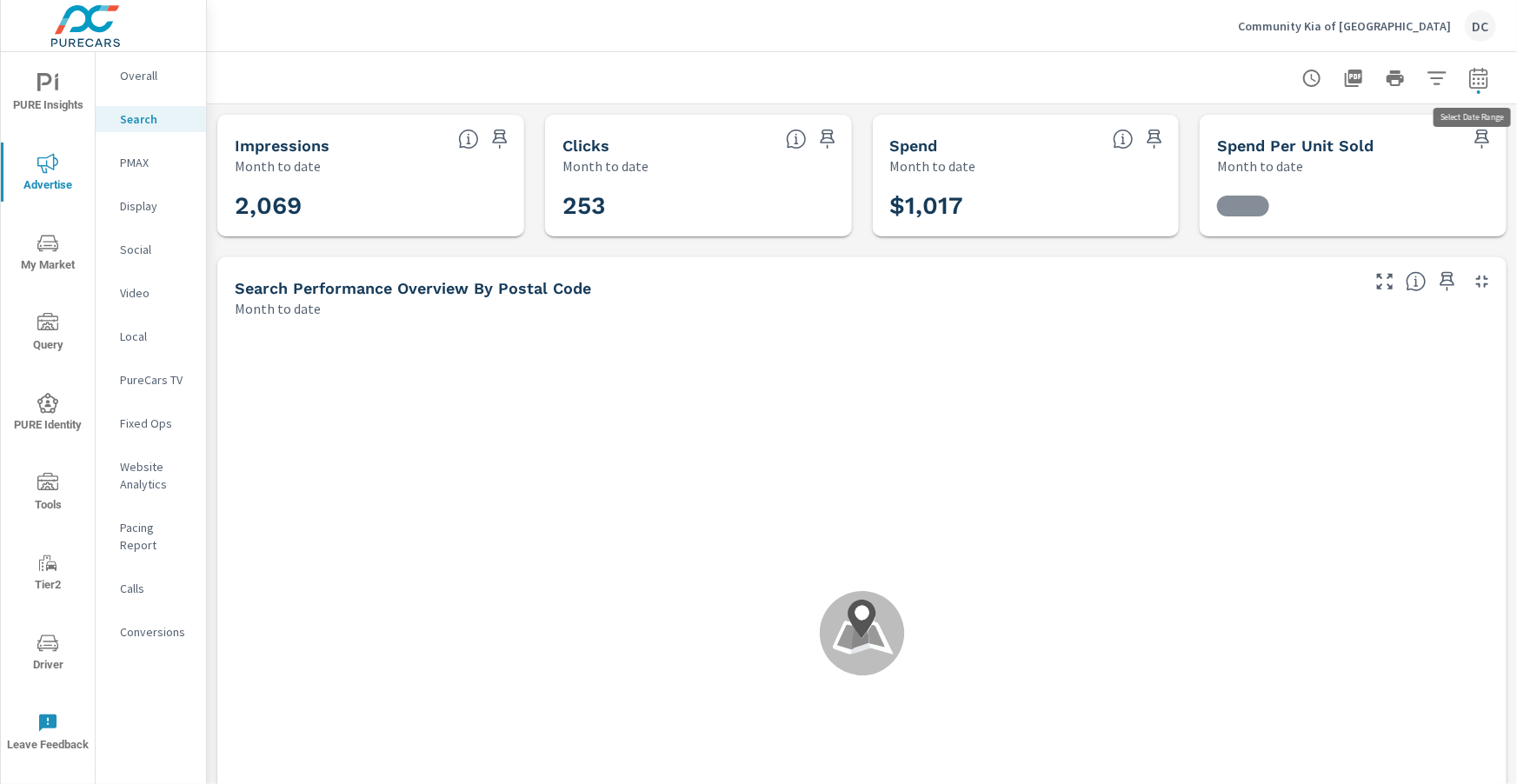
scroll to position [587, 0]
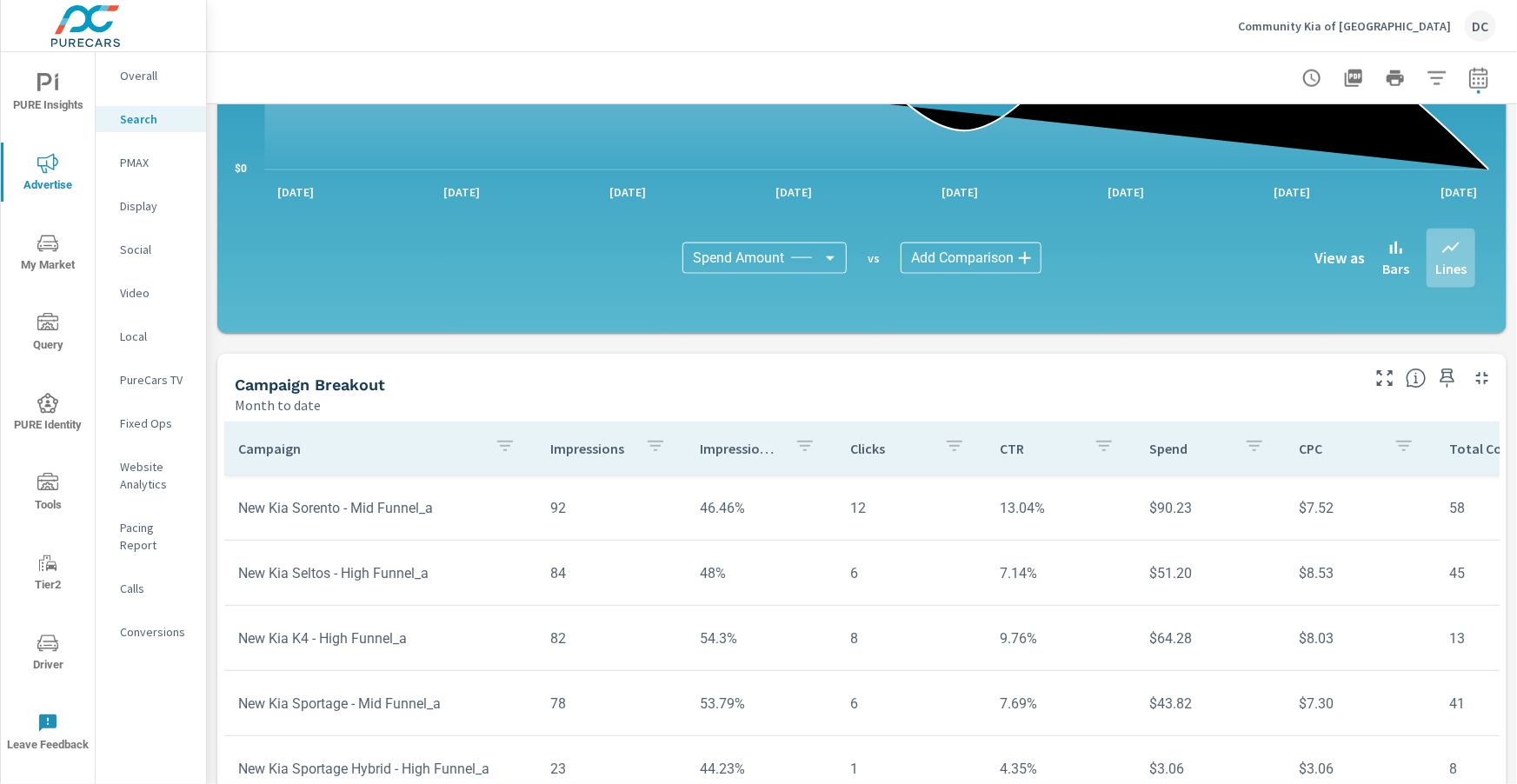
scroll to position [1062, 0]
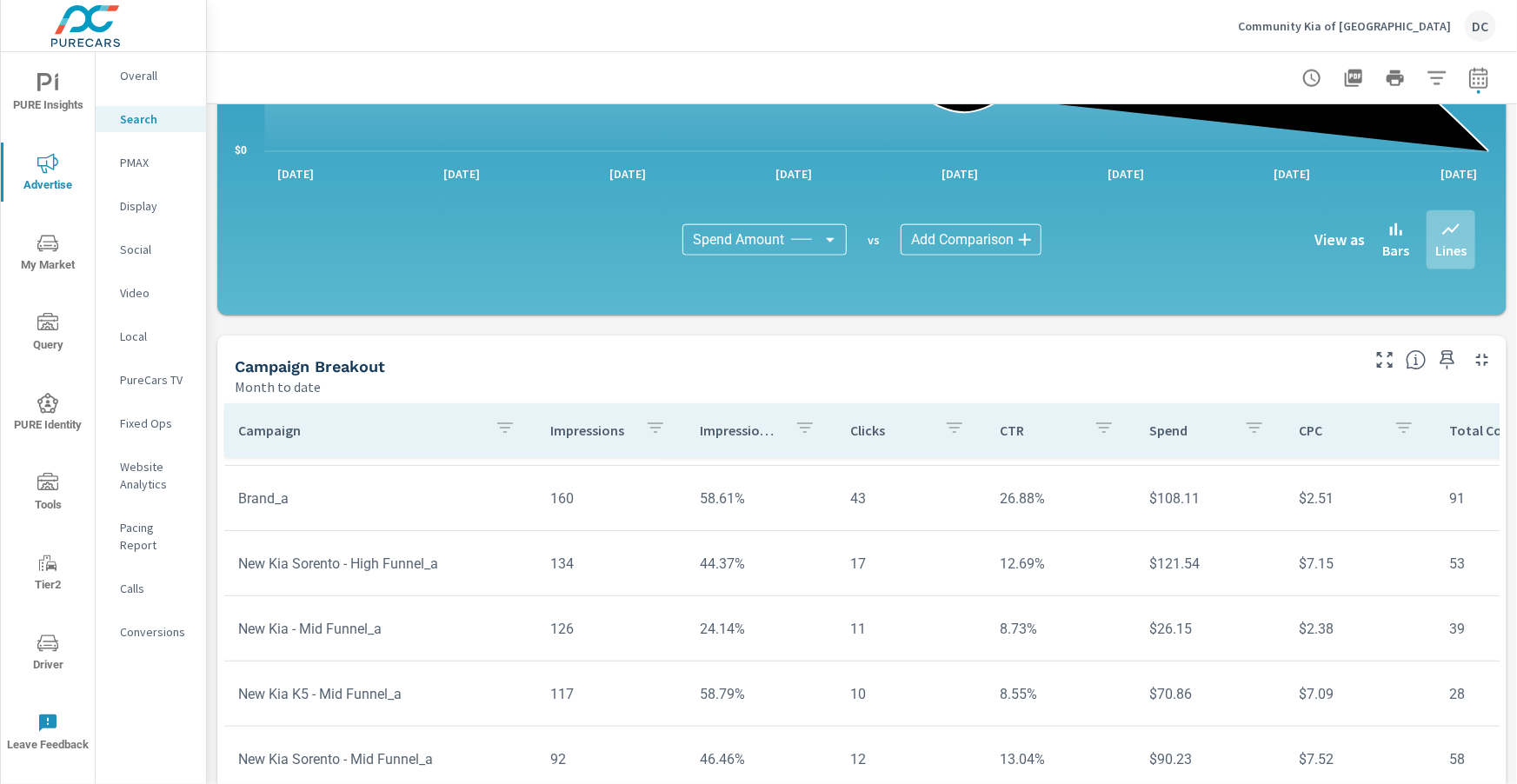
scroll to position [91, 0]
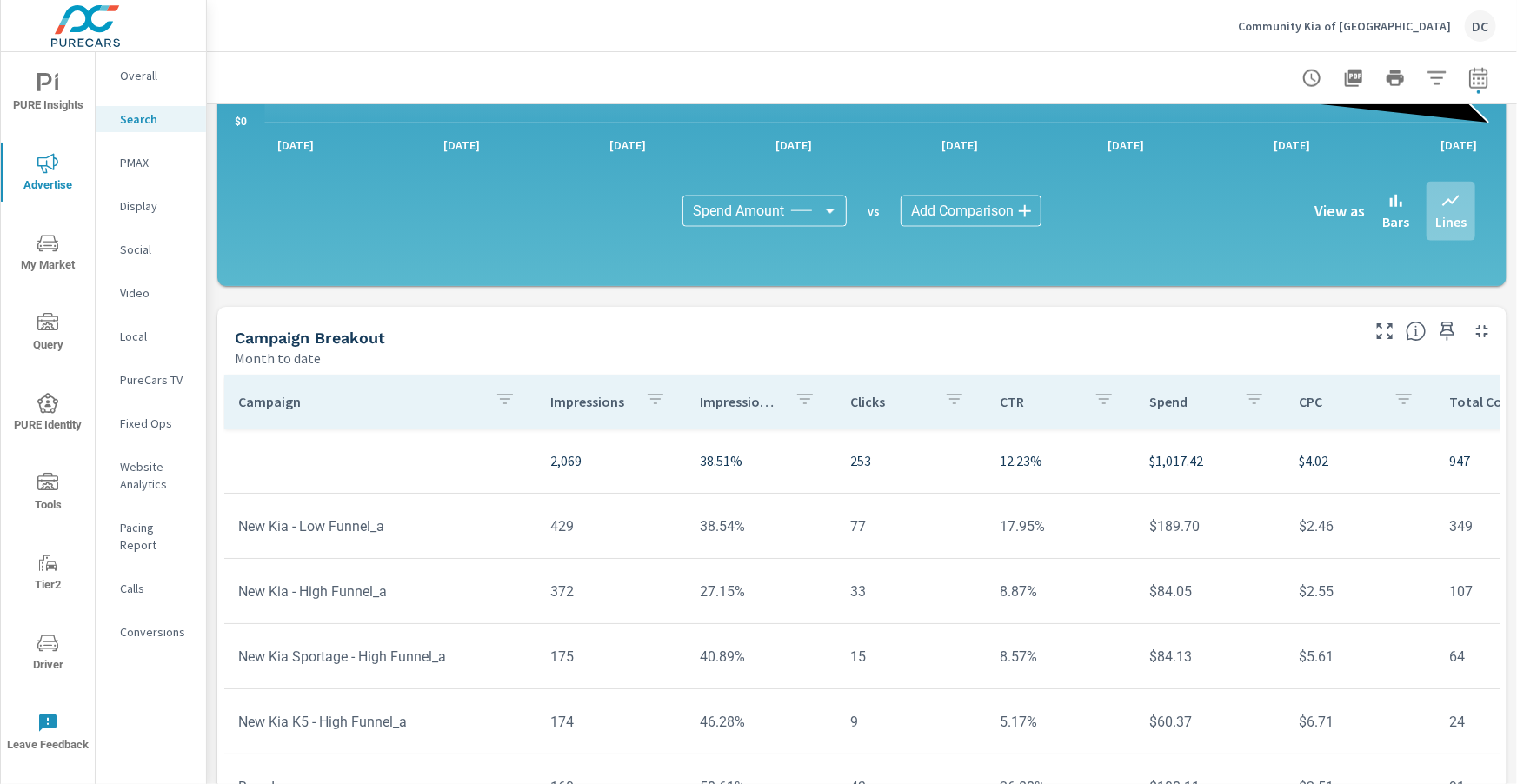
scroll to position [1174, 0]
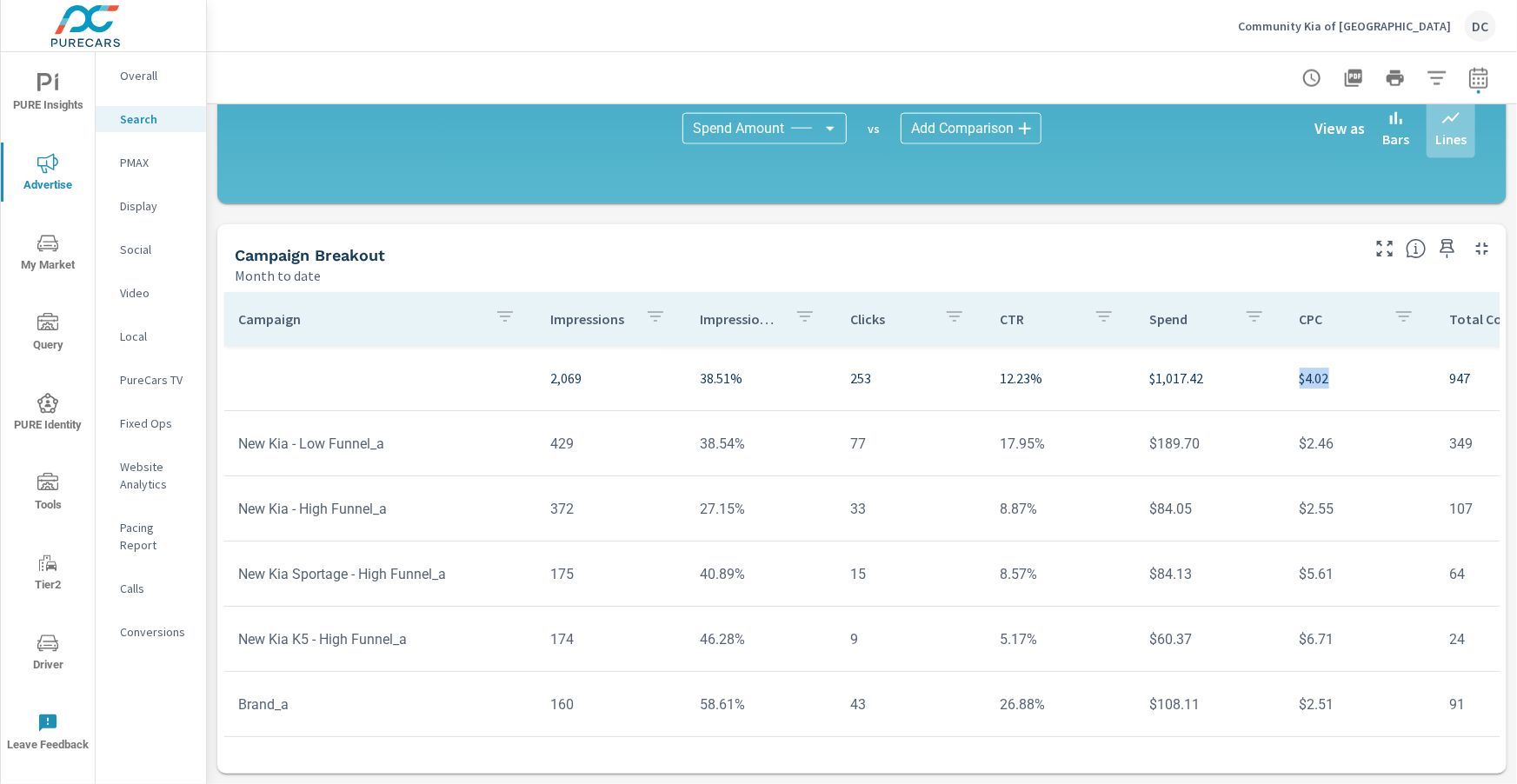
drag, startPoint x: 1287, startPoint y: 383, endPoint x: 1319, endPoint y: 381, distance: 32.1
click at [1319, 381] on p "$4.02" at bounding box center [1361, 378] width 122 height 21
drag, startPoint x: 1468, startPoint y: 79, endPoint x: 1479, endPoint y: 78, distance: 11.0
click at [1475, 79] on icon "button" at bounding box center [1478, 78] width 21 height 21
select select "Month to date"
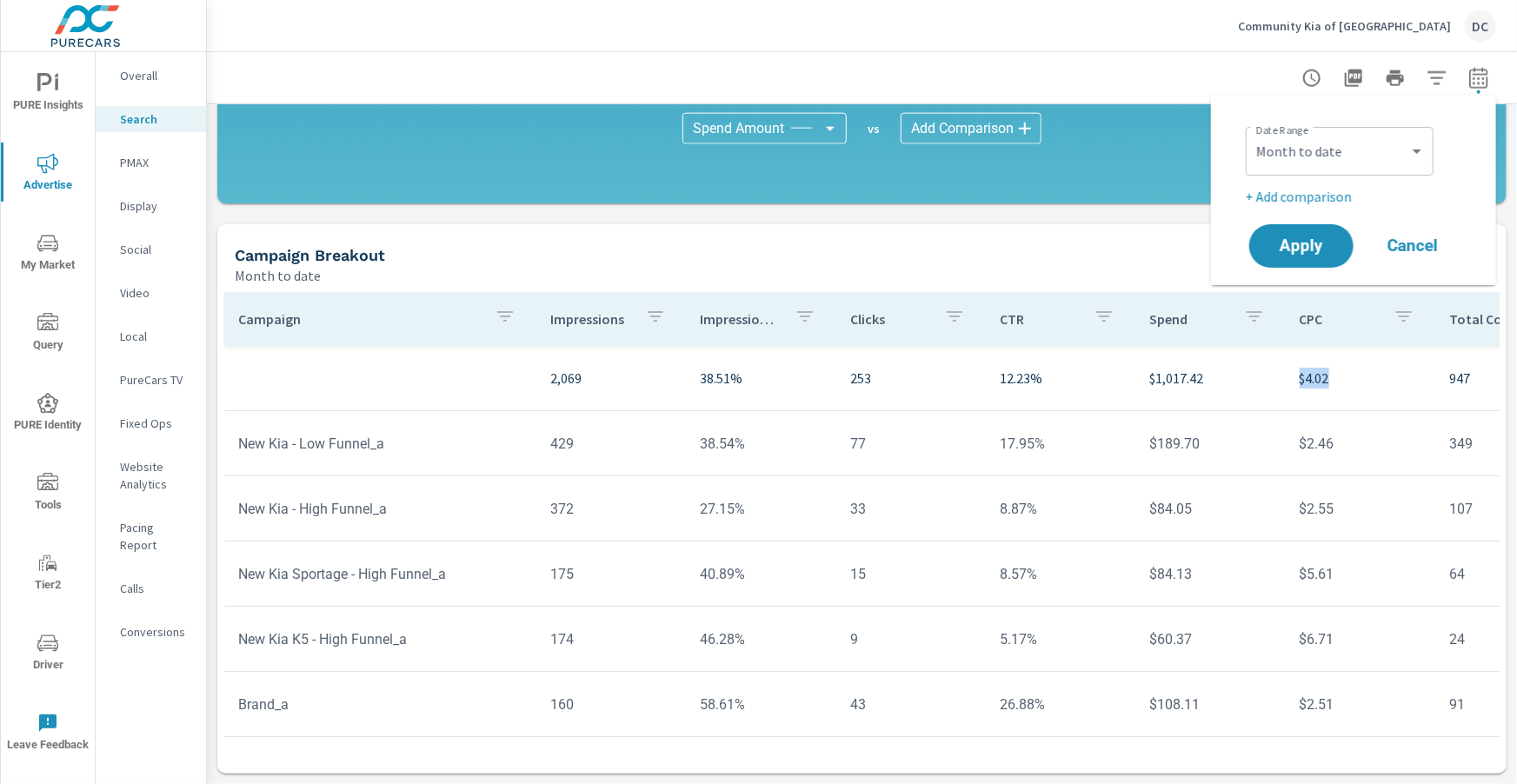
click at [1480, 78] on icon "button" at bounding box center [1478, 81] width 11 height 7
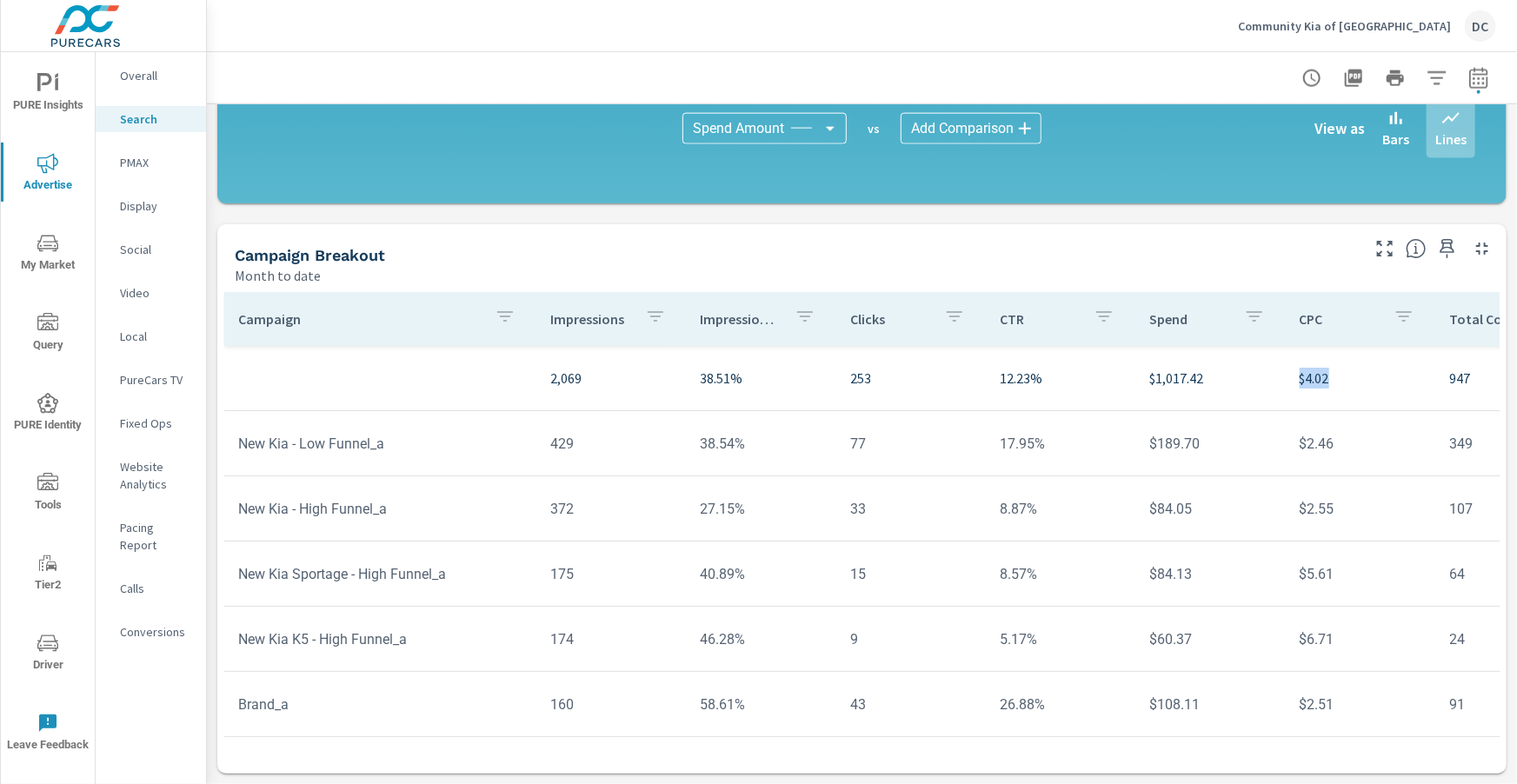
click at [1480, 78] on icon "button" at bounding box center [1478, 81] width 11 height 7
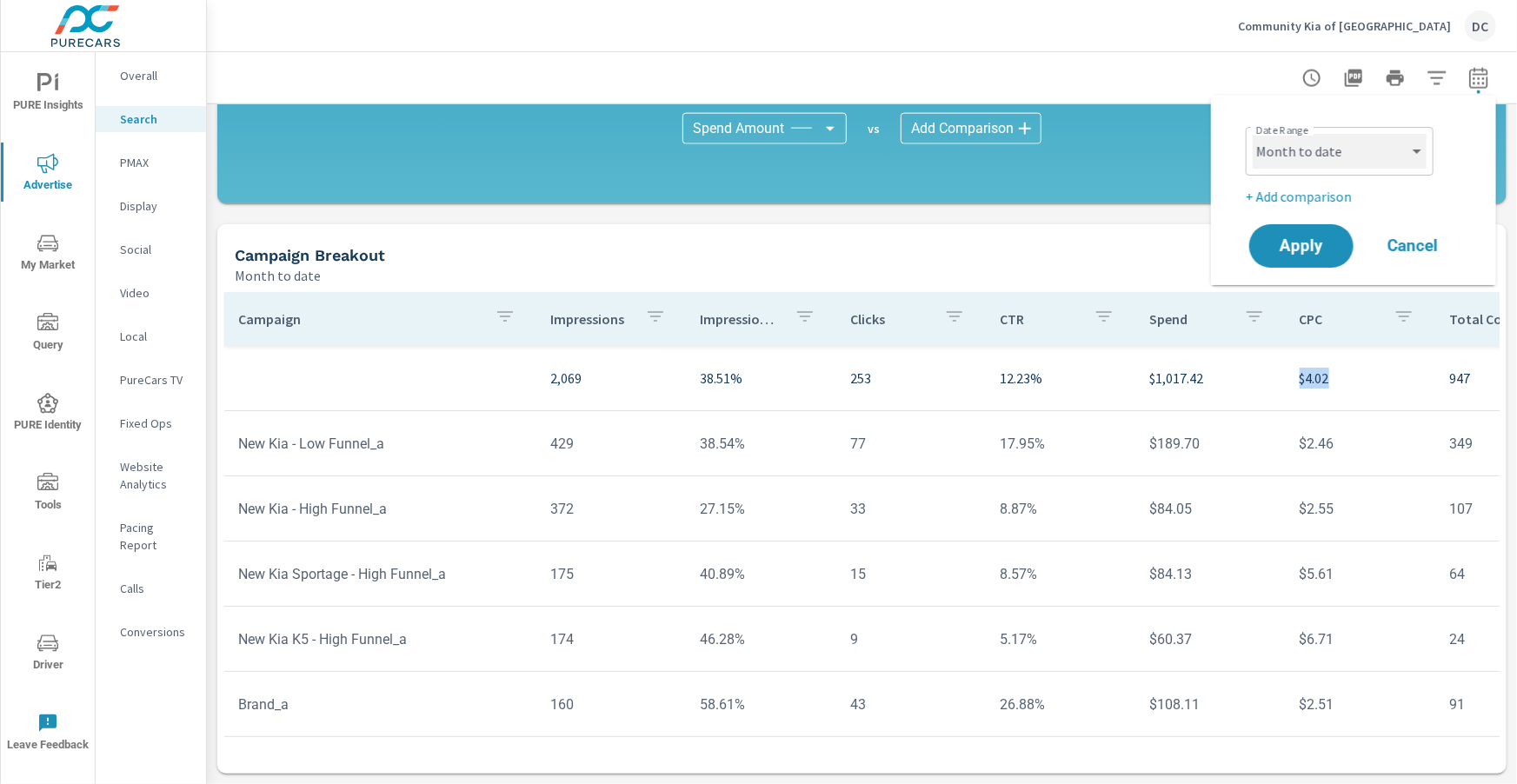
click at [1396, 148] on select "Custom Yesterday Last week Last 7 days Last 14 days Last 30 days Last 45 days L…" at bounding box center [1340, 150] width 173 height 35
click at [1253, 133] on select "Custom Yesterday Last week Last 7 days Last 14 days Last 30 days Last 45 days L…" at bounding box center [1340, 150] width 173 height 35
select select "Last month"
click at [1311, 241] on span "Apply" at bounding box center [1302, 246] width 72 height 17
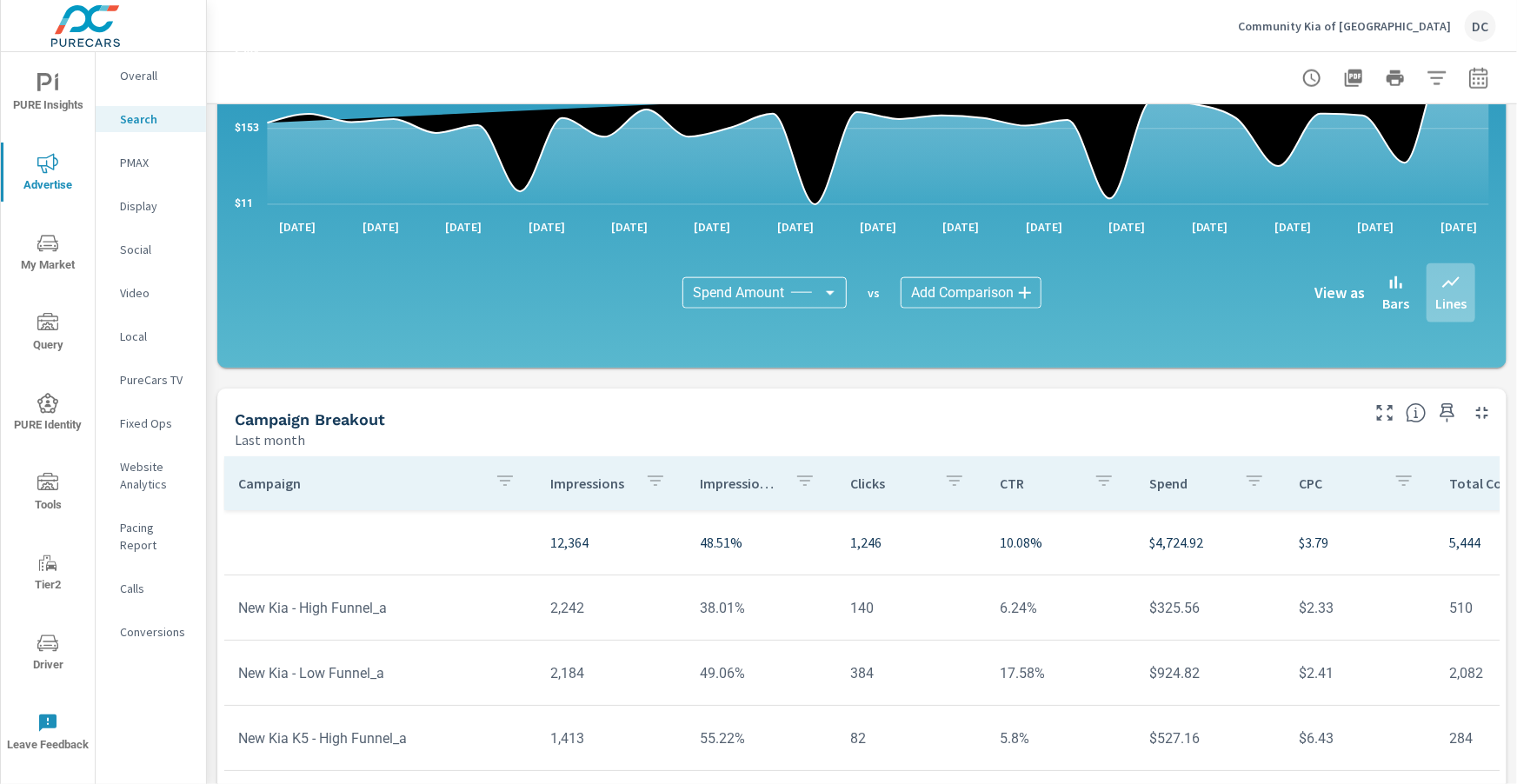
scroll to position [1011, 0]
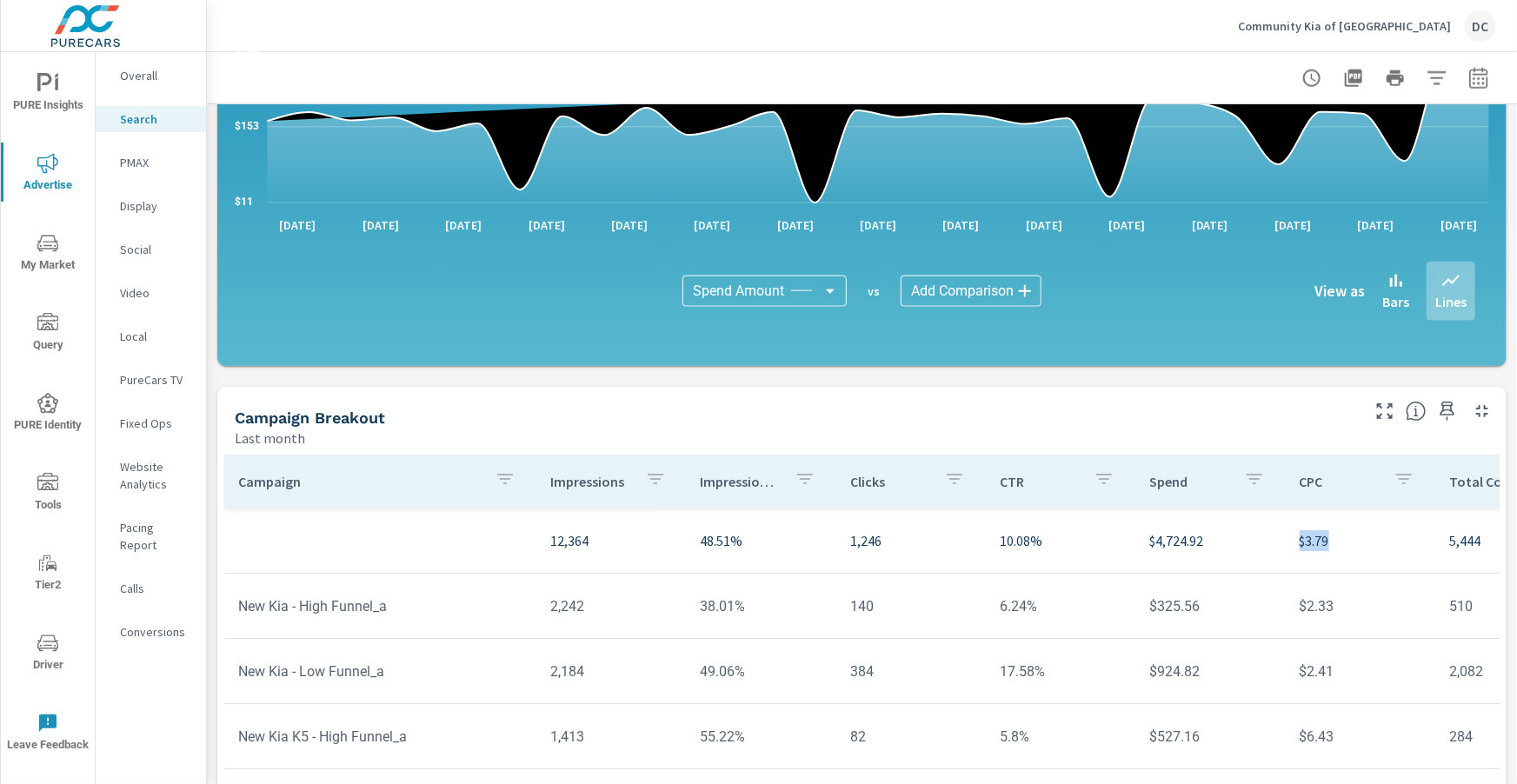
drag, startPoint x: 1288, startPoint y: 541, endPoint x: 1332, endPoint y: 528, distance: 45.9
click at [1326, 541] on p "$3.79" at bounding box center [1361, 540] width 122 height 21
click at [1357, 575] on tr "New Kia - Low Funnel_a 2,184 49.06% 384 17.58% $924.82 $2.41 2,082 36 1,724 $0.…" at bounding box center [1354, 603] width 2260 height 65
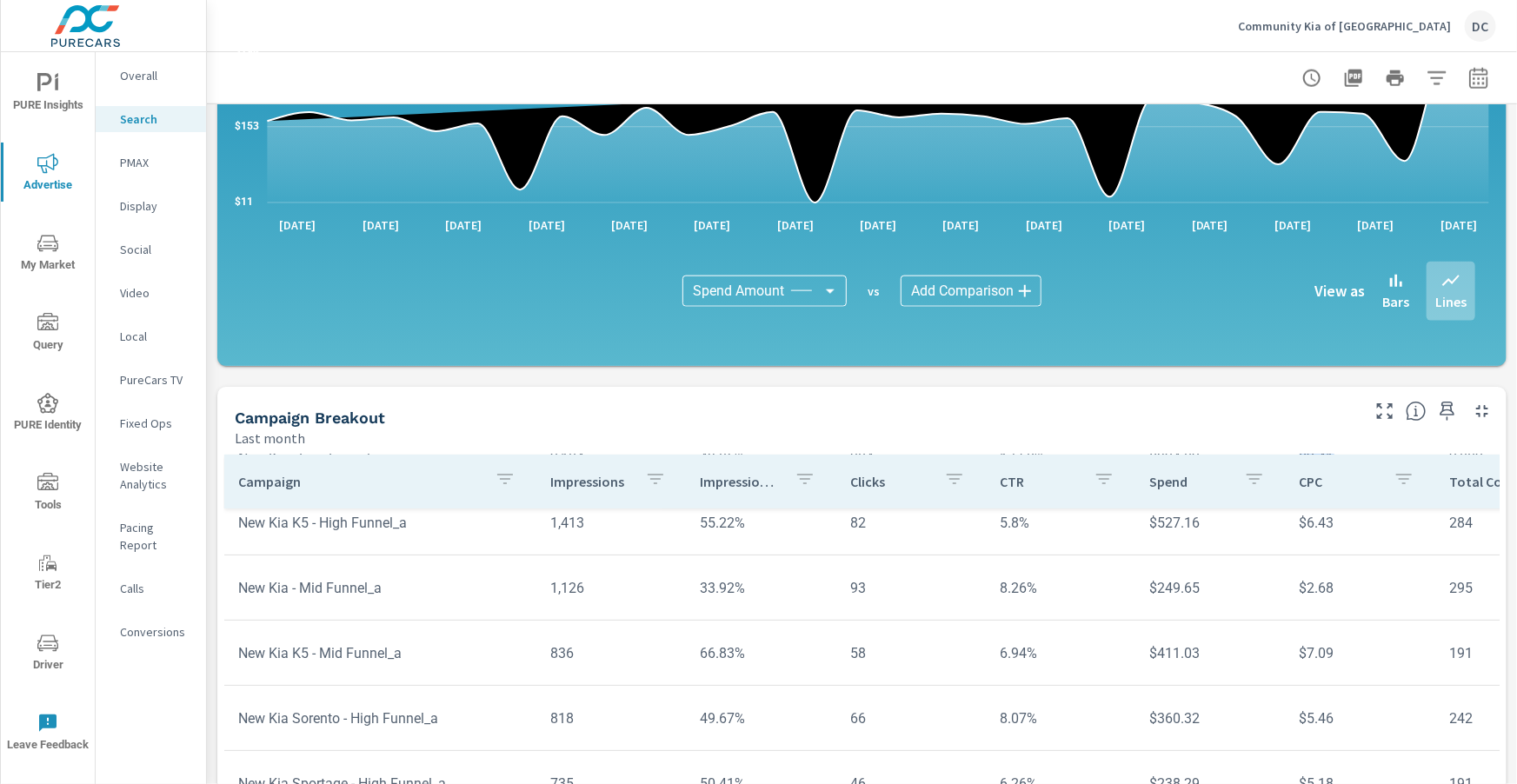
scroll to position [212, 0]
click at [150, 251] on p "Social" at bounding box center [155, 249] width 72 height 17
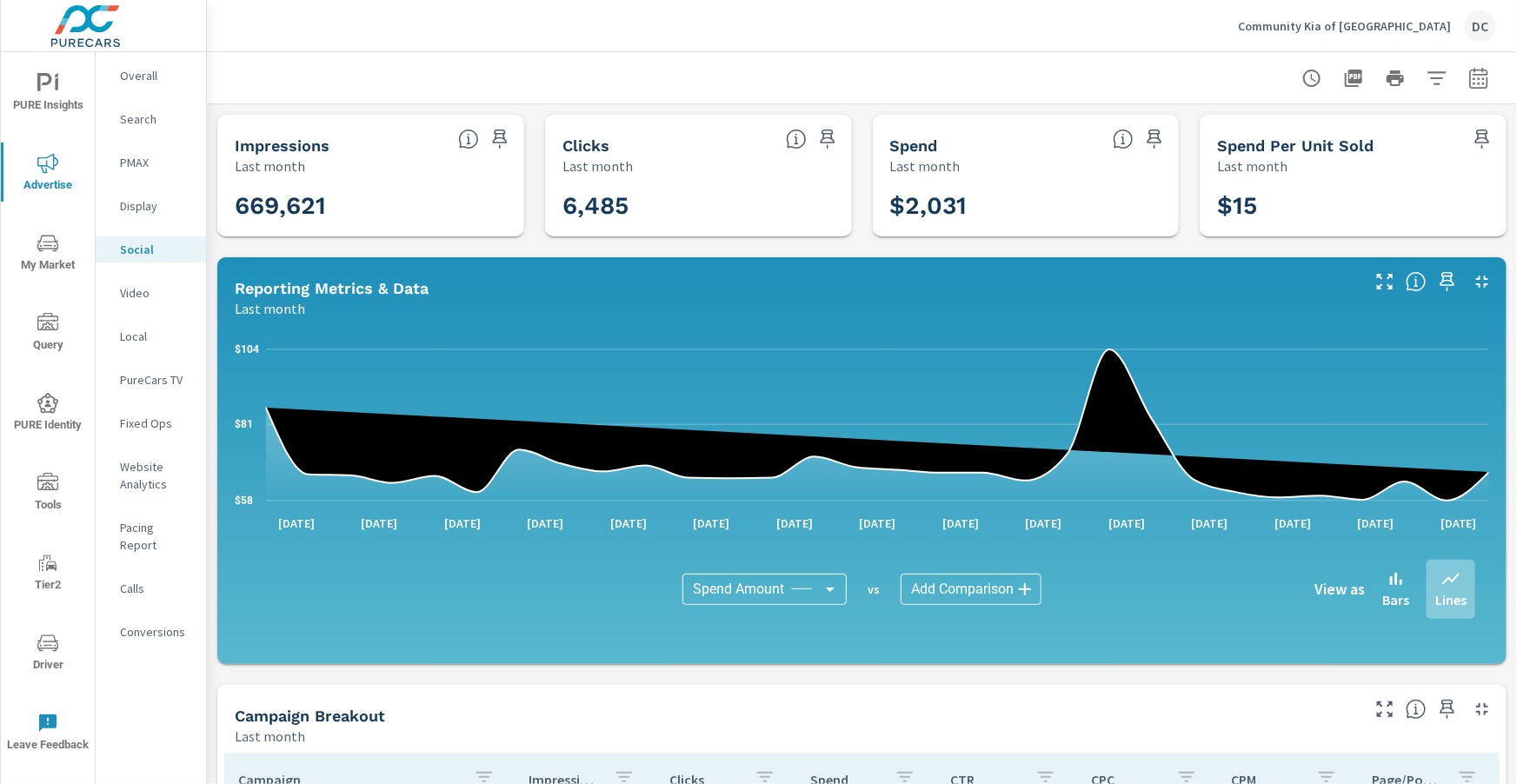
scroll to position [460, 0]
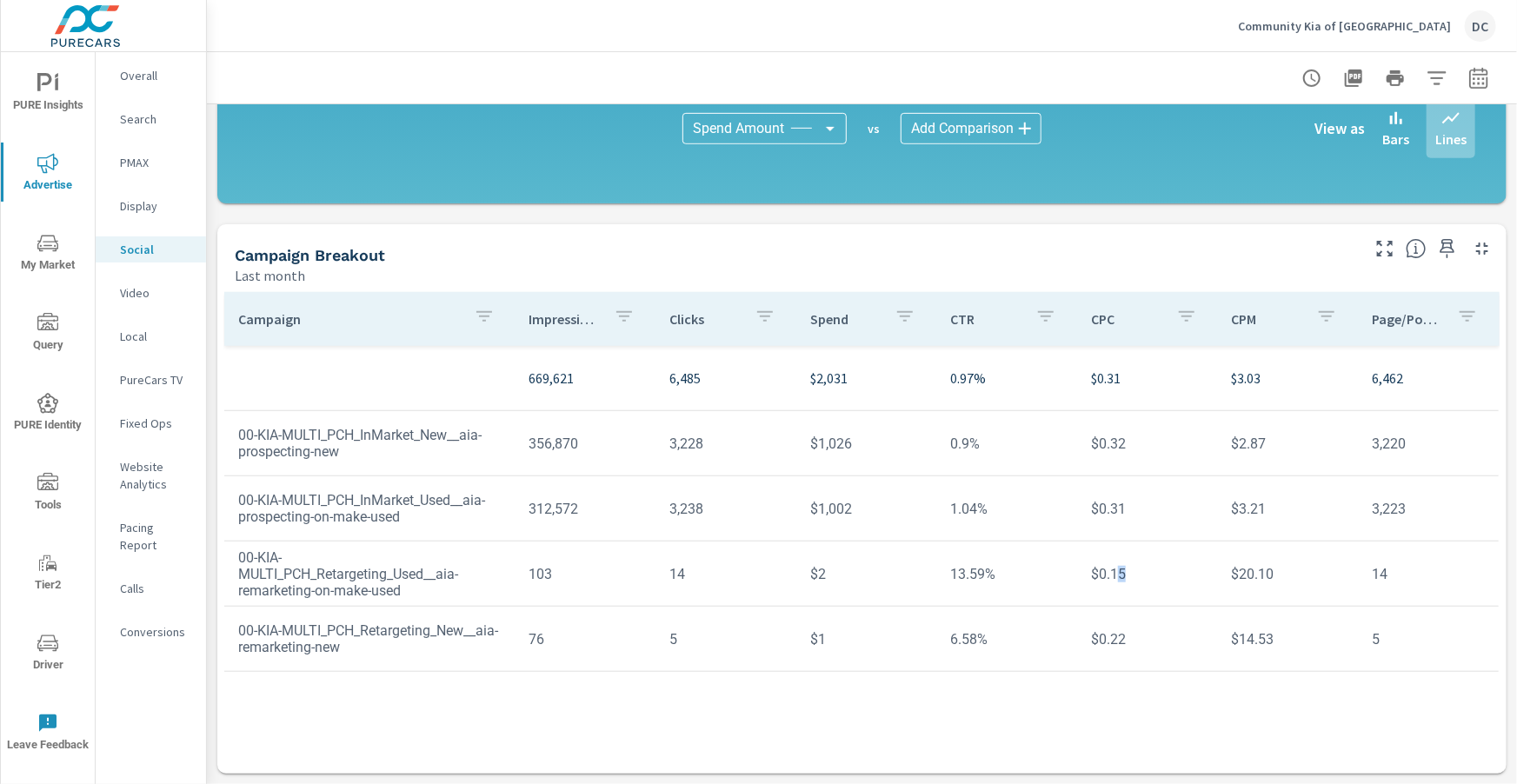
drag, startPoint x: 1117, startPoint y: 572, endPoint x: 1123, endPoint y: 580, distance: 10.0
click at [1123, 580] on td "$0.15" at bounding box center [1147, 574] width 141 height 44
drag, startPoint x: 1113, startPoint y: 575, endPoint x: 1134, endPoint y: 582, distance: 22.1
click at [1134, 582] on td "$0.15" at bounding box center [1147, 574] width 141 height 44
drag, startPoint x: 1136, startPoint y: 640, endPoint x: 1107, endPoint y: 640, distance: 29.0
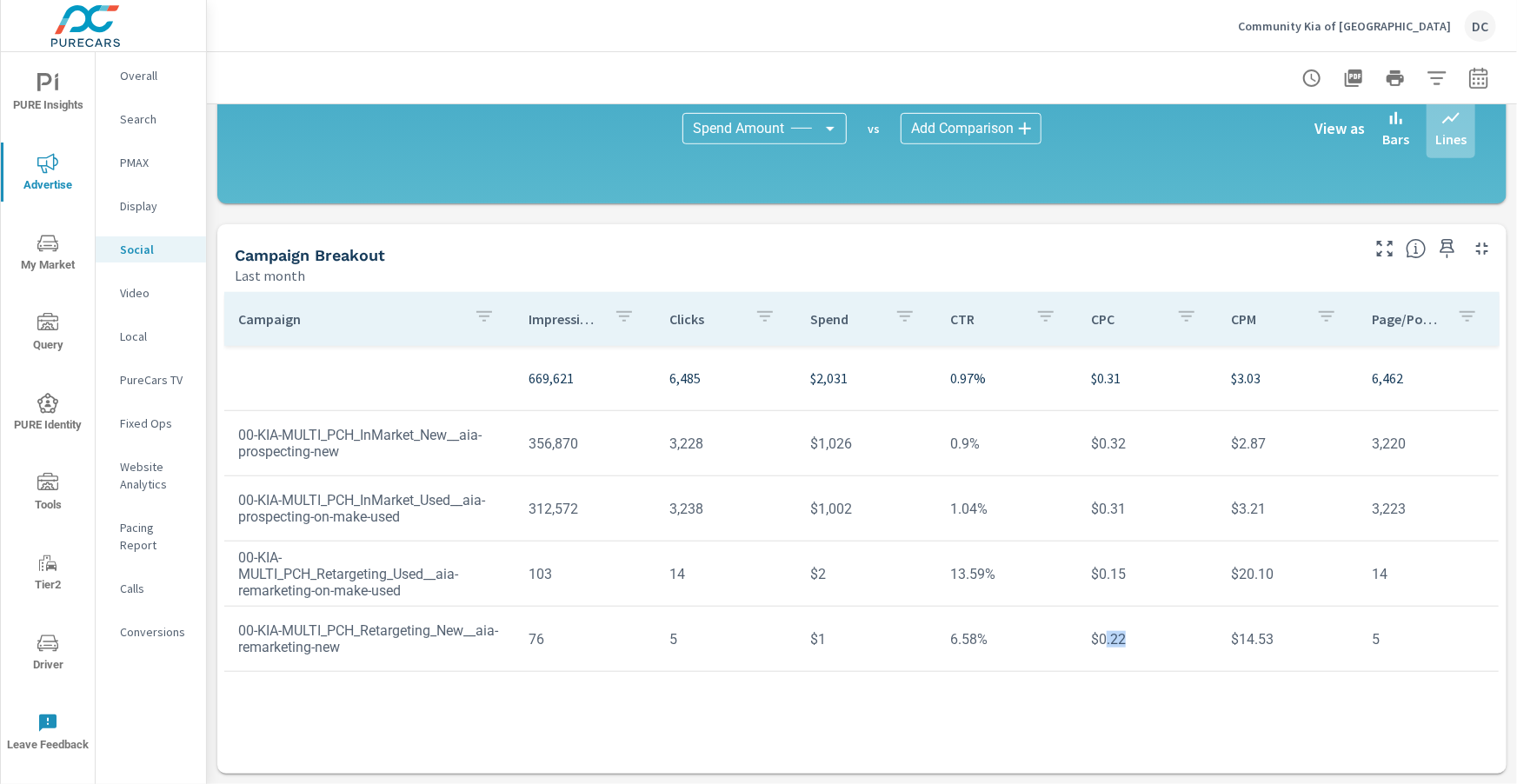
click at [1107, 640] on td "$0.22" at bounding box center [1147, 639] width 141 height 44
drag, startPoint x: 541, startPoint y: 507, endPoint x: 591, endPoint y: 510, distance: 50.1
click at [591, 510] on td "312,572" at bounding box center [585, 509] width 141 height 44
drag, startPoint x: 517, startPoint y: 446, endPoint x: 582, endPoint y: 446, distance: 65.0
click at [582, 446] on td "356,870" at bounding box center [585, 443] width 141 height 44
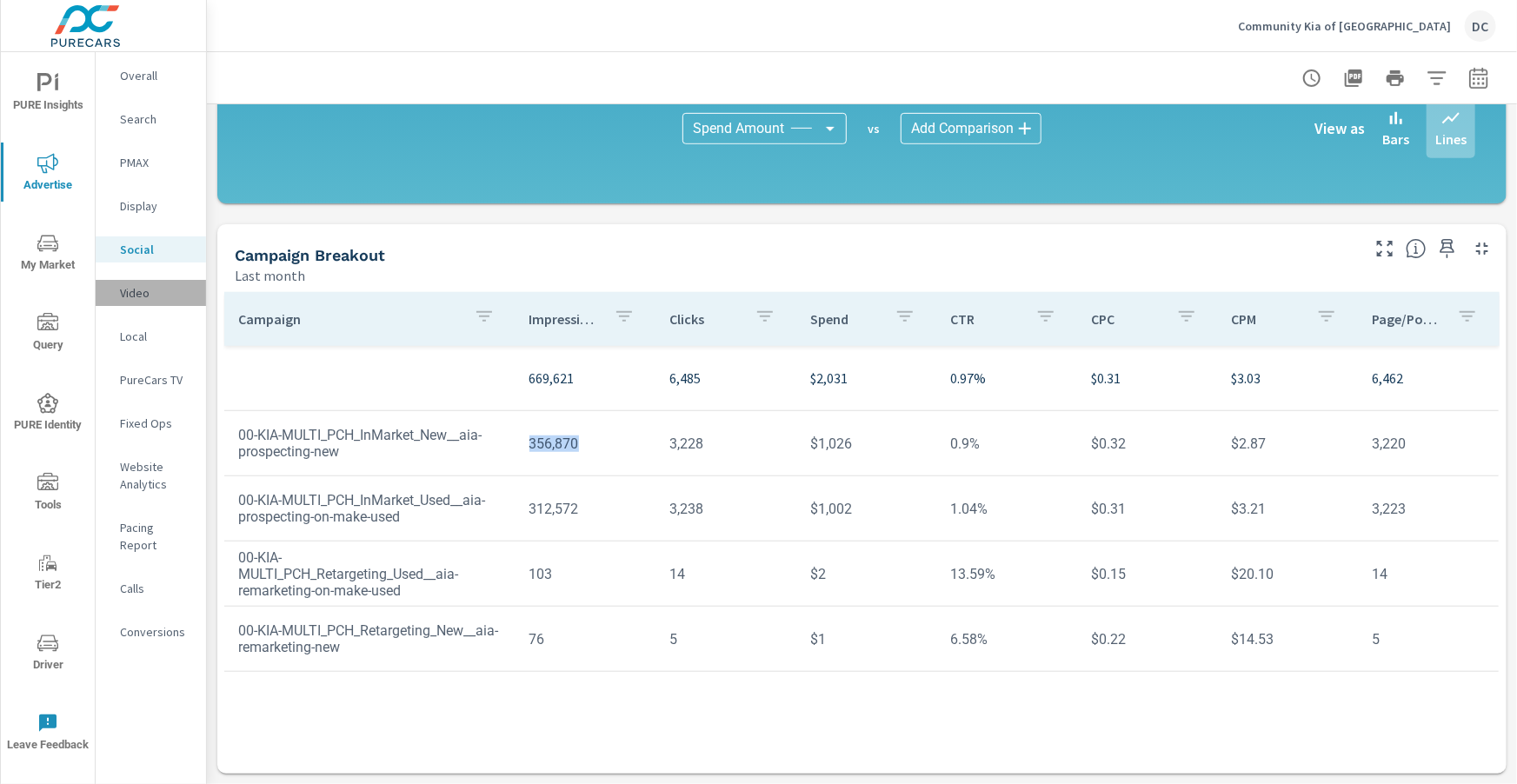
click at [131, 304] on div "Video" at bounding box center [151, 293] width 111 height 26
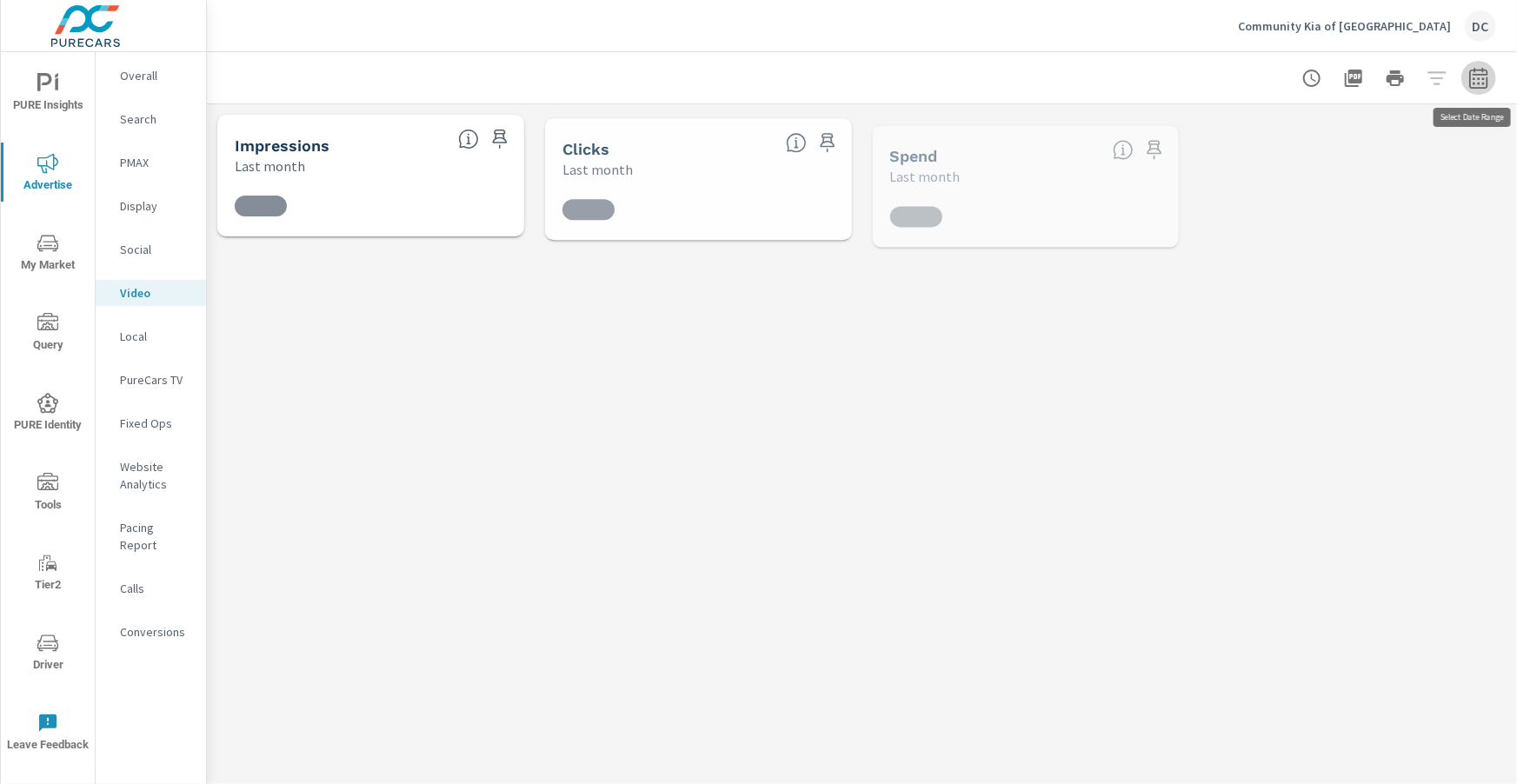
click at [1480, 85] on icon "button" at bounding box center [1478, 78] width 21 height 21
select select "Last month"
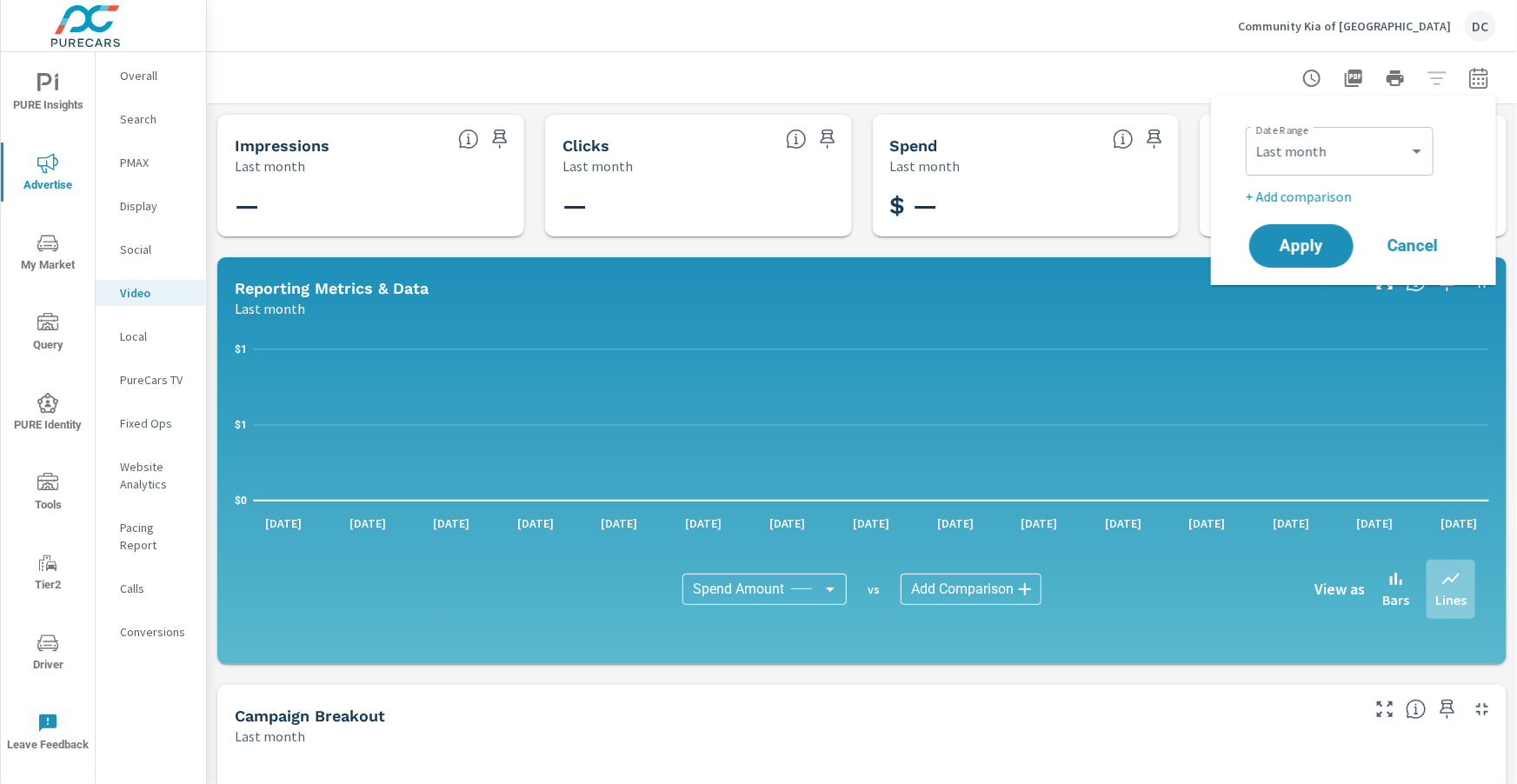
click at [140, 380] on p "PureCars TV" at bounding box center [155, 379] width 72 height 17
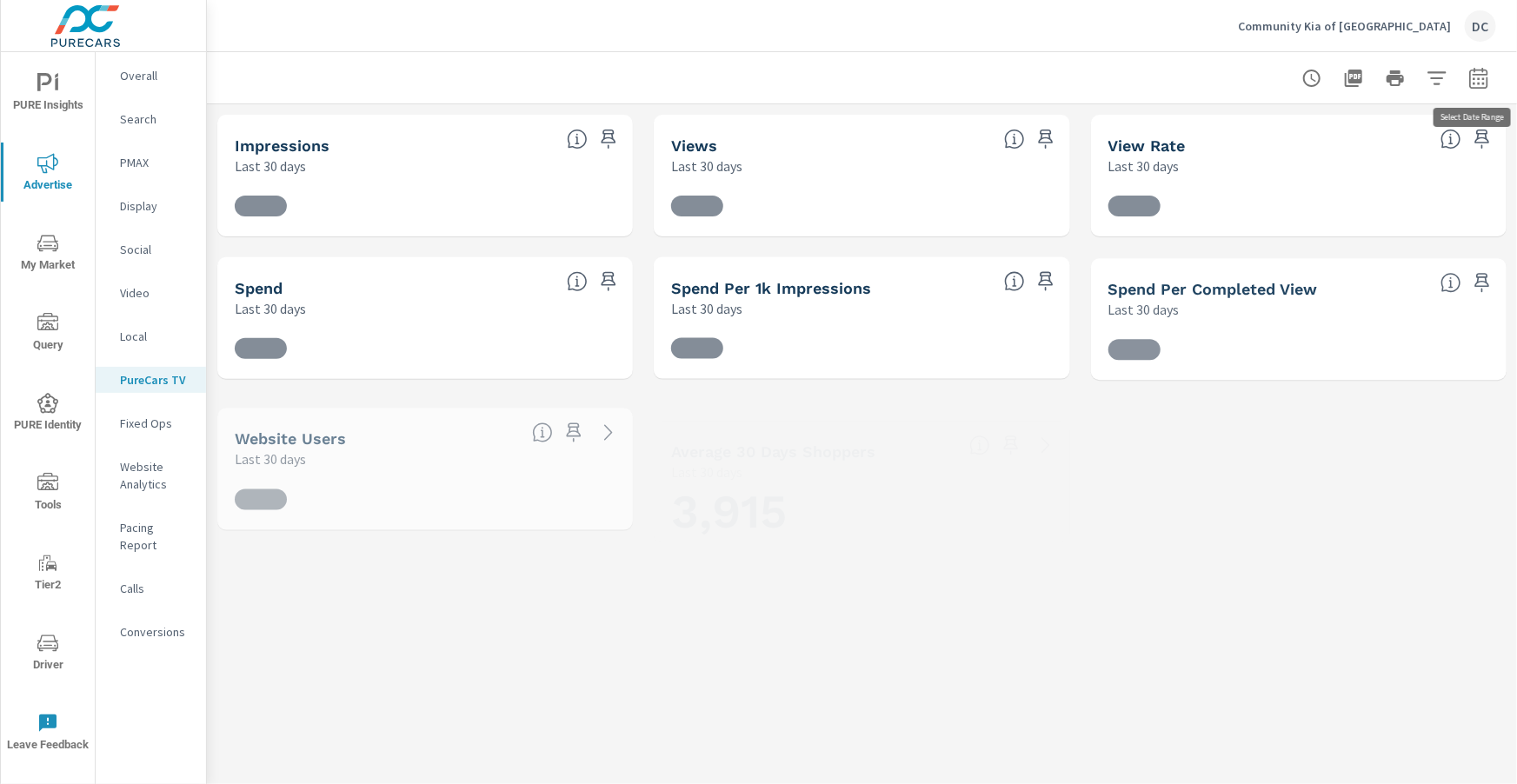
click at [1479, 83] on icon "button" at bounding box center [1478, 81] width 11 height 7
select select "Last 30 days"
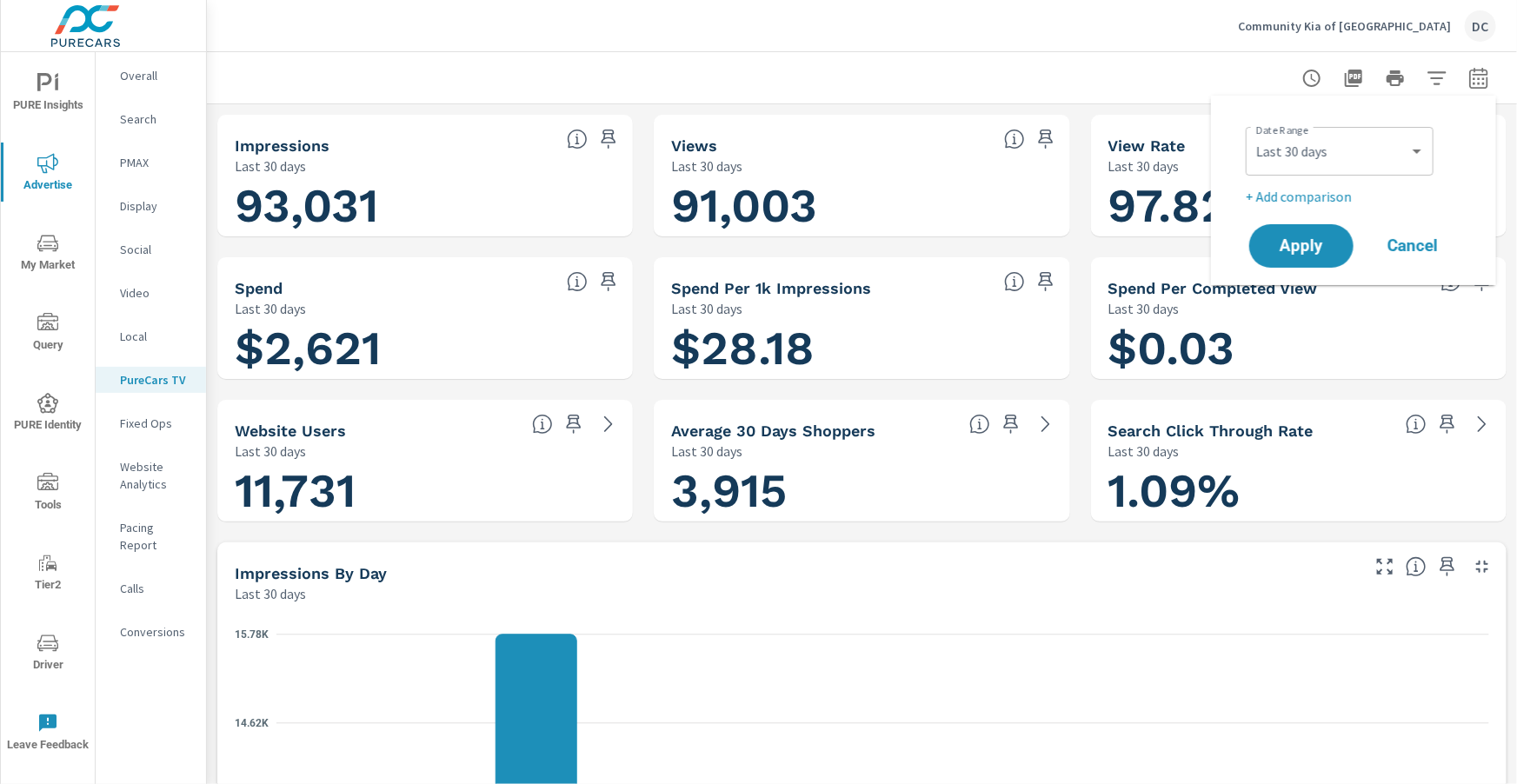
click at [1076, 77] on div at bounding box center [862, 77] width 1269 height 51
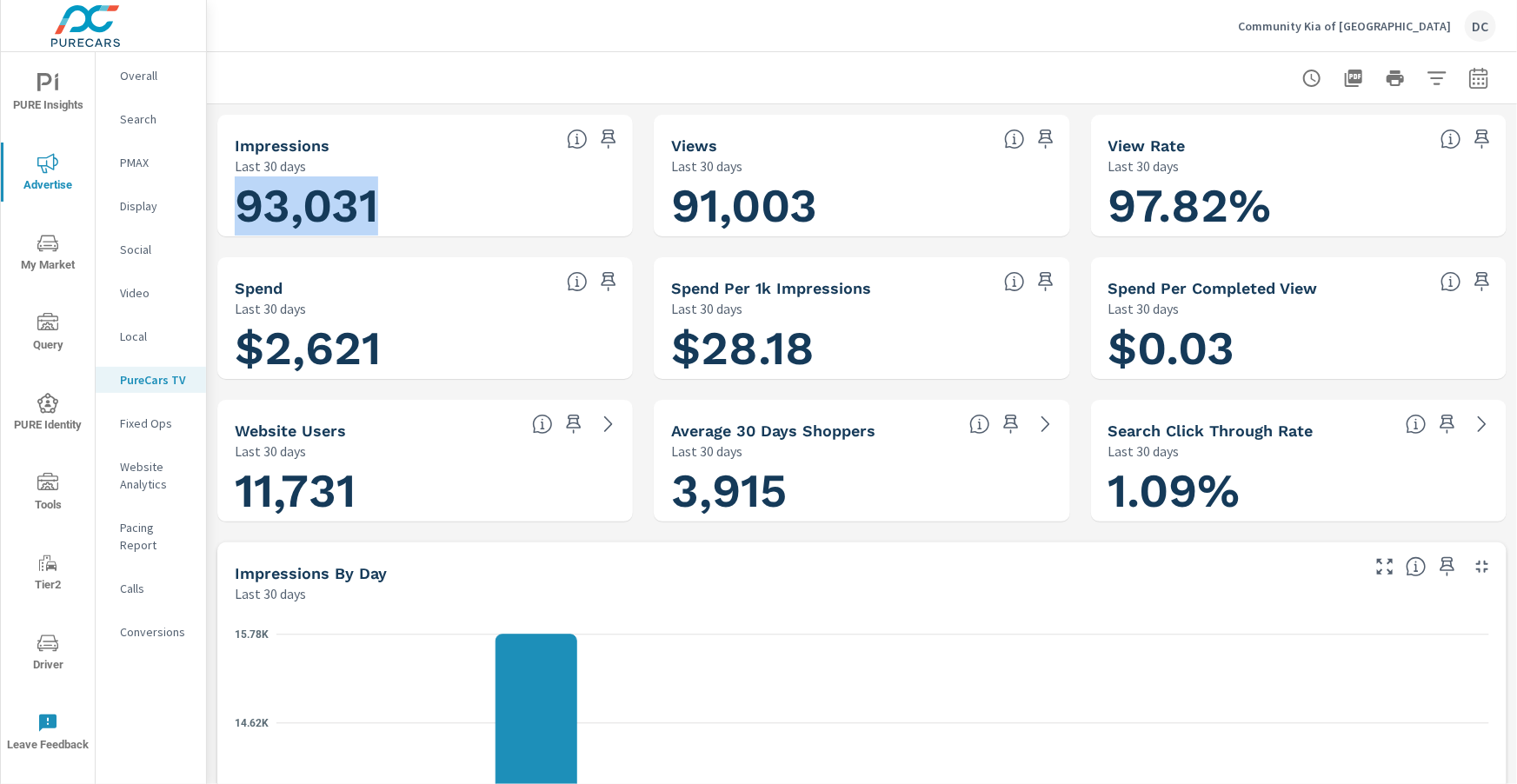
drag, startPoint x: 235, startPoint y: 205, endPoint x: 372, endPoint y: 207, distance: 137.0
click at [372, 207] on h1 "93,031" at bounding box center [426, 205] width 381 height 59
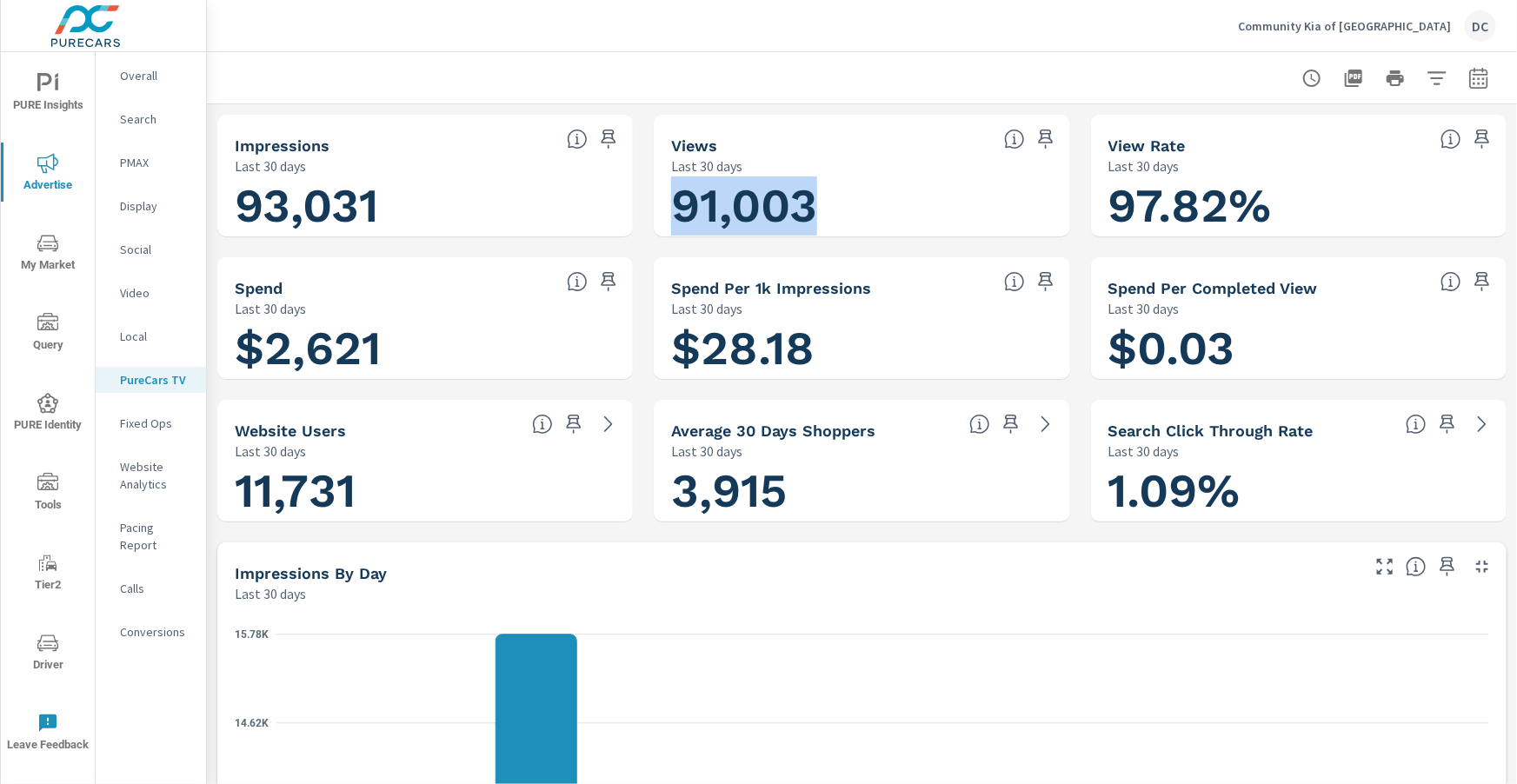
drag, startPoint x: 667, startPoint y: 204, endPoint x: 808, endPoint y: 221, distance: 142.0
click at [808, 221] on div "91,003" at bounding box center [861, 205] width 402 height 47
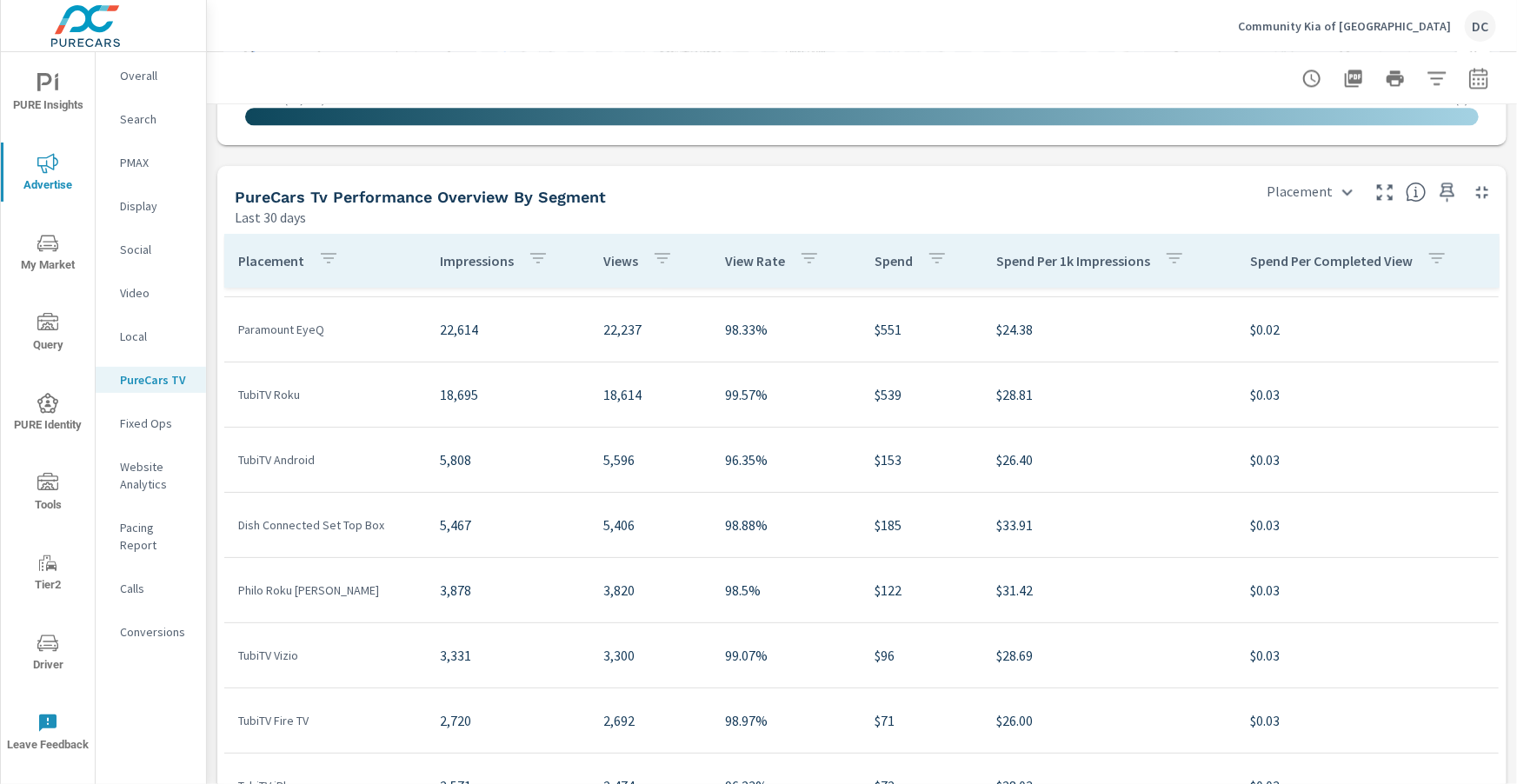
scroll to position [51, 0]
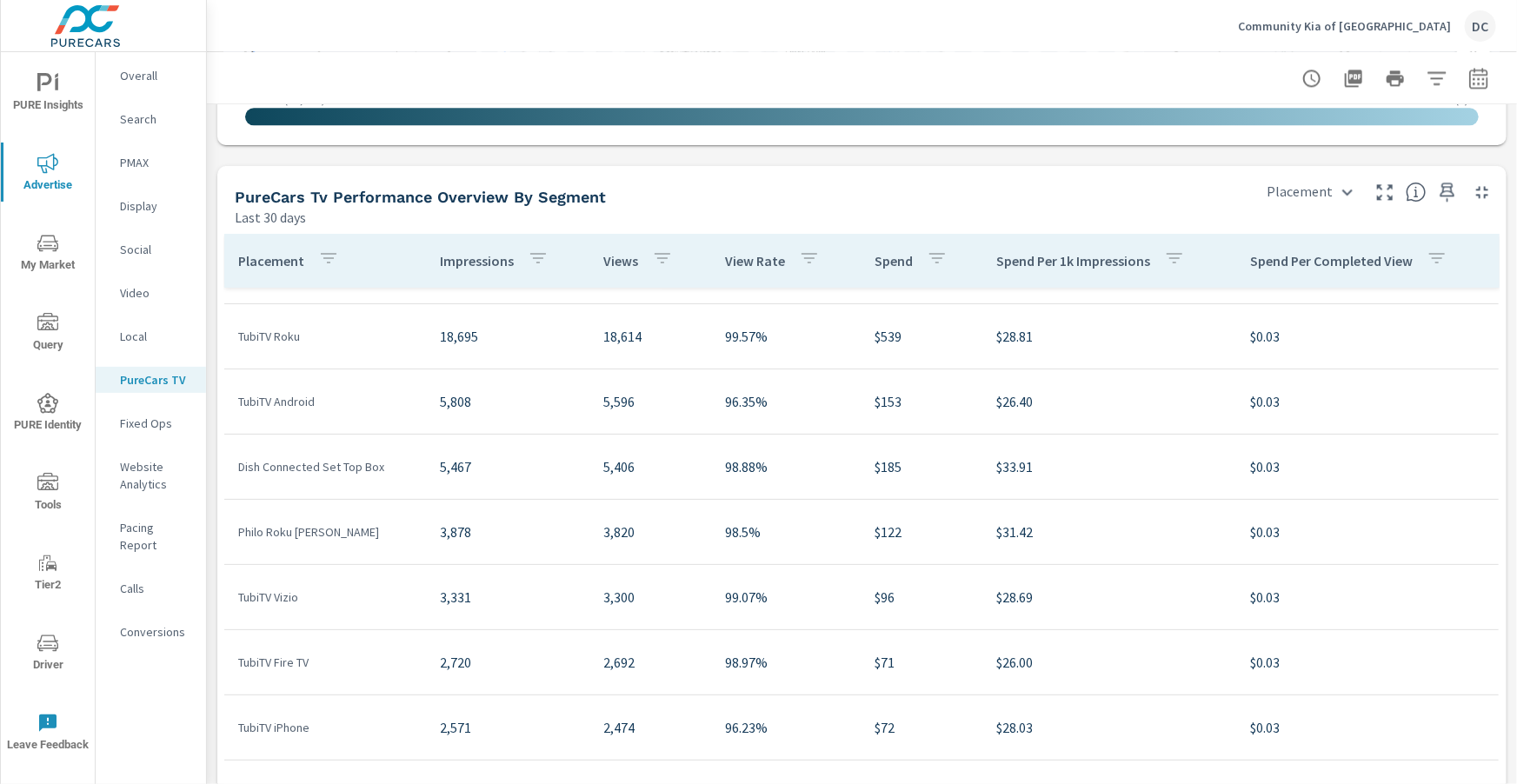
scroll to position [120, 0]
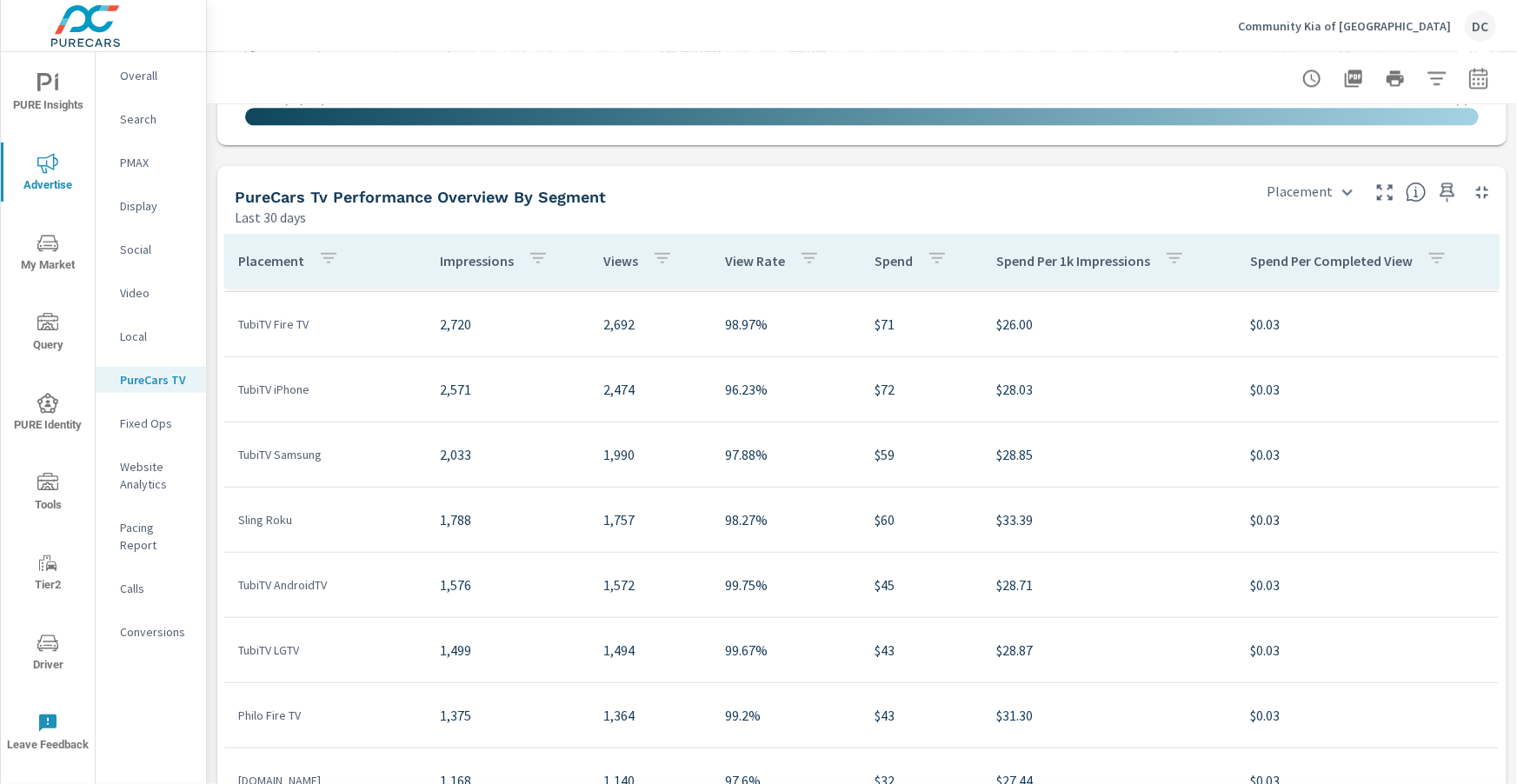
scroll to position [463, 0]
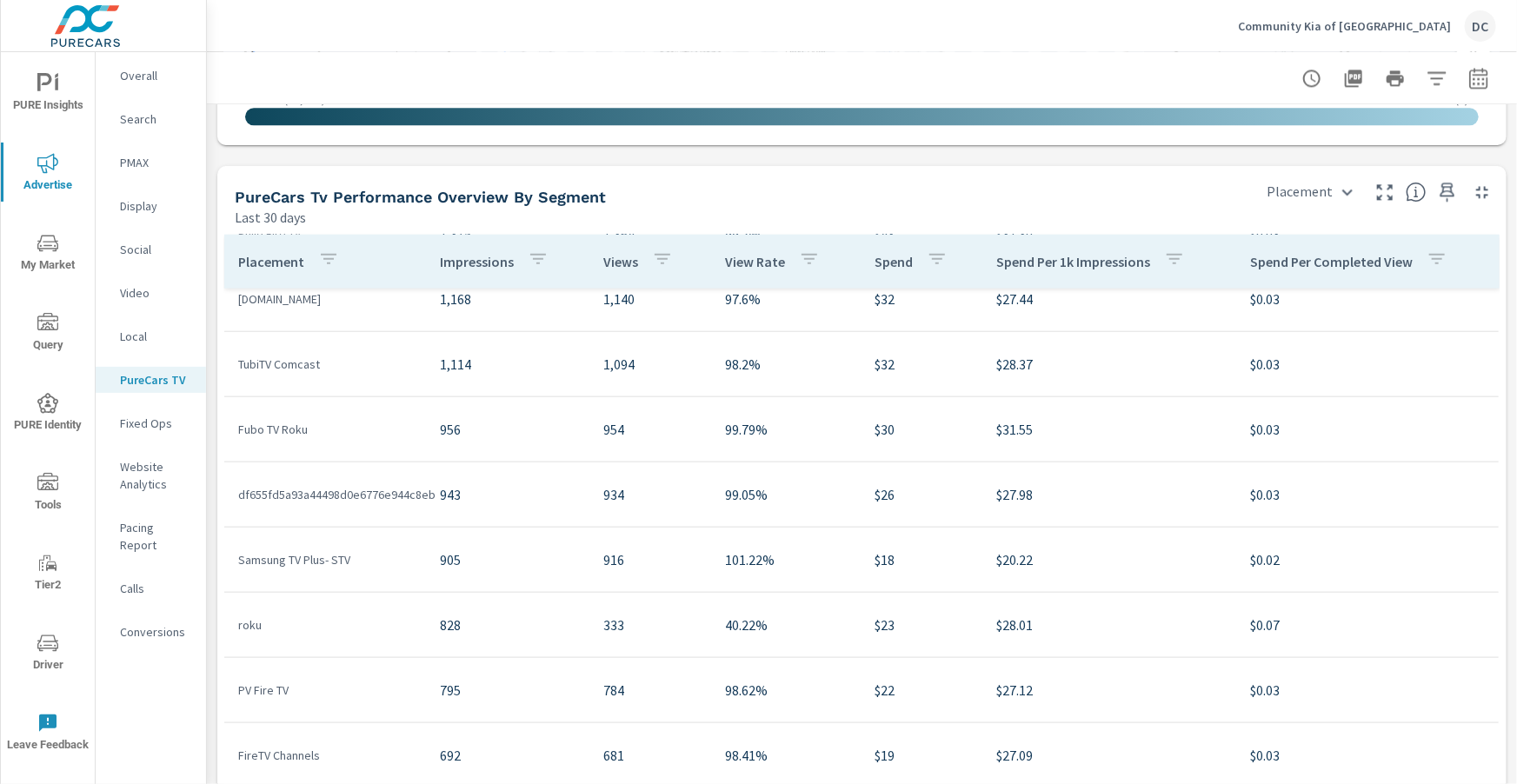
scroll to position [936, 0]
click at [141, 84] on p "Overall" at bounding box center [155, 75] width 72 height 17
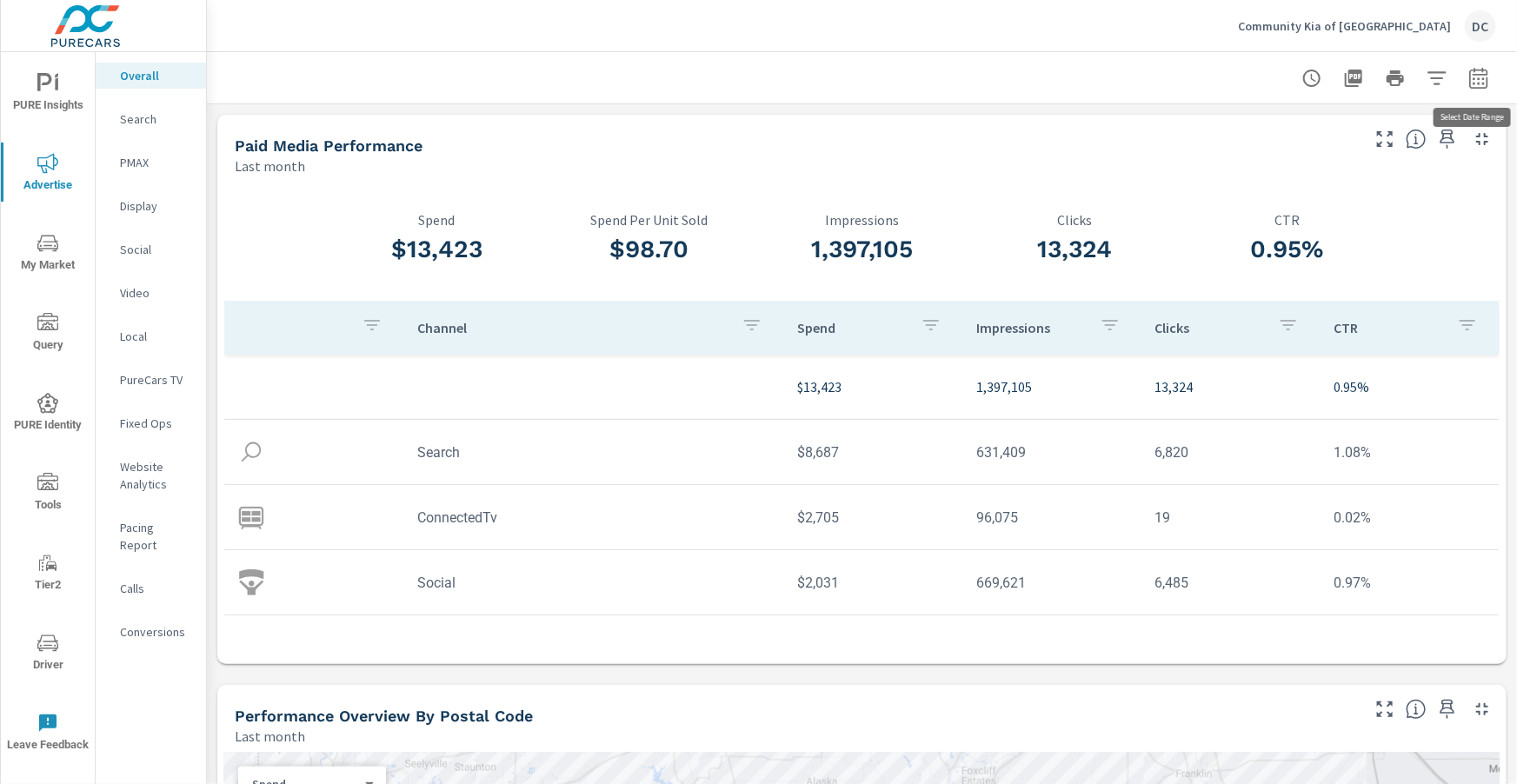
click at [1468, 79] on icon "button" at bounding box center [1478, 78] width 21 height 21
select select "Last month"
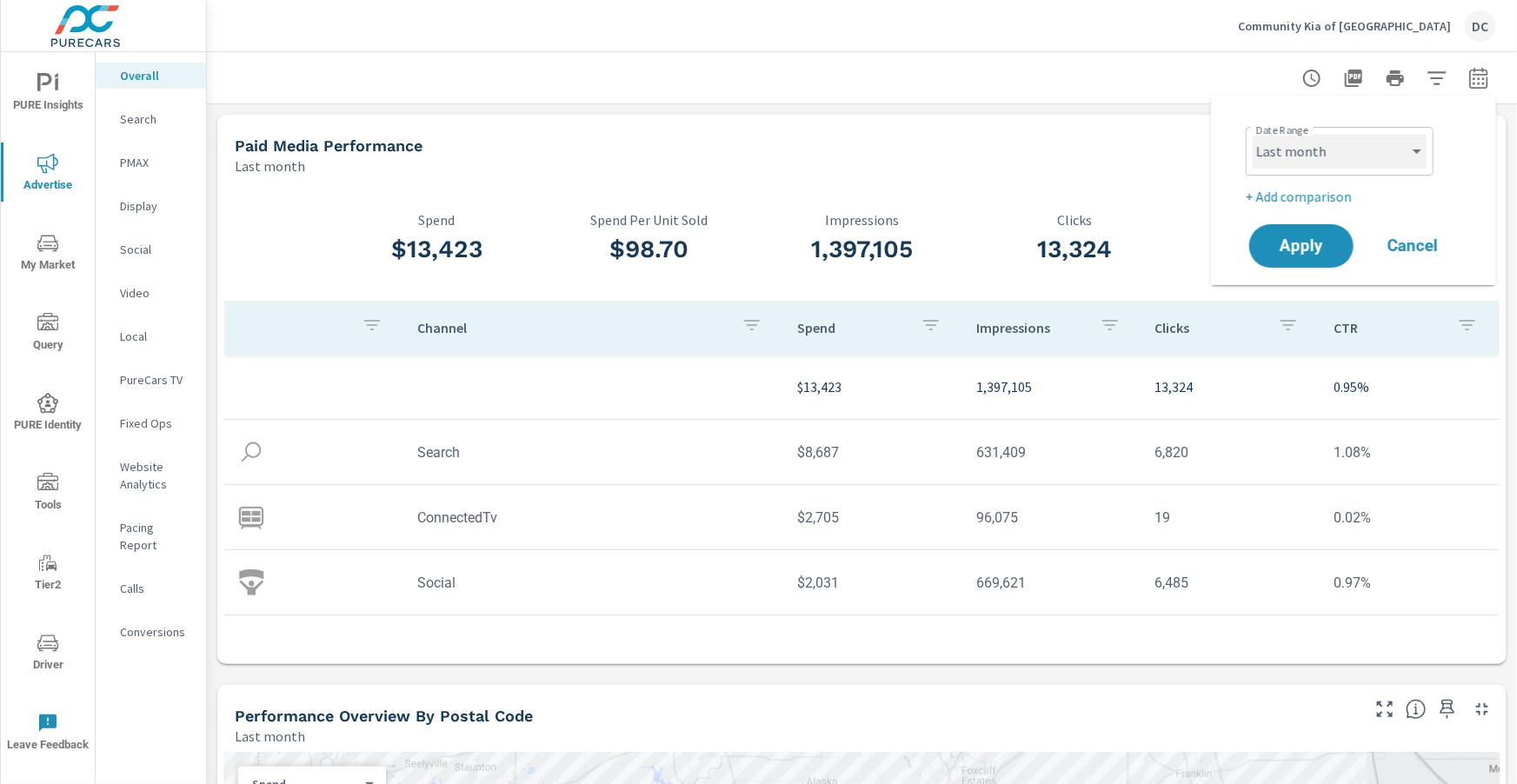
click at [1359, 162] on select "Custom Yesterday Last week Last 7 days Last 14 days Last 30 days Last 45 days L…" at bounding box center [1340, 150] width 173 height 35
click at [1253, 133] on select "Custom Yesterday Last week Last 7 days Last 14 days Last 30 days Last 45 days L…" at bounding box center [1340, 150] width 173 height 35
click at [1340, 192] on p "+ Add comparison" at bounding box center [1357, 196] width 222 height 21
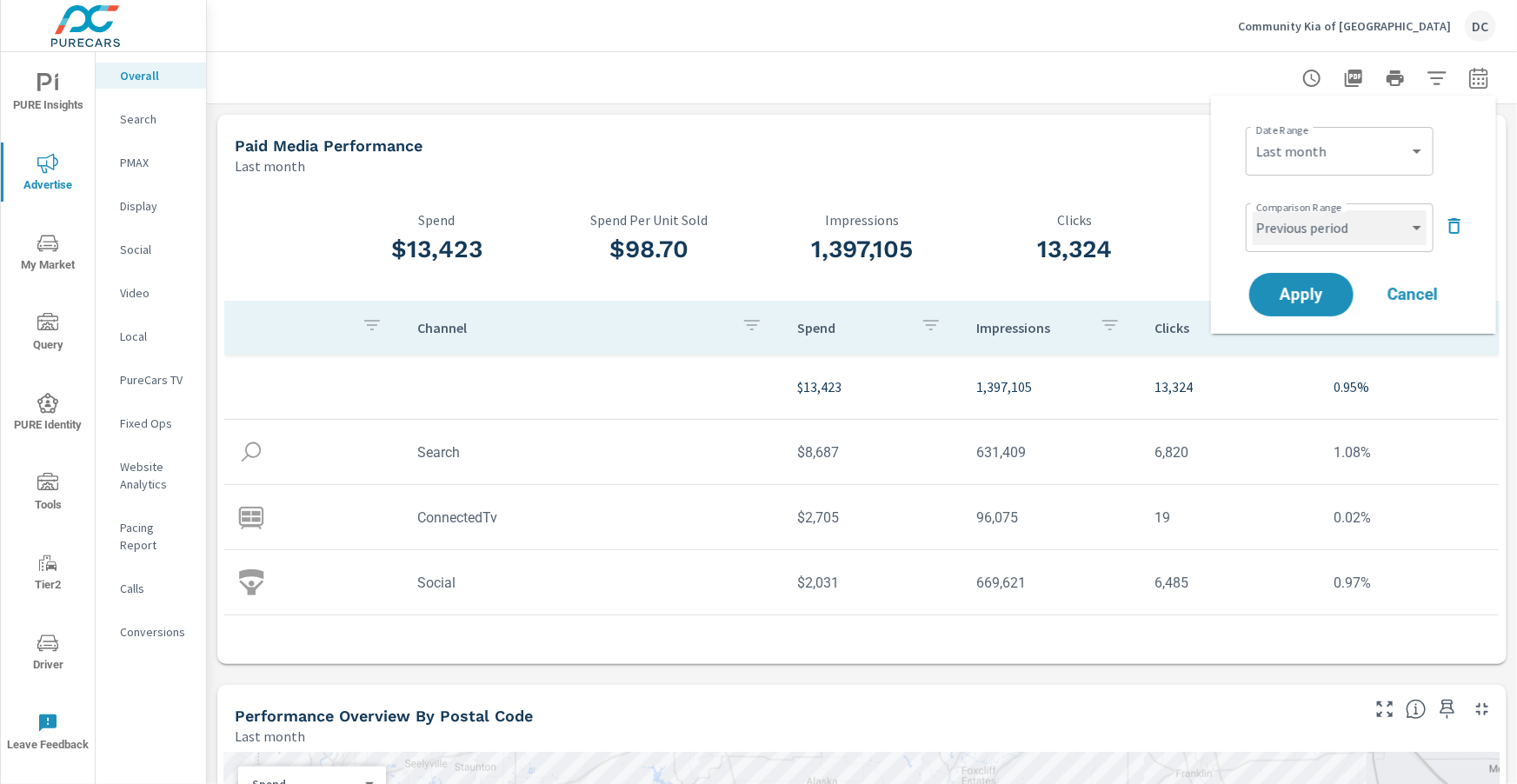
click at [1325, 229] on select "Custom Previous period Previous month Previous year" at bounding box center [1340, 227] width 173 height 35
click at [1253, 210] on select "Custom Previous period Previous month Previous year" at bounding box center [1340, 227] width 173 height 35
select select "Previous month"
click at [1322, 296] on span "Apply" at bounding box center [1302, 295] width 72 height 17
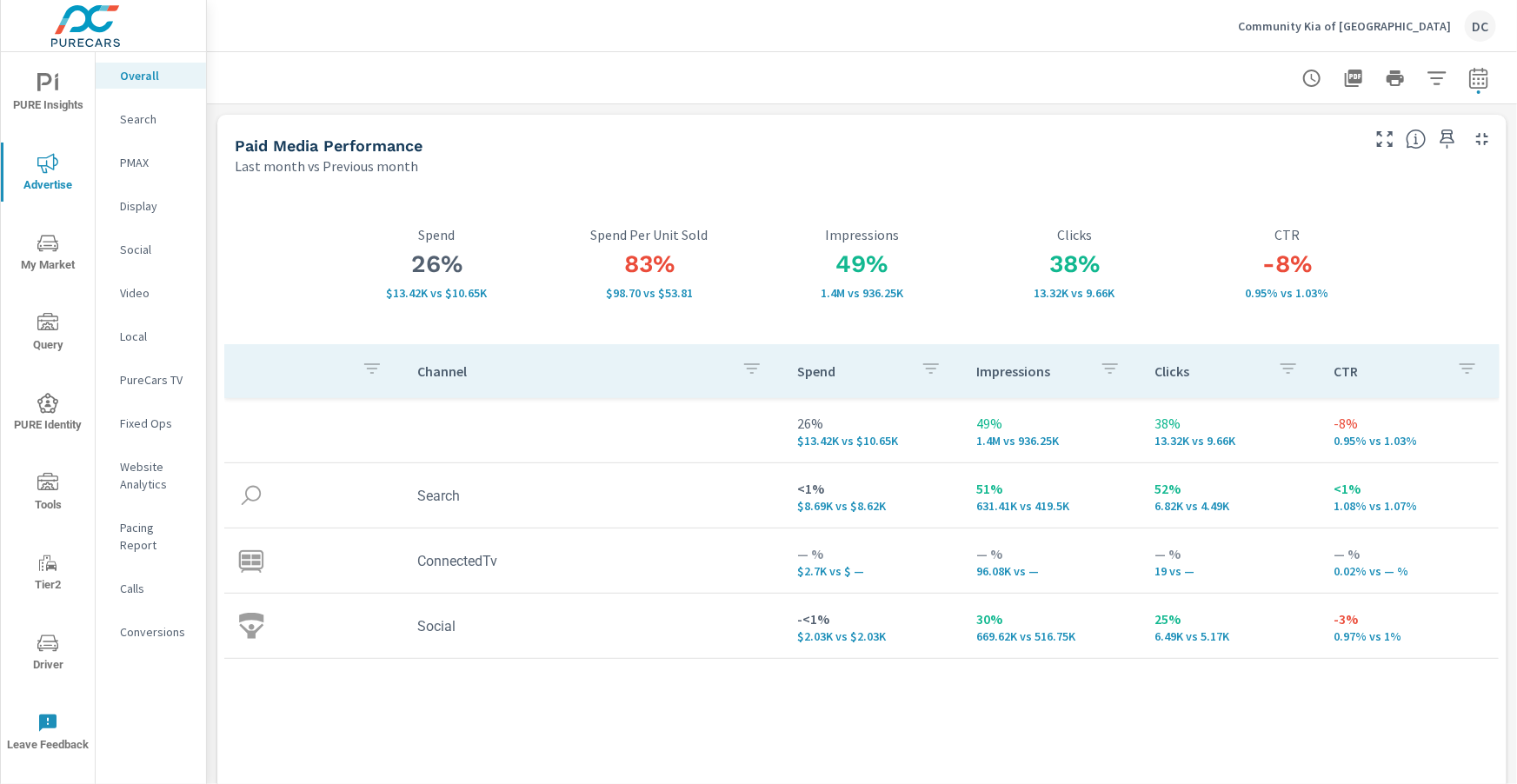
click at [148, 248] on p "Social" at bounding box center [155, 249] width 72 height 17
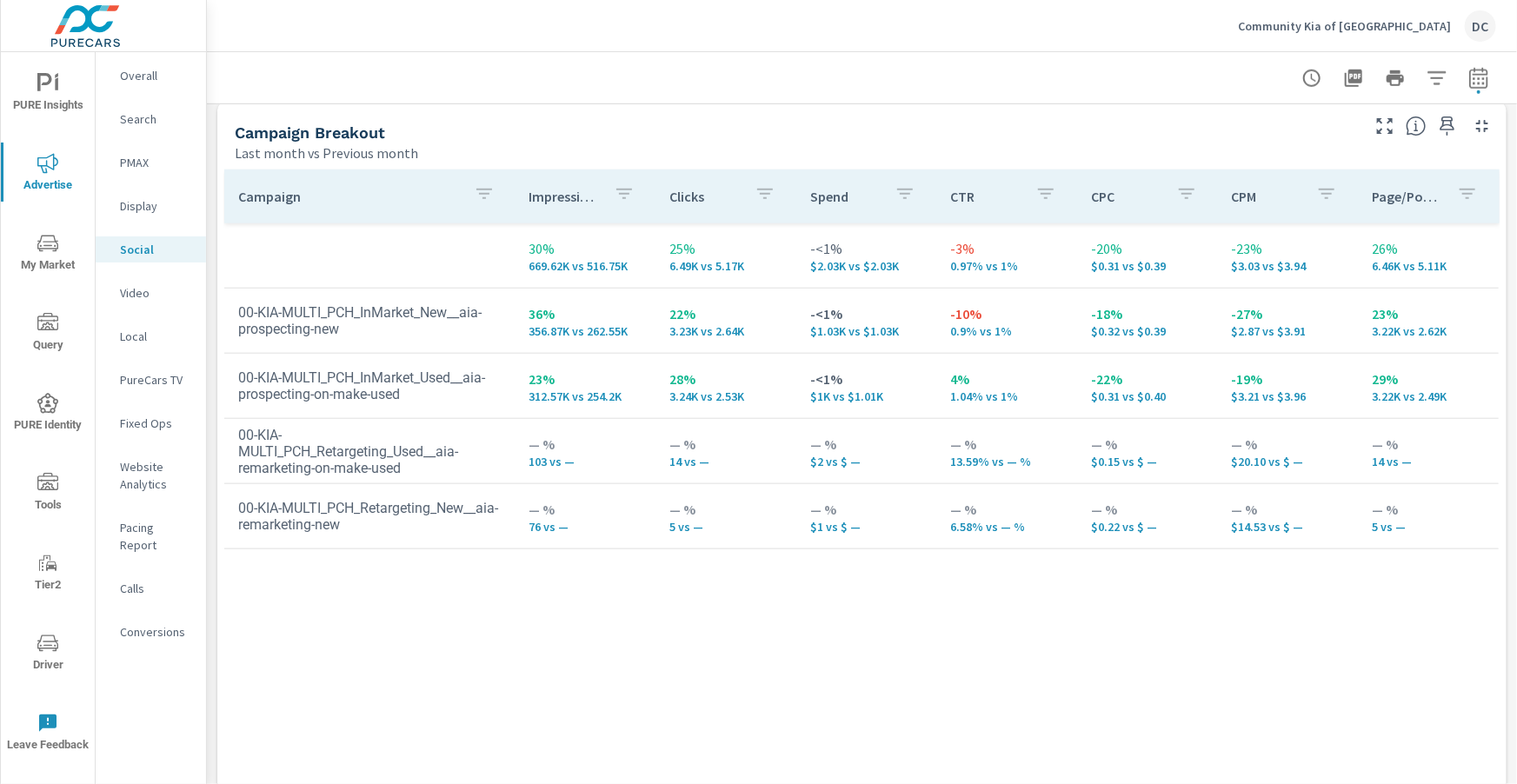
scroll to position [756, 0]
click at [152, 373] on p "PureCars TV" at bounding box center [155, 379] width 72 height 17
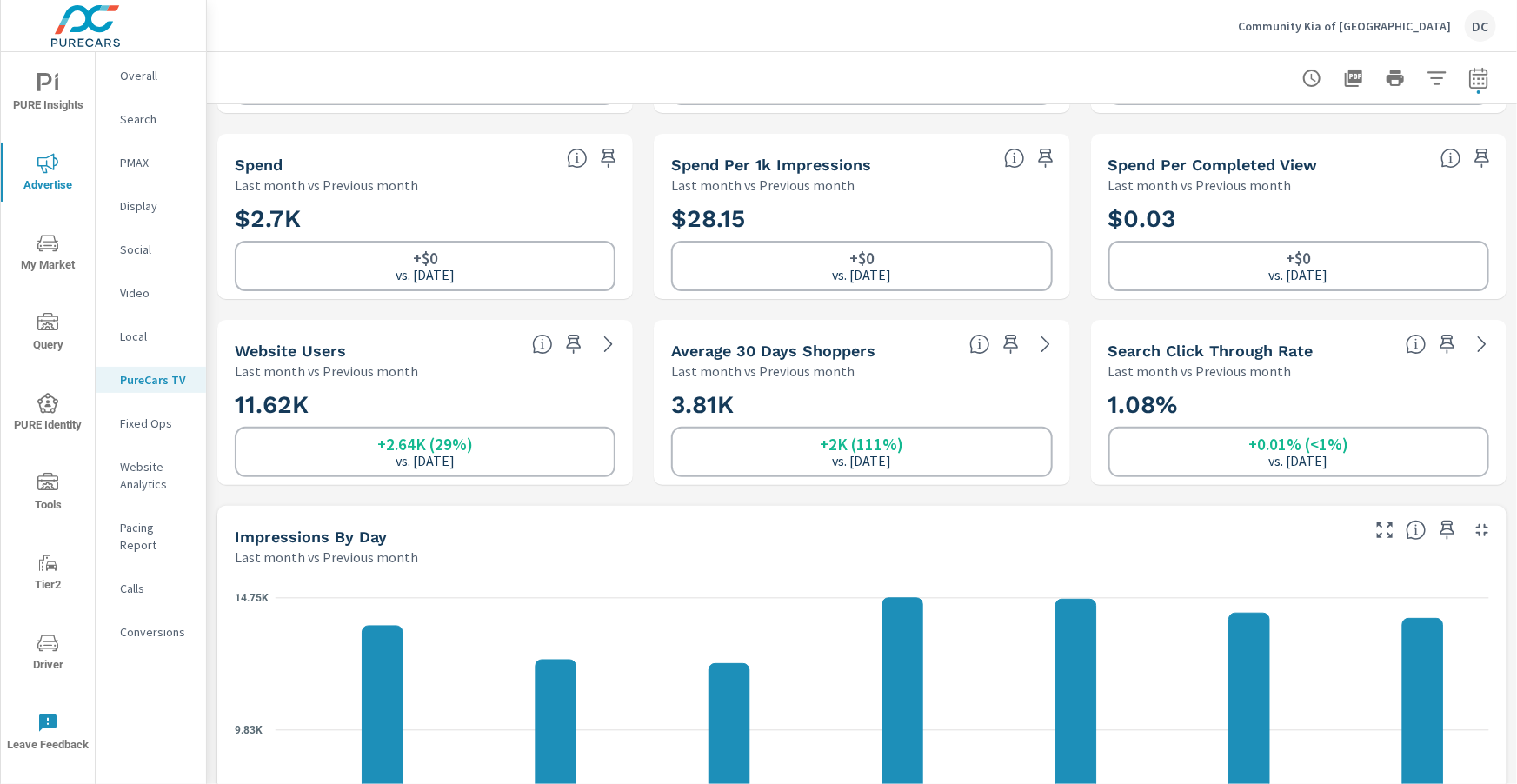
scroll to position [170, 0]
